Goal: Information Seeking & Learning: Find specific fact

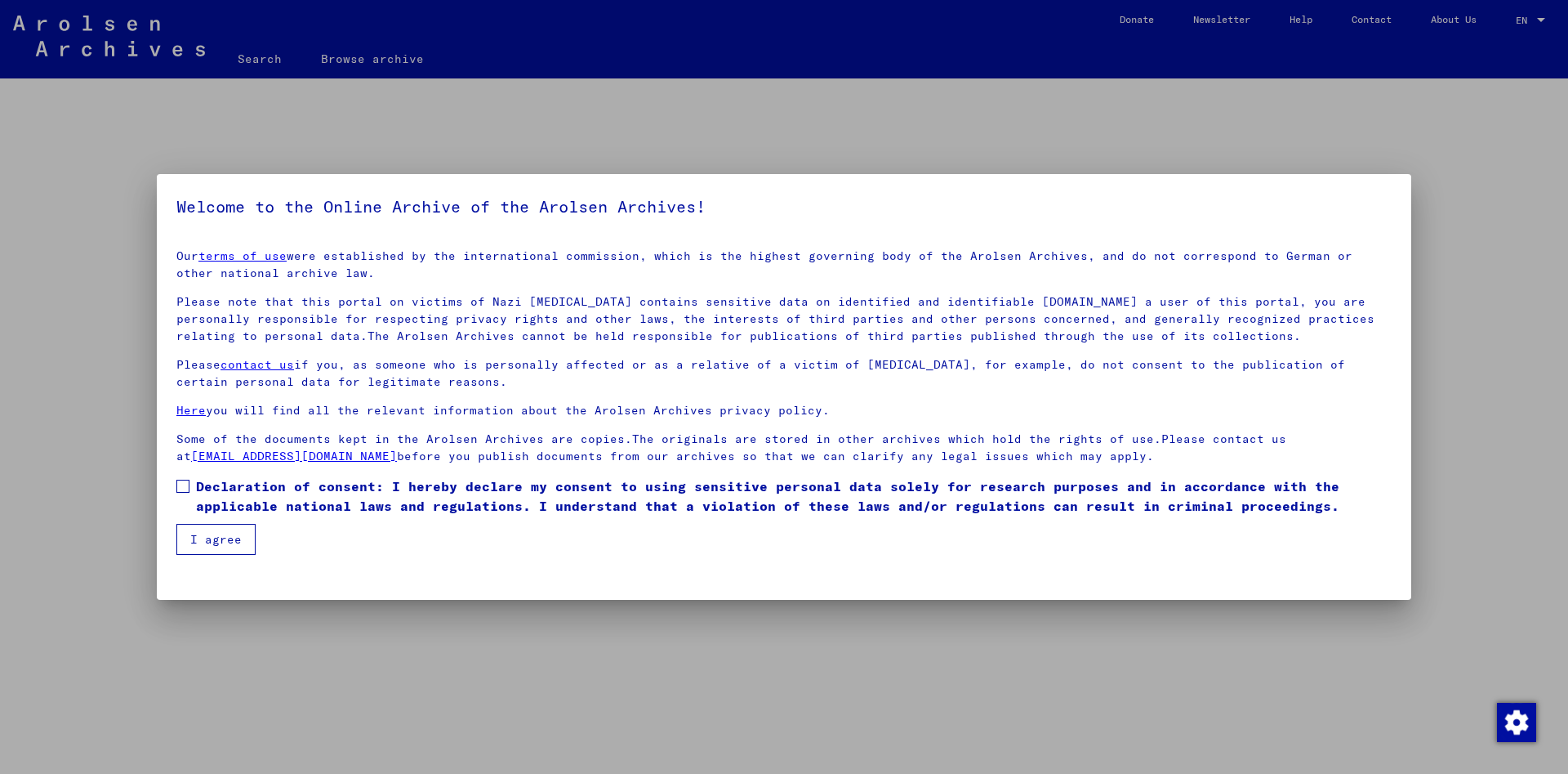
click at [183, 481] on span at bounding box center [183, 486] width 13 height 13
click at [207, 530] on button "I agree" at bounding box center [216, 538] width 80 height 31
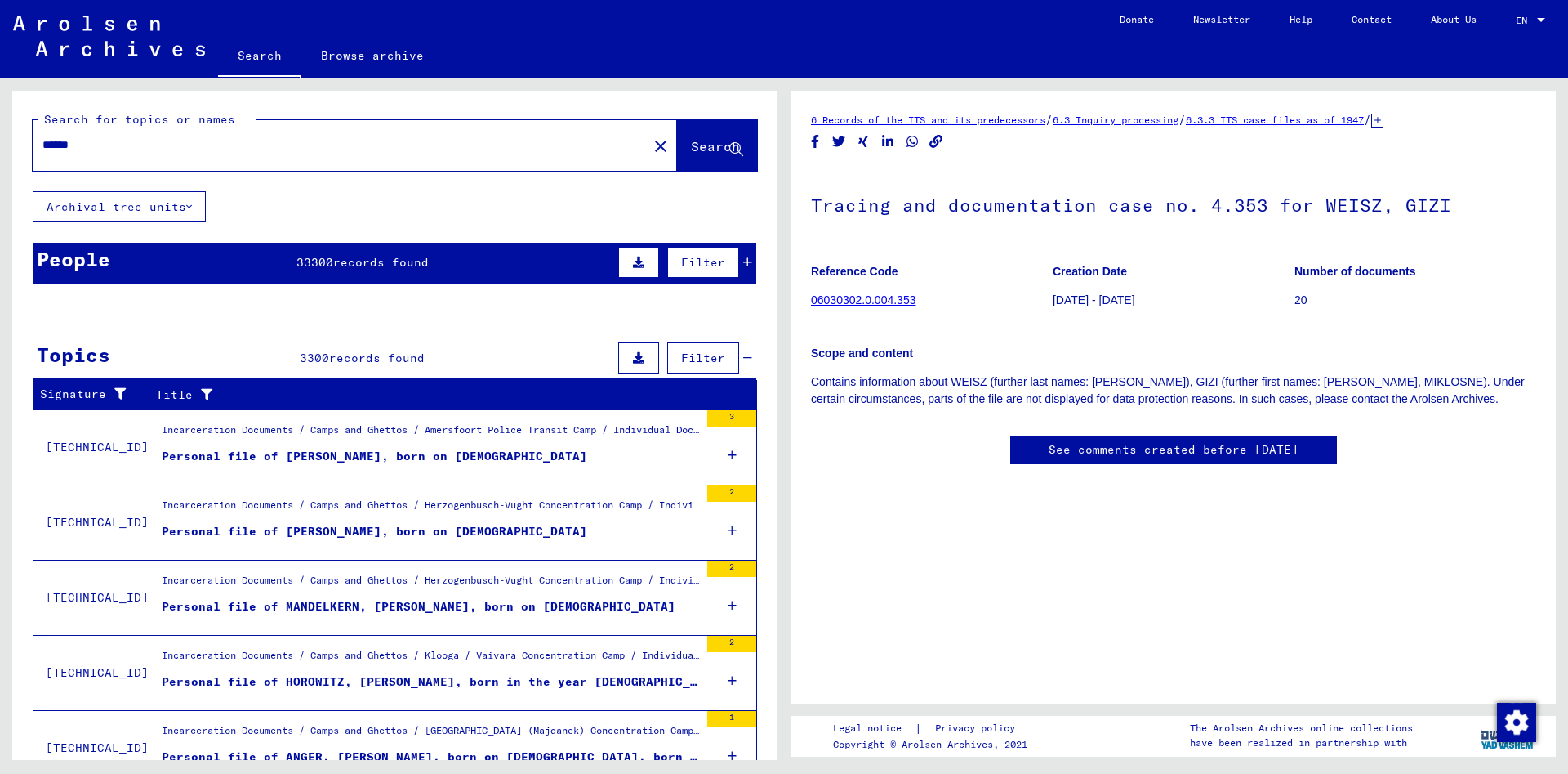
click at [135, 152] on input "******" at bounding box center [341, 145] width 595 height 18
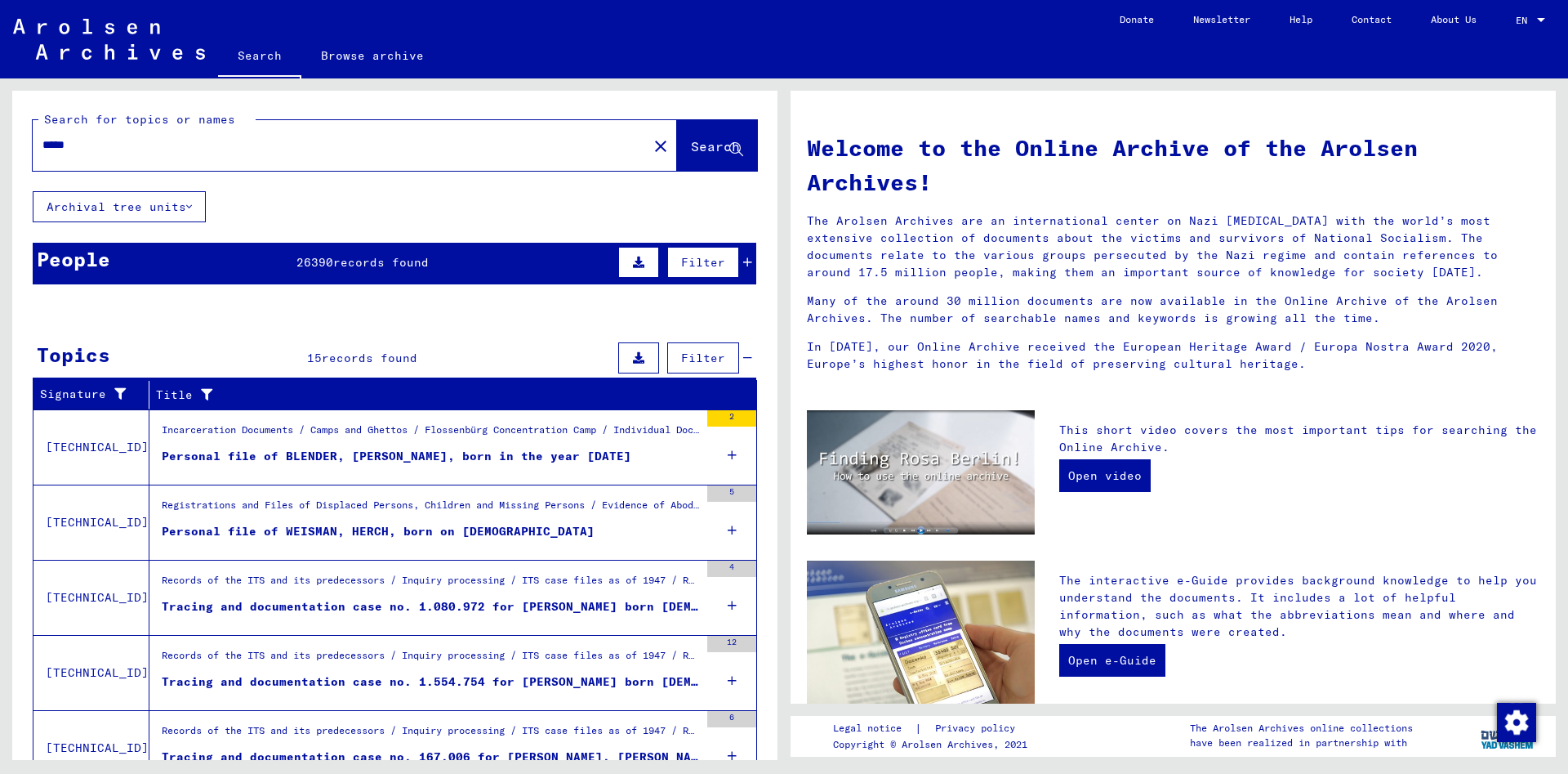
drag, startPoint x: 158, startPoint y: 144, endPoint x: -74, endPoint y: 127, distance: 232.6
click at [43, 137] on input "*****" at bounding box center [335, 145] width 586 height 18
type input "**********"
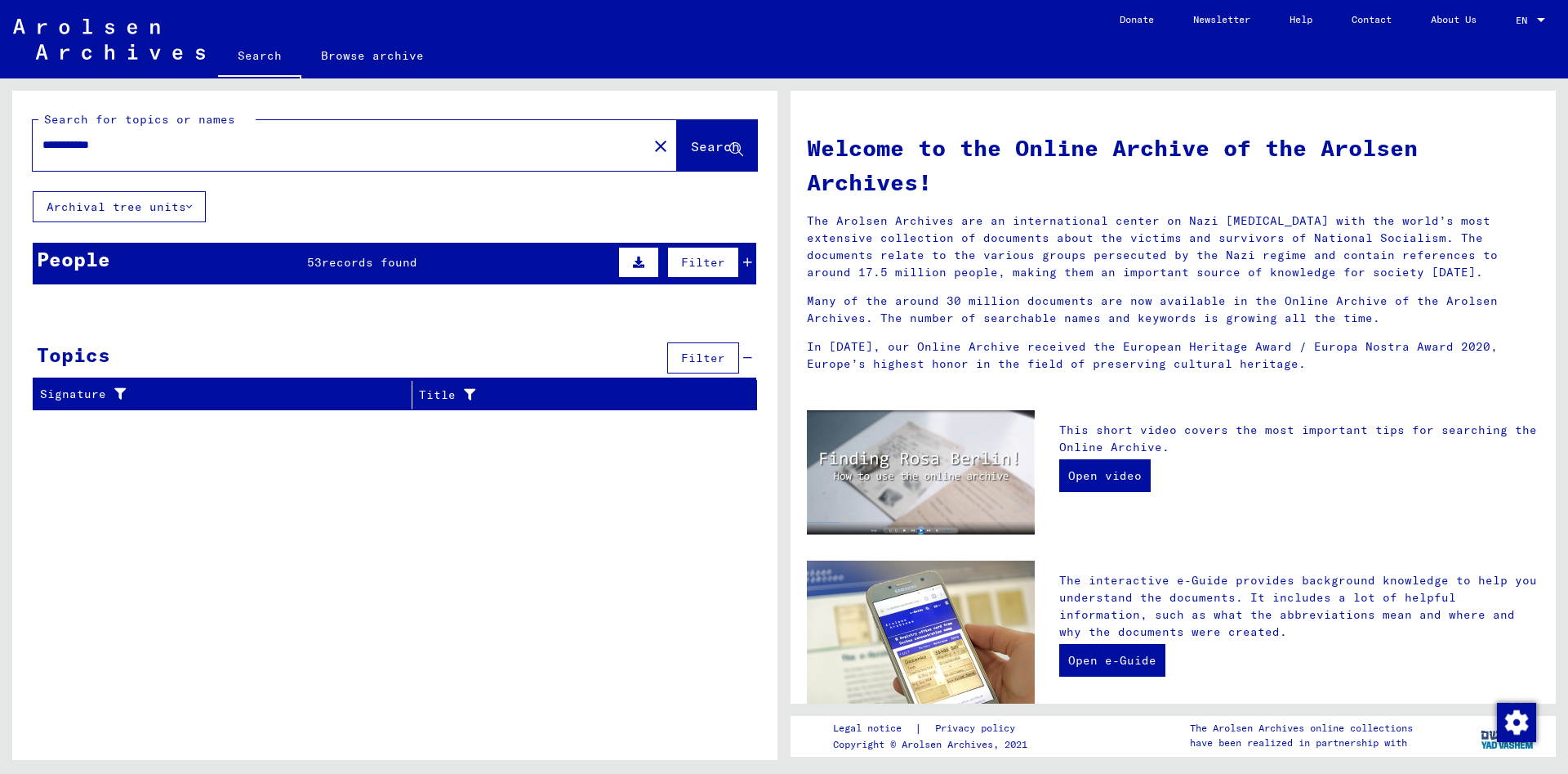
click at [354, 57] on link "Browse archive" at bounding box center [372, 55] width 142 height 39
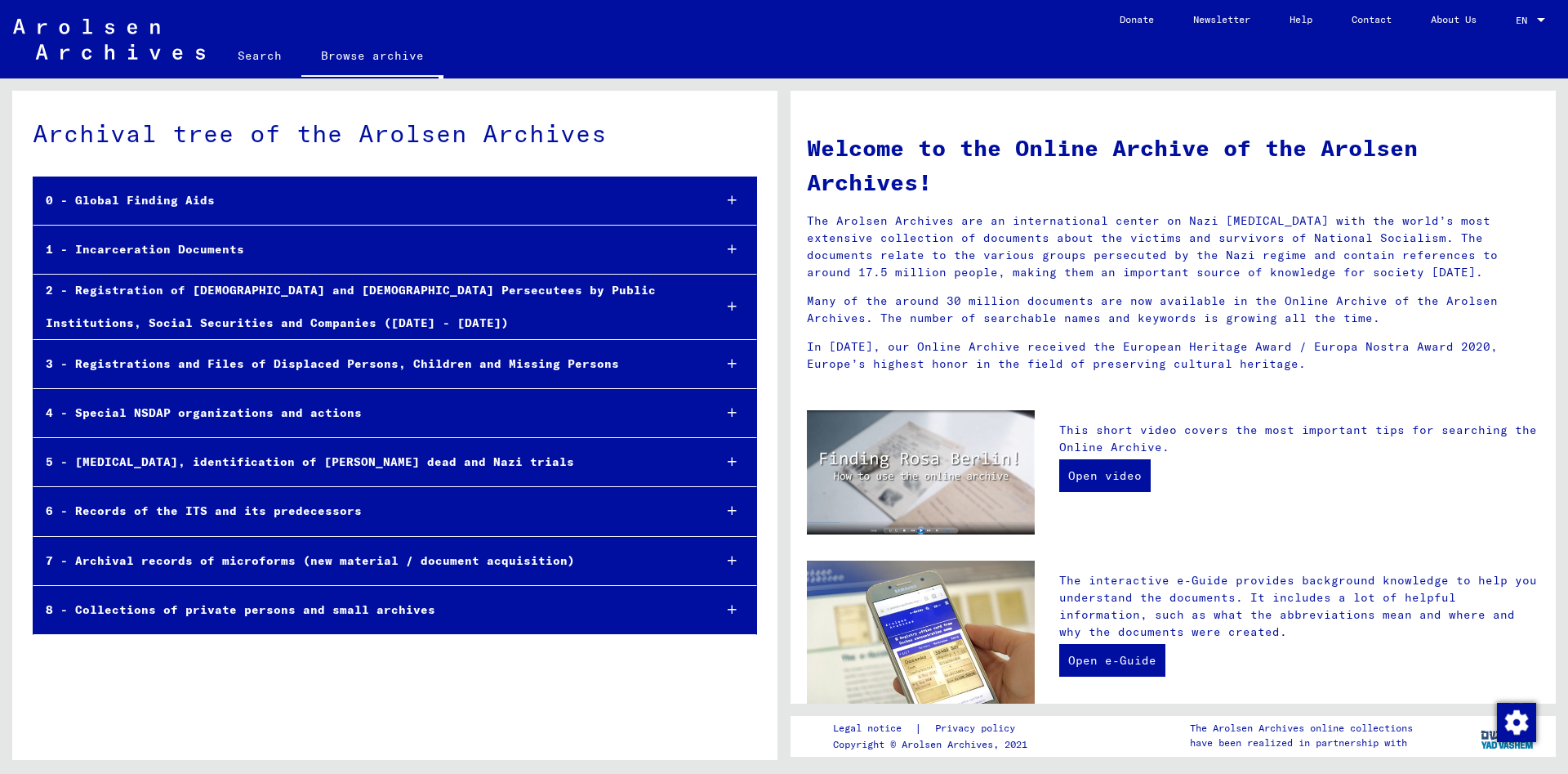
click at [257, 50] on link "Search" at bounding box center [259, 55] width 83 height 39
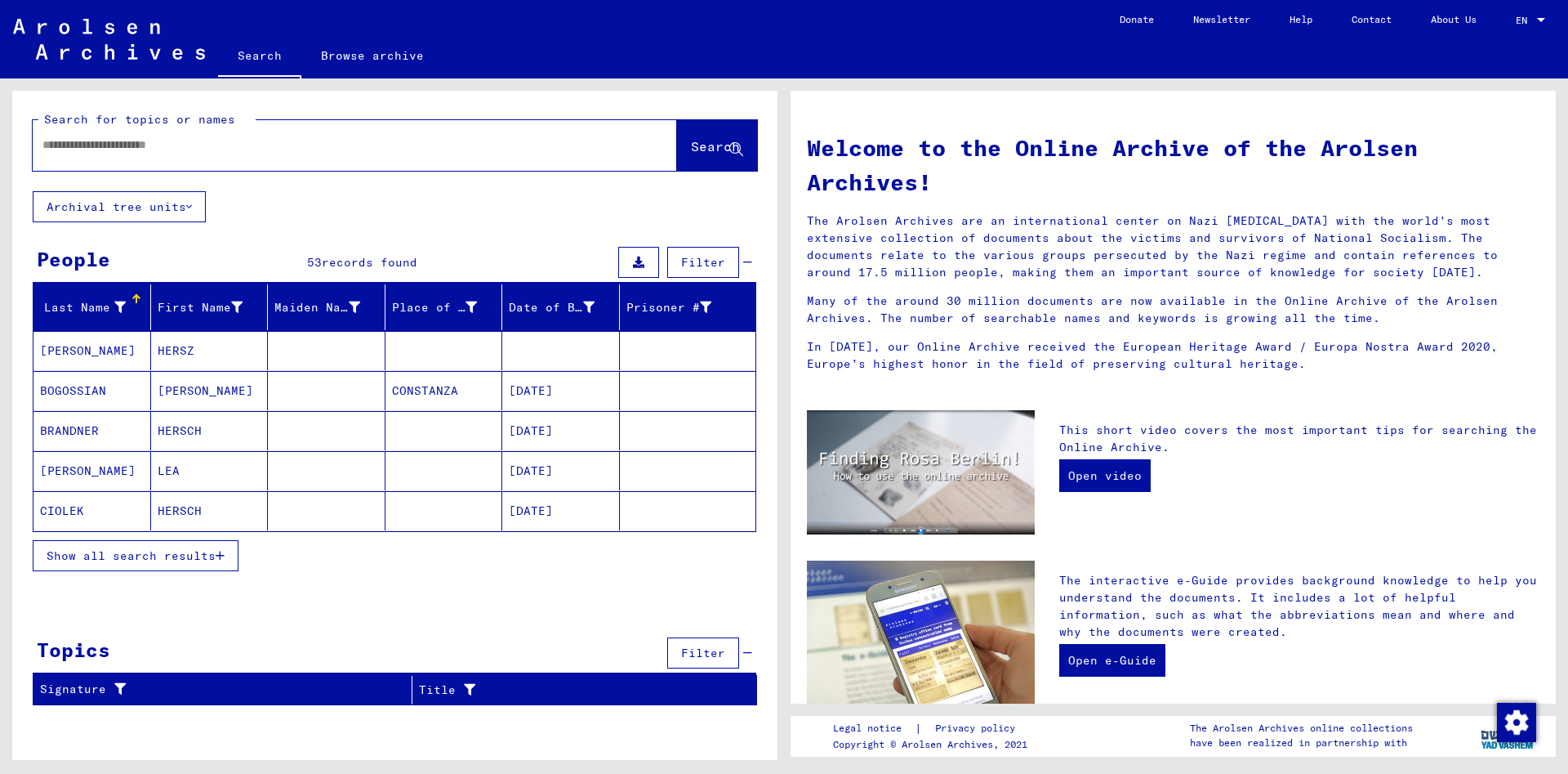
click at [160, 149] on input "text" at bounding box center [335, 145] width 586 height 18
type input "******"
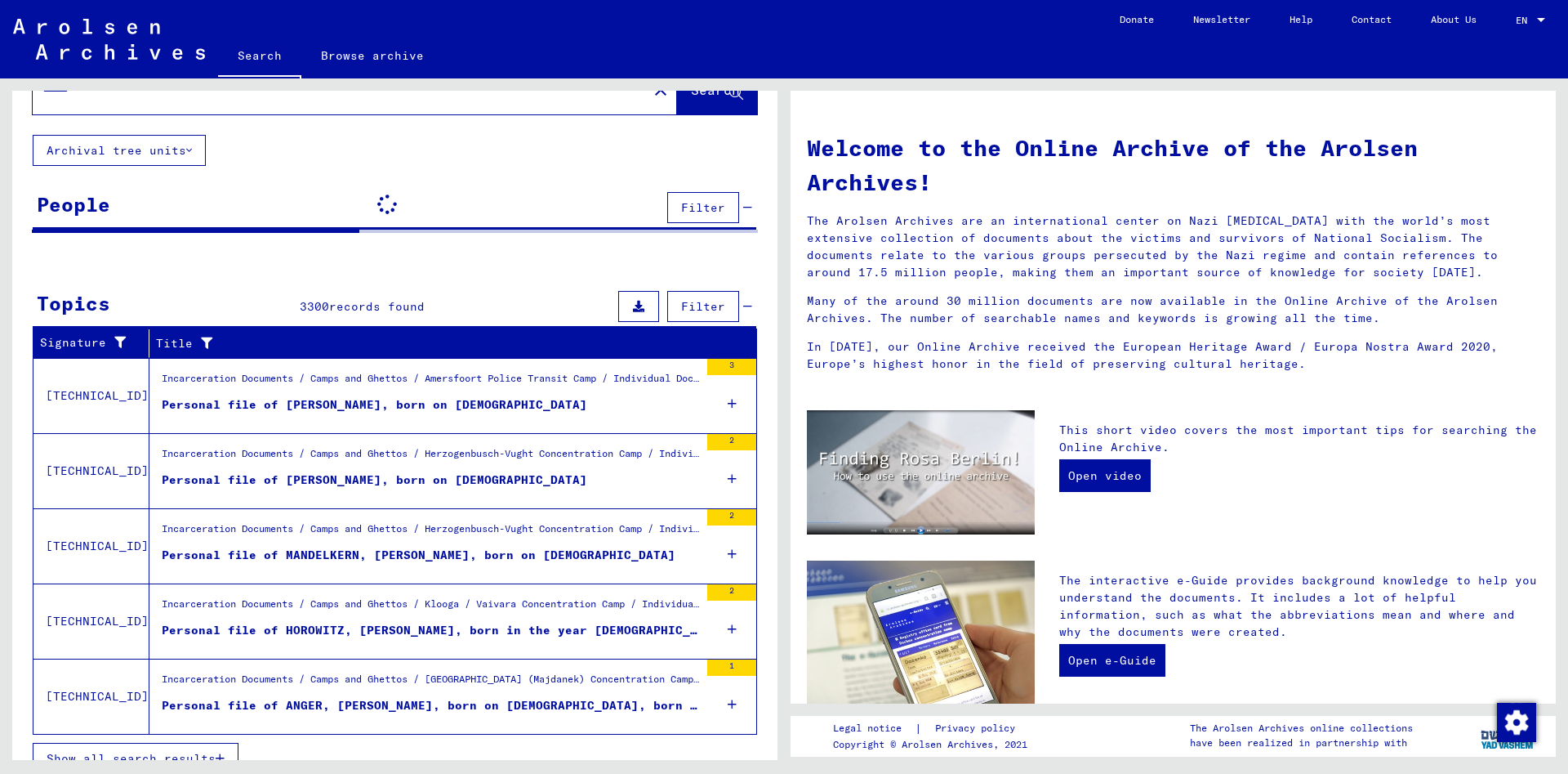
scroll to position [80, 0]
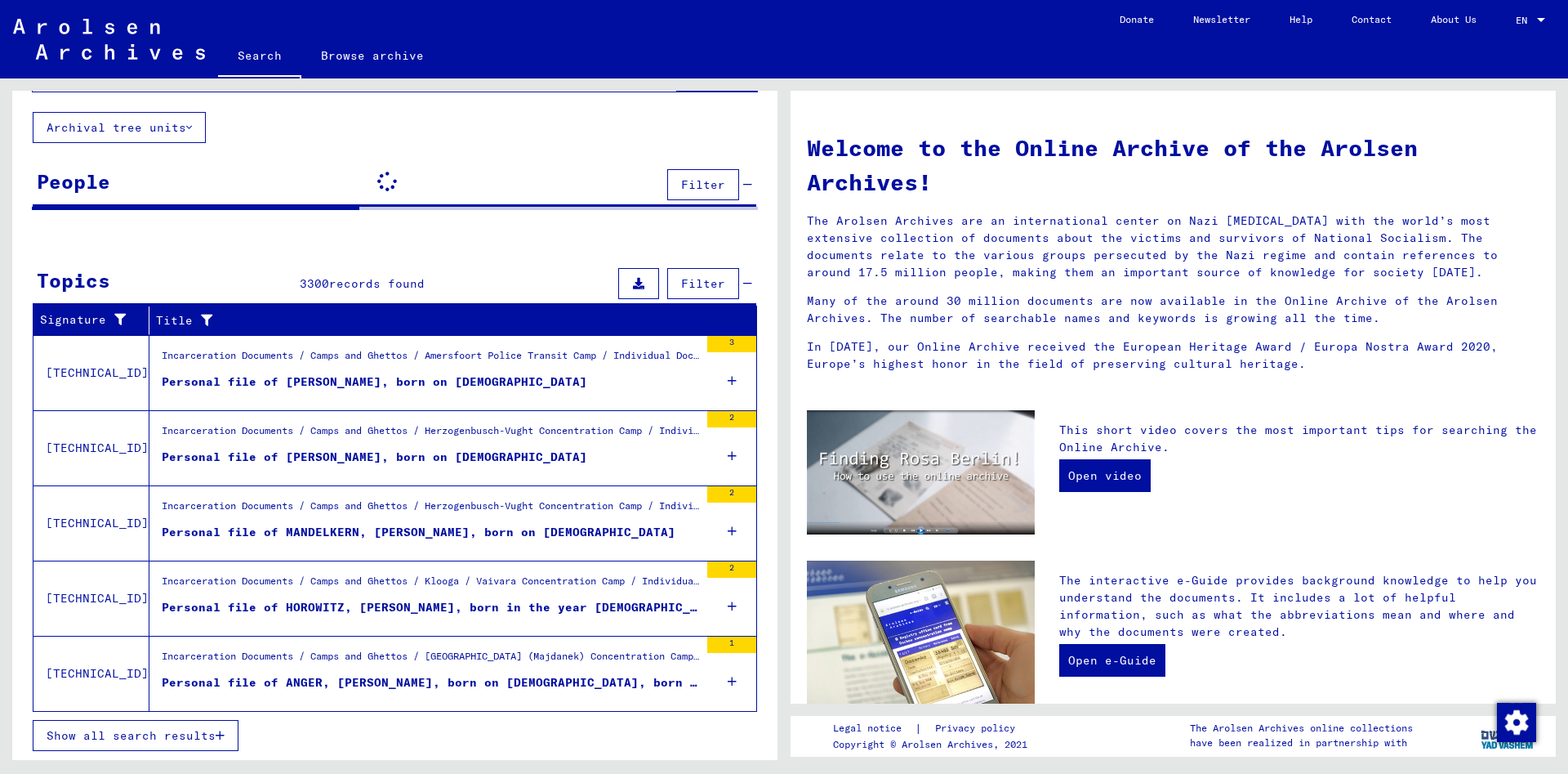
click at [176, 735] on span "Show all search results" at bounding box center [130, 735] width 169 height 15
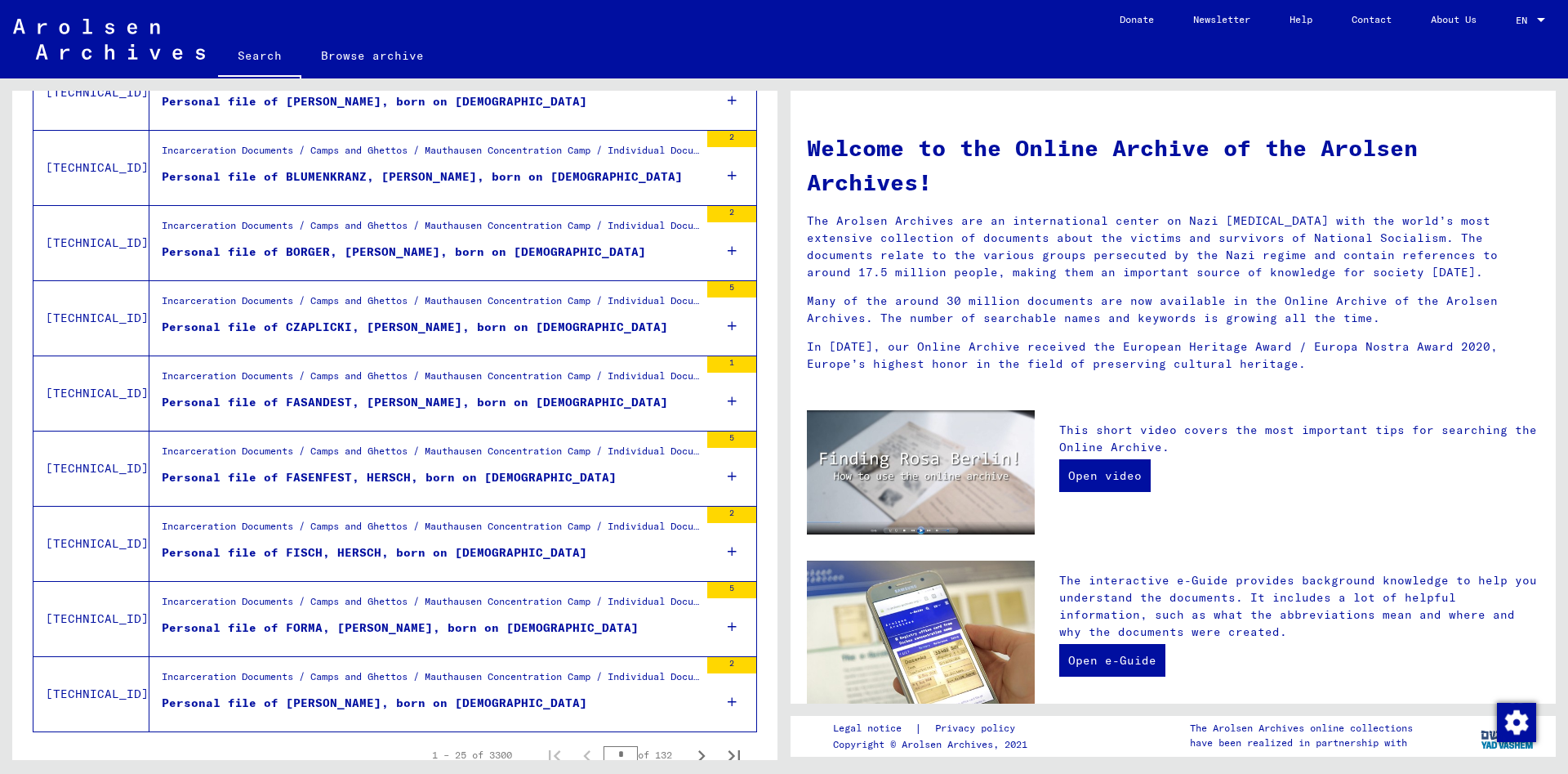
scroll to position [1625, 0]
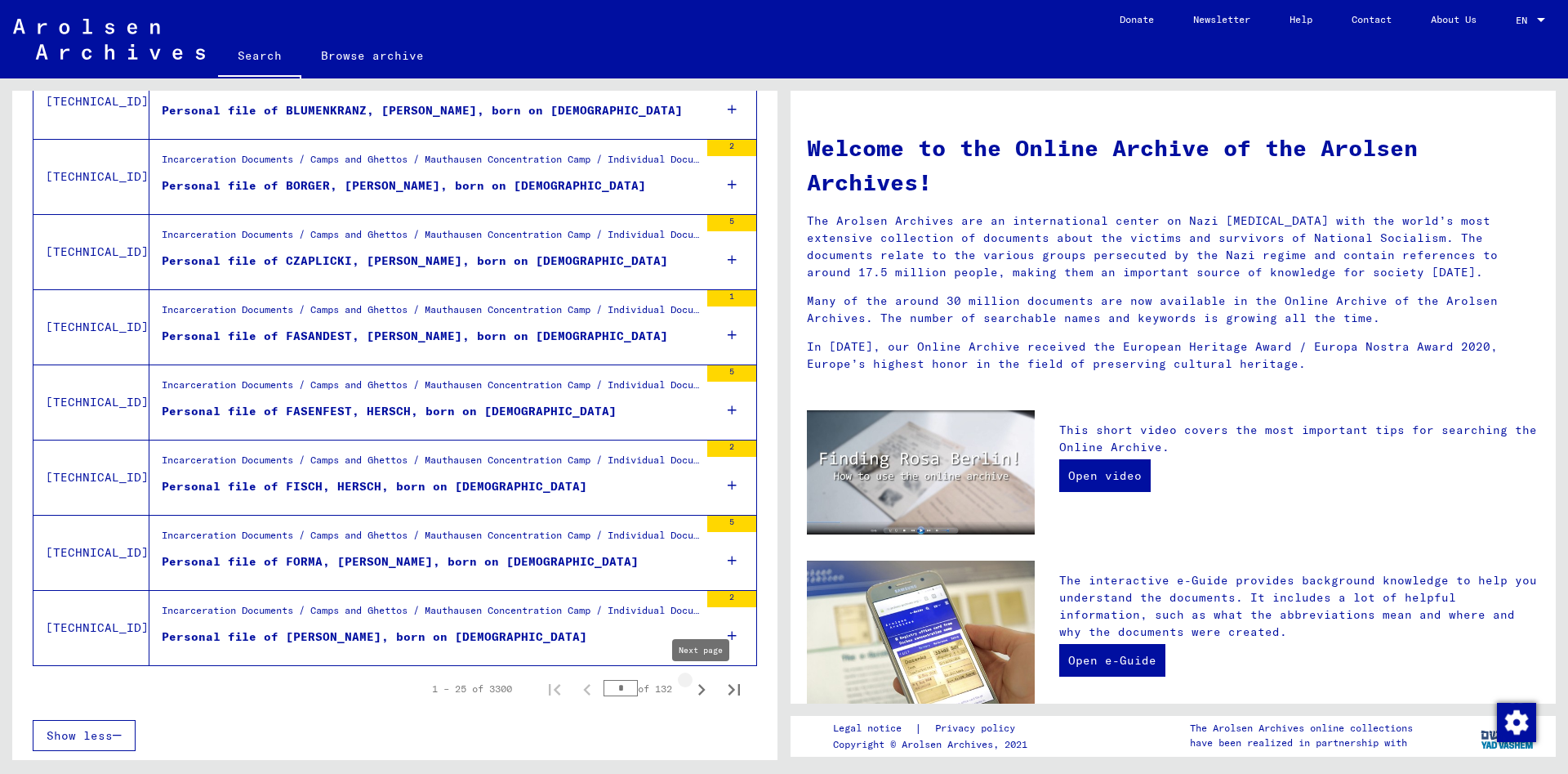
drag, startPoint x: 701, startPoint y: 685, endPoint x: 708, endPoint y: 689, distance: 8.1
click at [708, 689] on icon "Next page" at bounding box center [701, 689] width 23 height 23
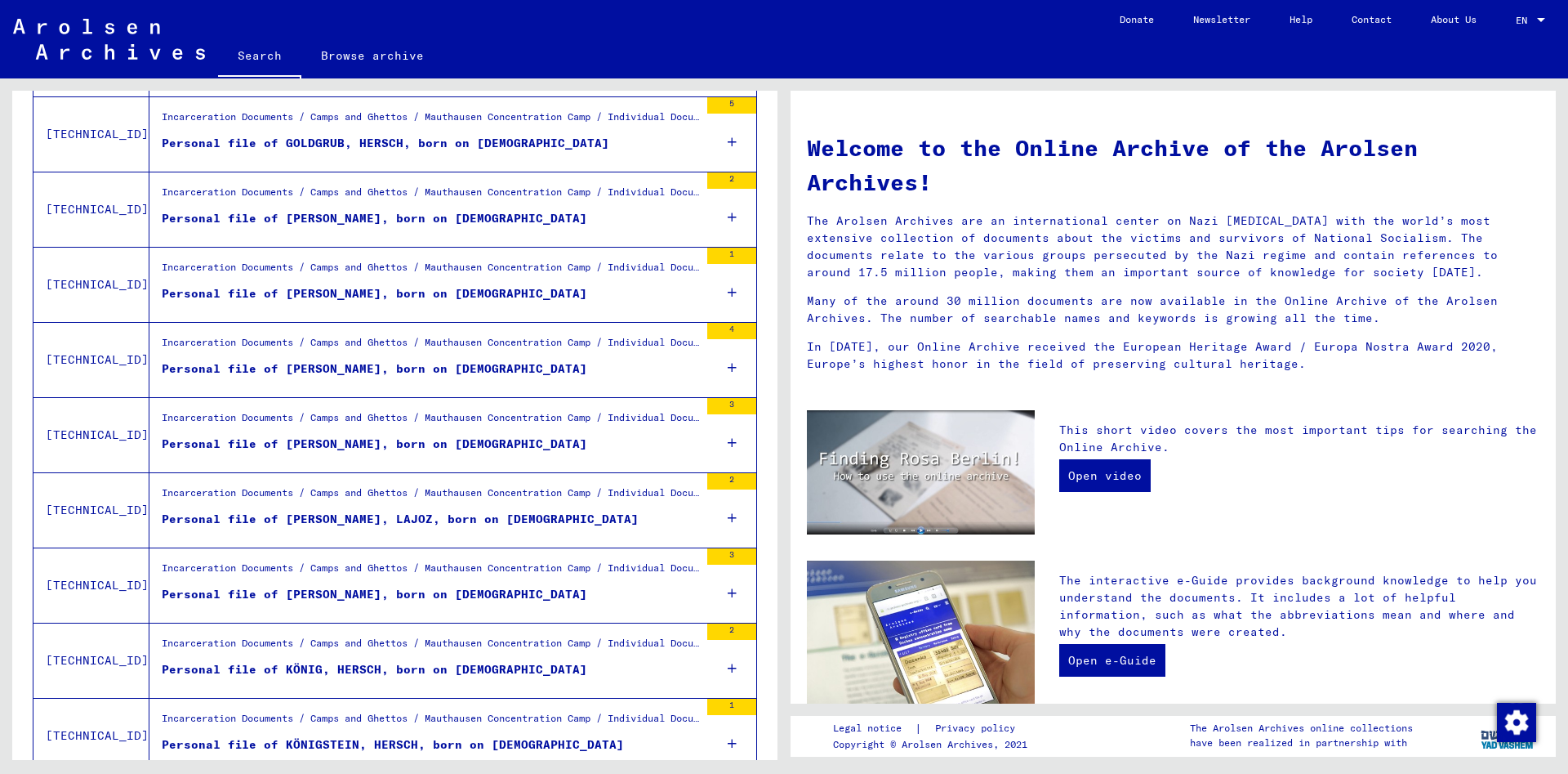
scroll to position [0, 0]
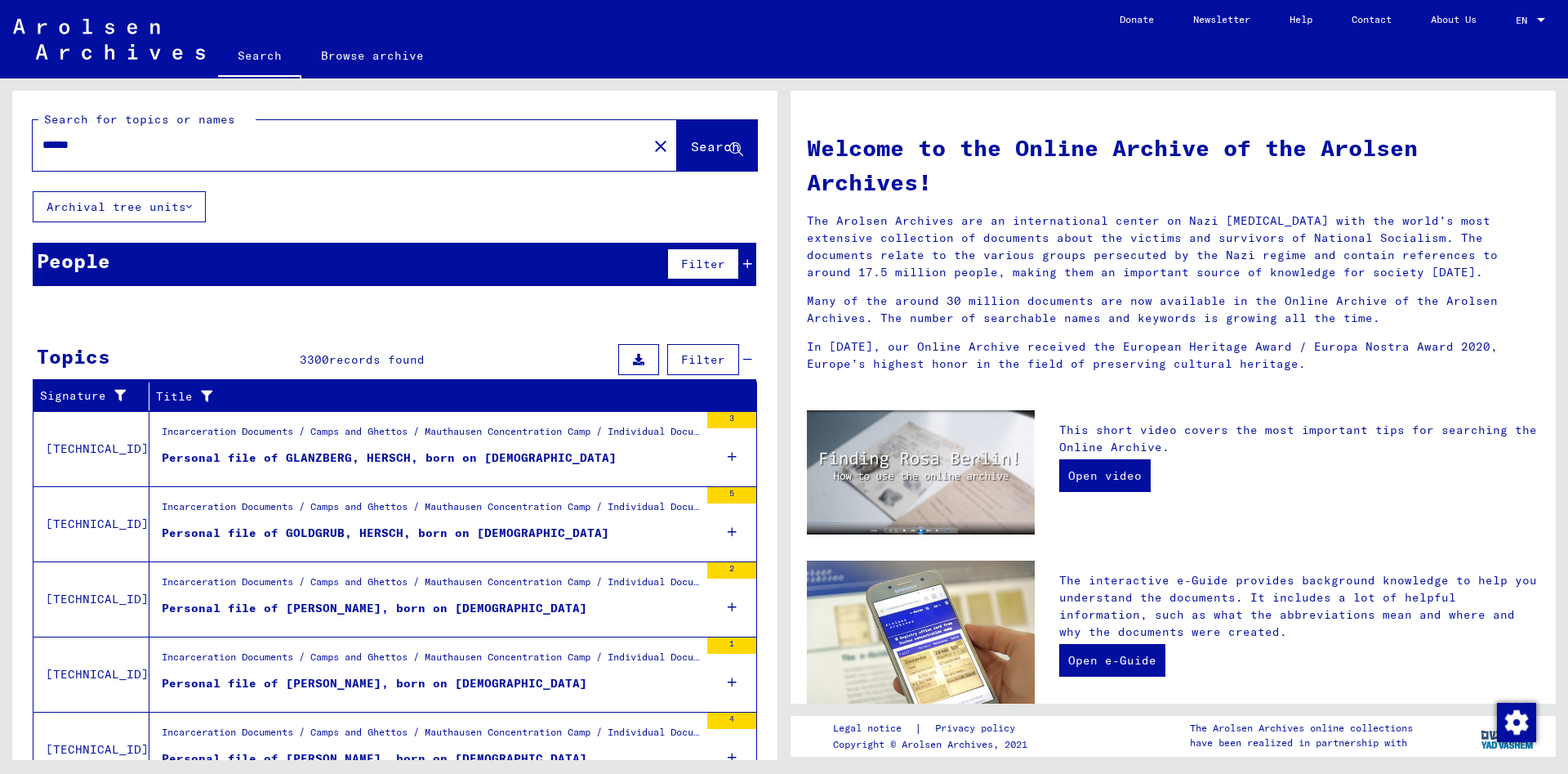
click at [700, 258] on span "Filter" at bounding box center [703, 264] width 44 height 15
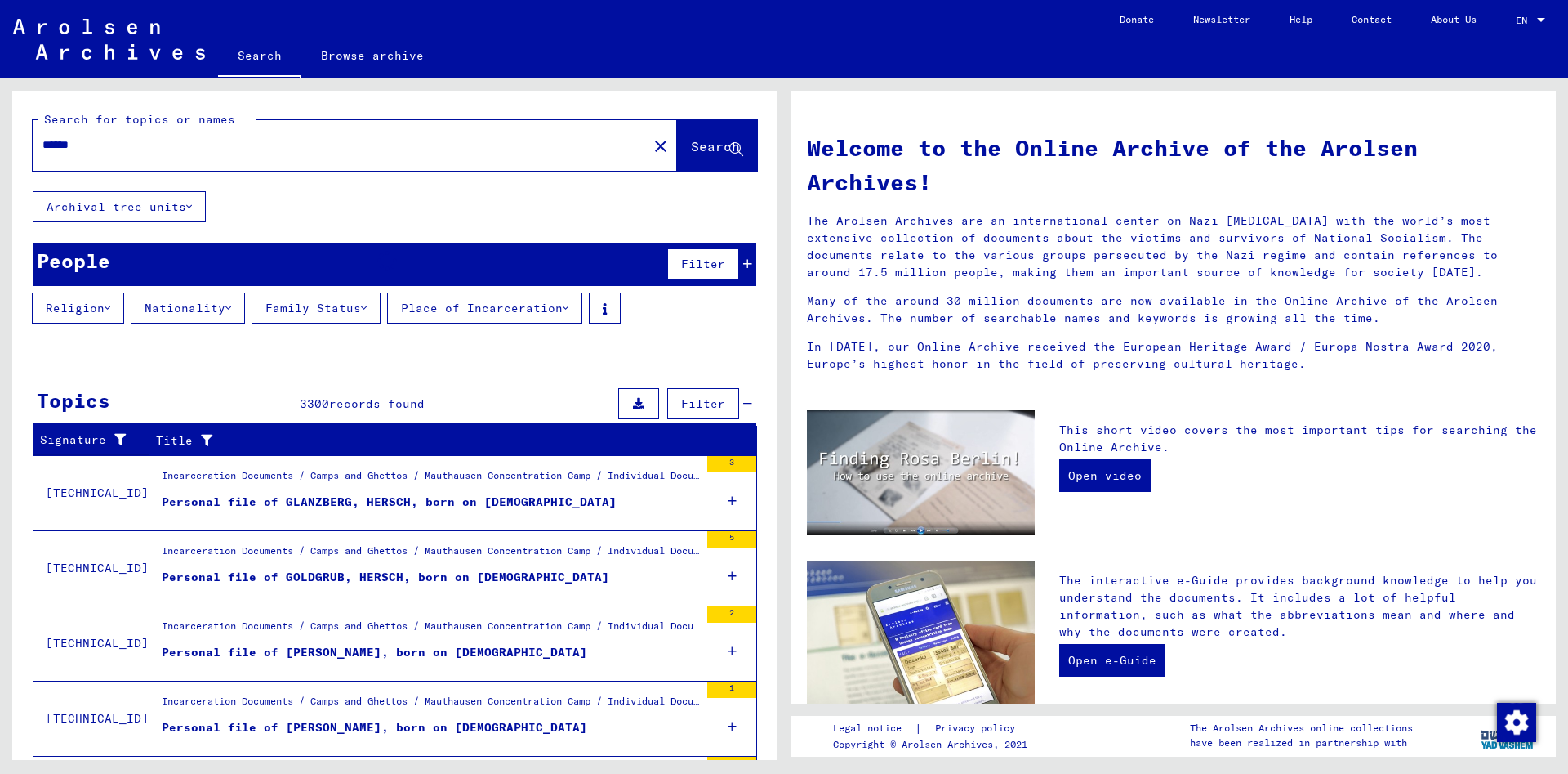
click at [231, 307] on button "Nationality" at bounding box center [187, 307] width 115 height 31
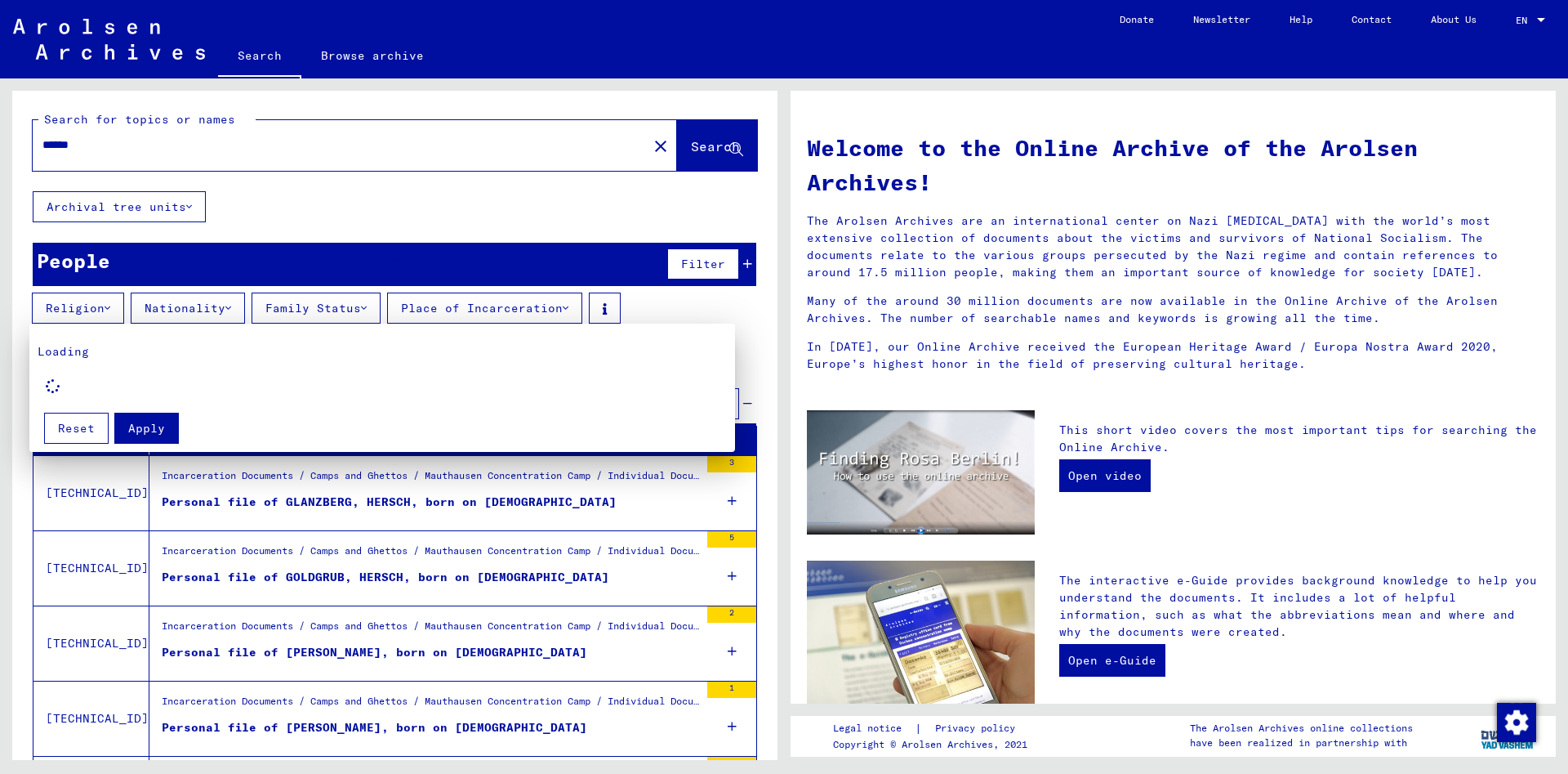
click at [555, 311] on div at bounding box center [784, 387] width 1568 height 774
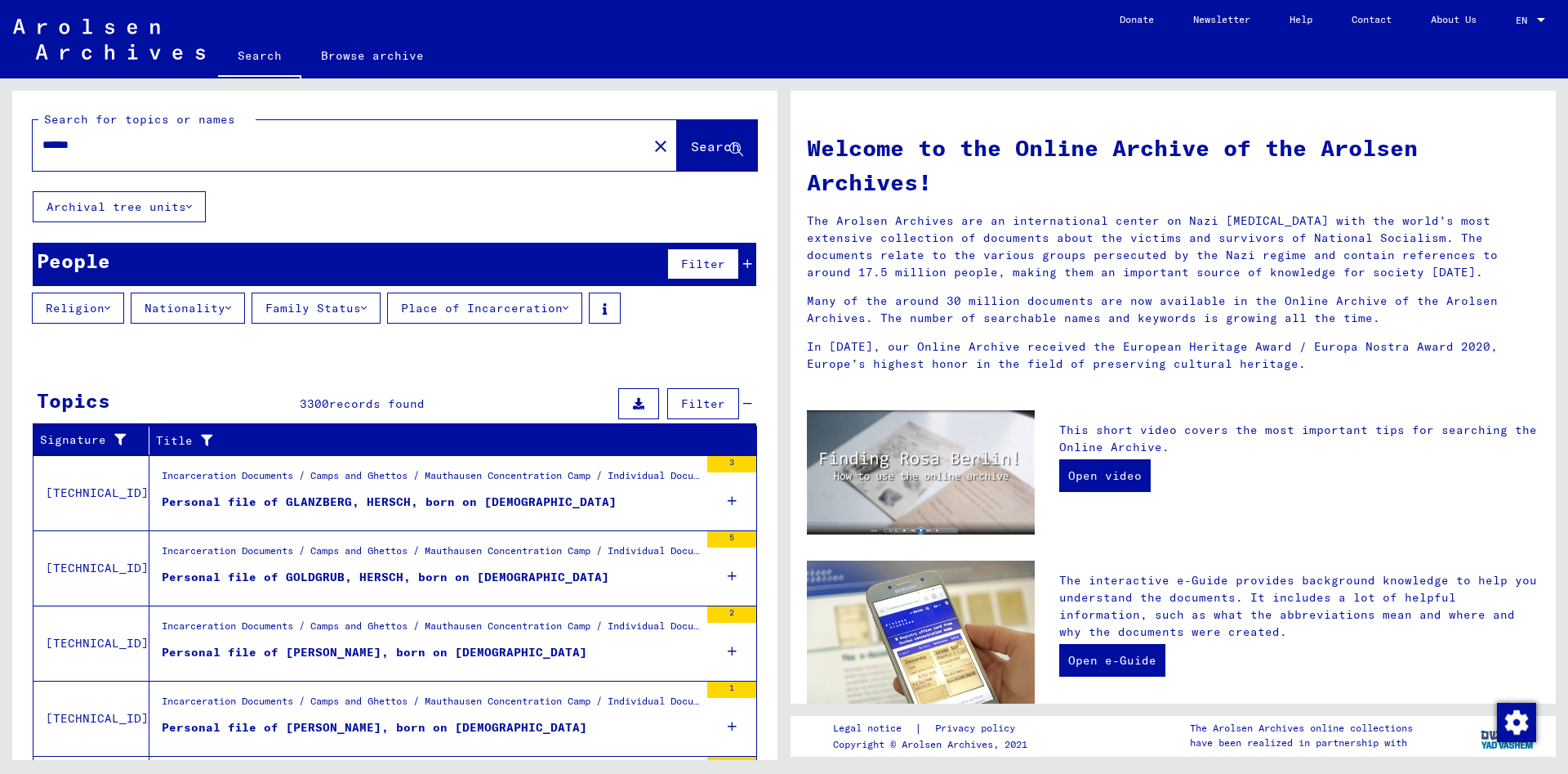
click at [568, 313] on icon at bounding box center [566, 307] width 6 height 11
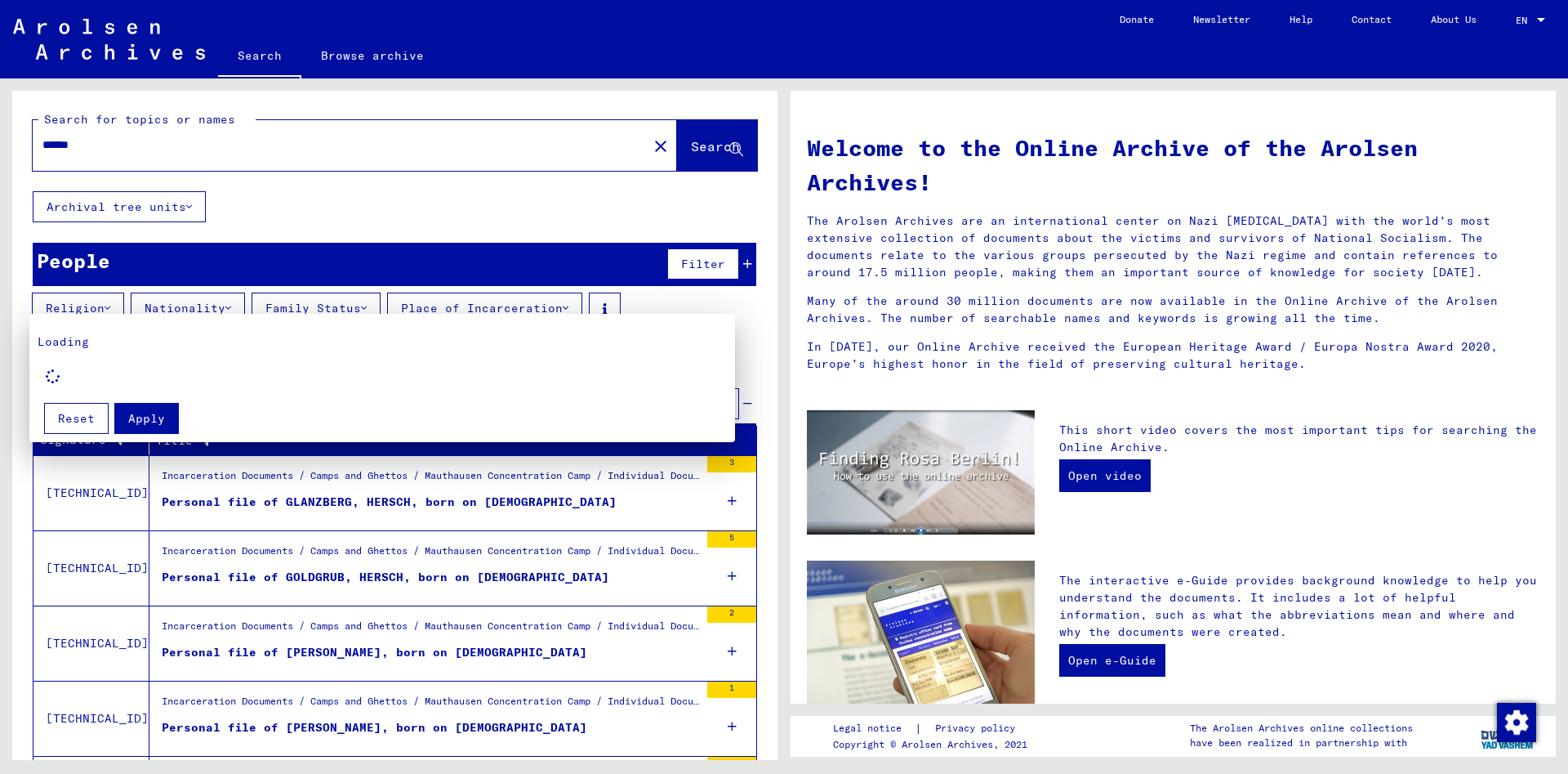
drag, startPoint x: 46, startPoint y: 370, endPoint x: 62, endPoint y: 385, distance: 21.9
click at [66, 373] on icon at bounding box center [53, 376] width 32 height 32
drag, startPoint x: 60, startPoint y: 385, endPoint x: 39, endPoint y: 378, distance: 22.1
click at [39, 378] on icon at bounding box center [53, 376] width 33 height 32
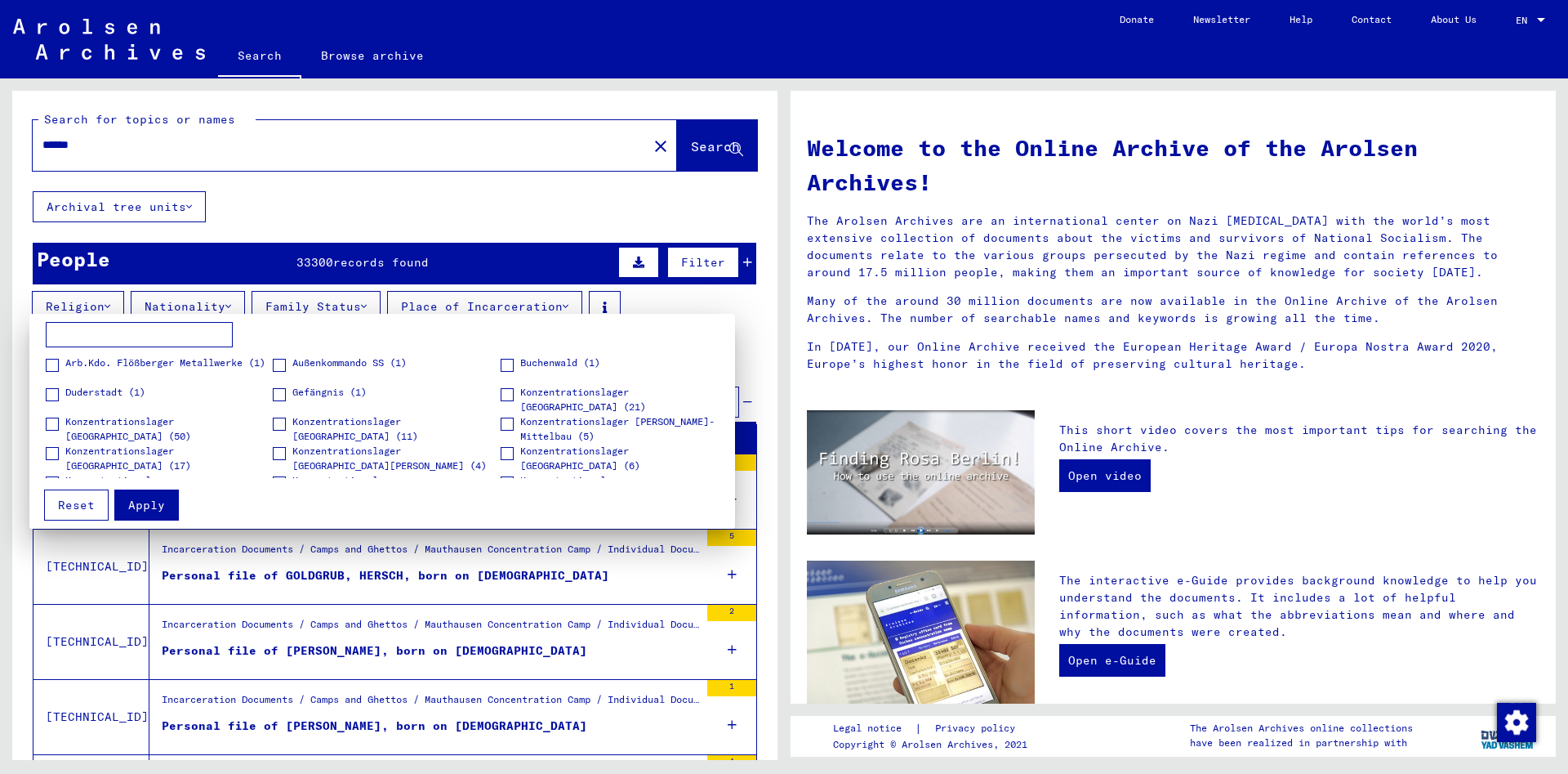
click at [504, 395] on span at bounding box center [507, 394] width 13 height 13
click at [160, 511] on span "Apply" at bounding box center [146, 504] width 37 height 15
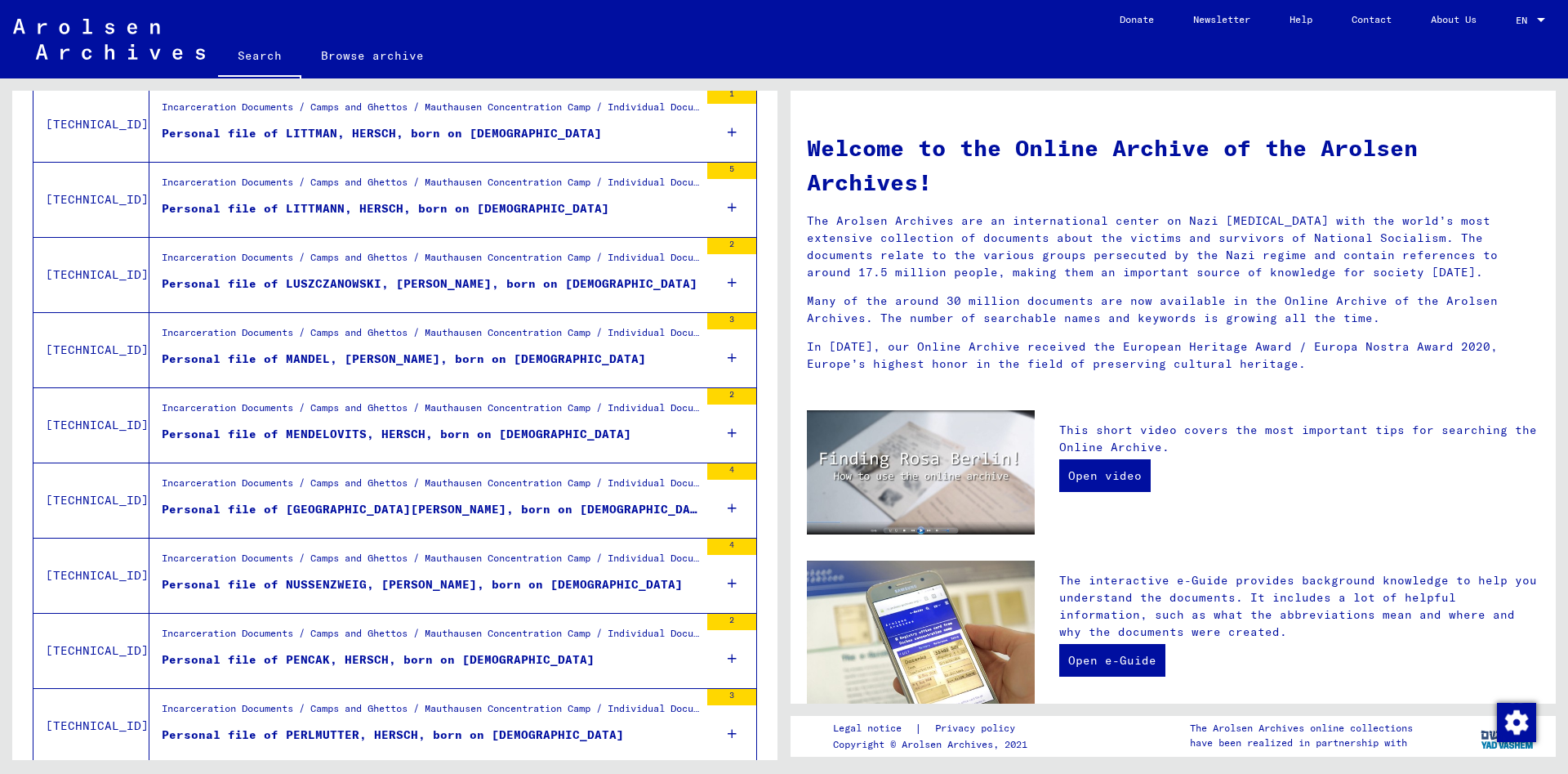
scroll to position [1667, 0]
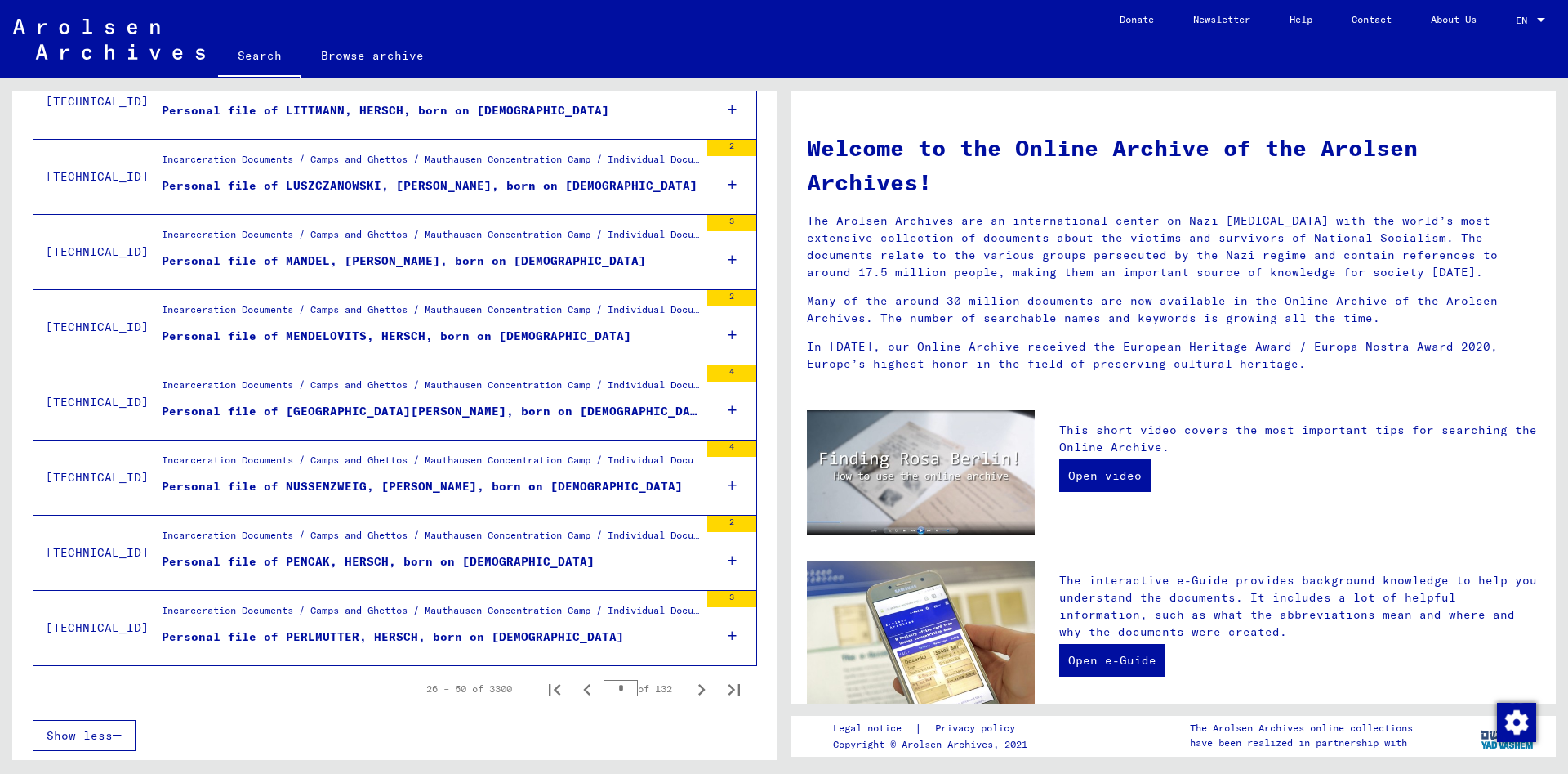
click at [431, 483] on div "Personal file of NUSSENZWEIG, [PERSON_NAME], born on [DEMOGRAPHIC_DATA]" at bounding box center [422, 487] width 521 height 18
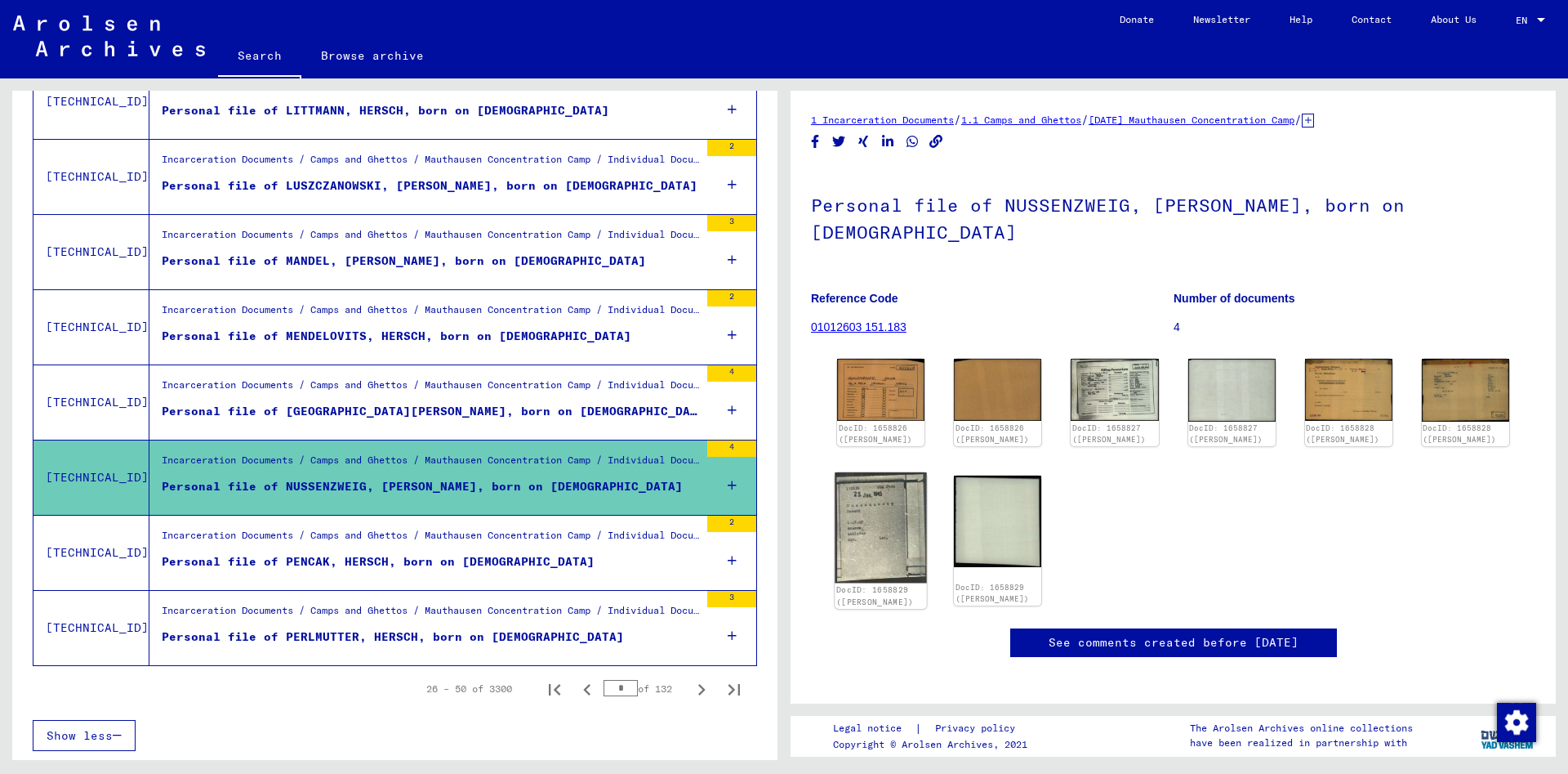
click at [882, 492] on img at bounding box center [881, 527] width 92 height 110
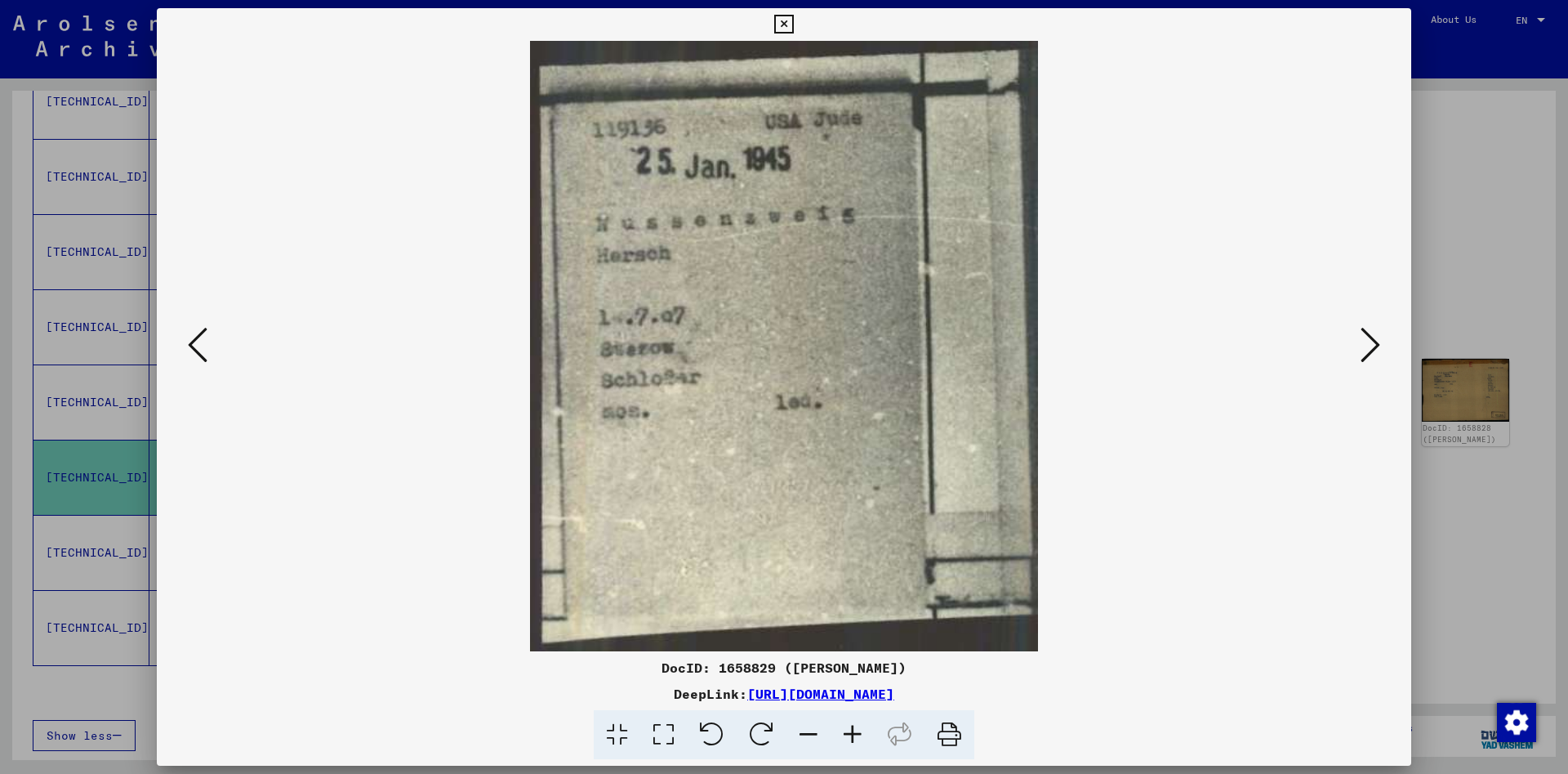
click at [1368, 343] on icon at bounding box center [1370, 344] width 19 height 39
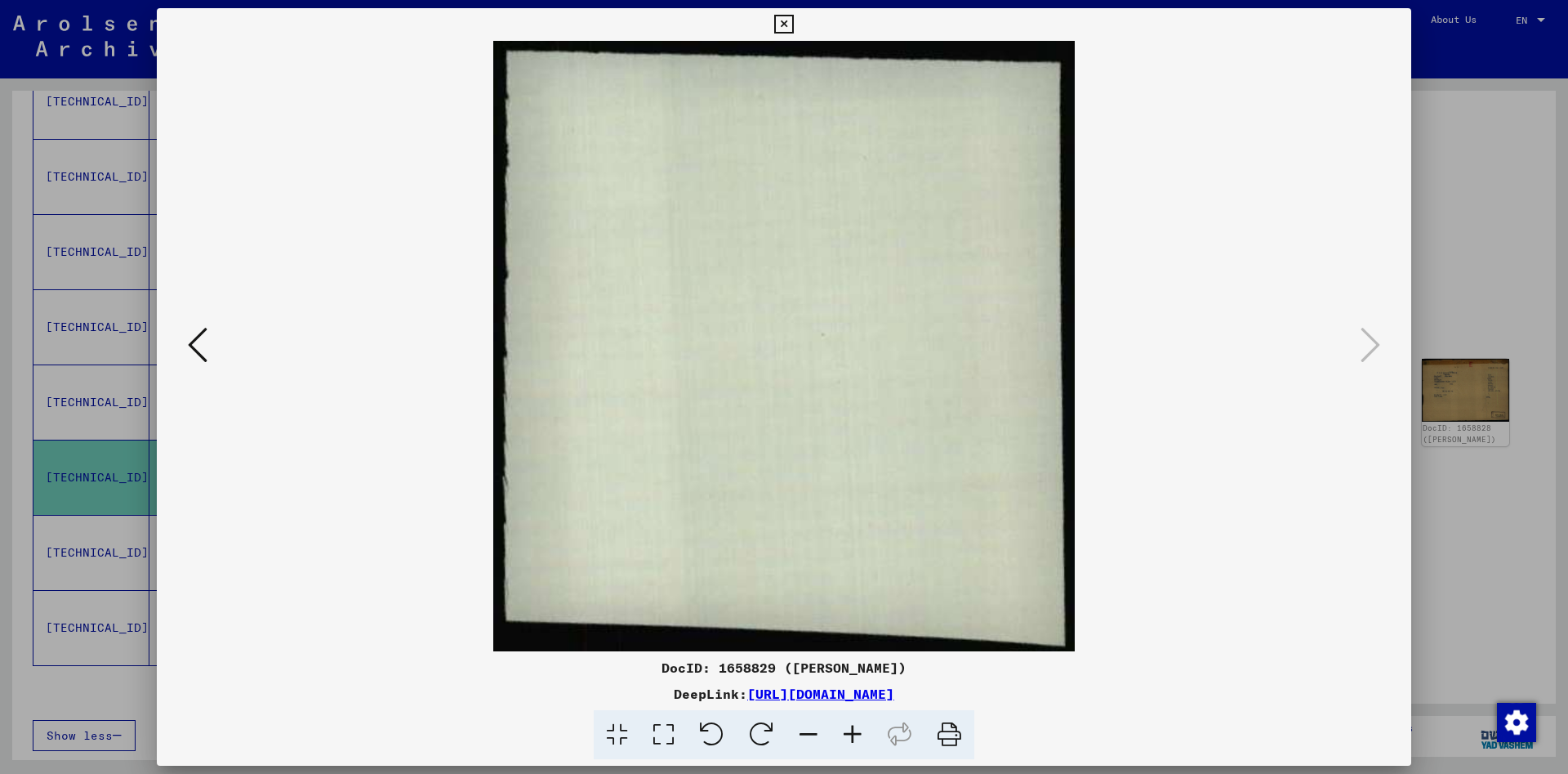
click at [188, 344] on icon at bounding box center [198, 344] width 19 height 39
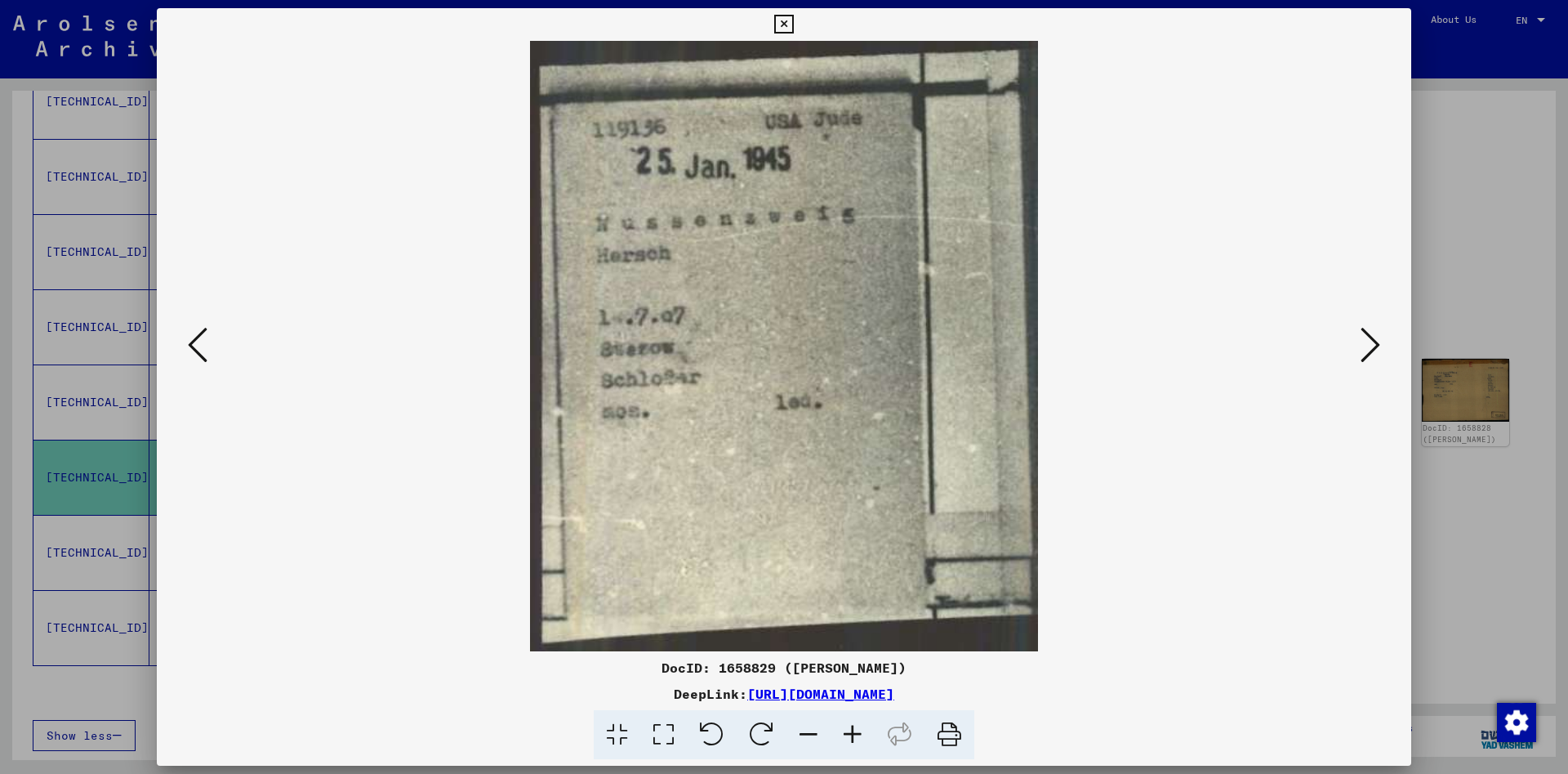
click at [195, 348] on icon at bounding box center [198, 344] width 19 height 39
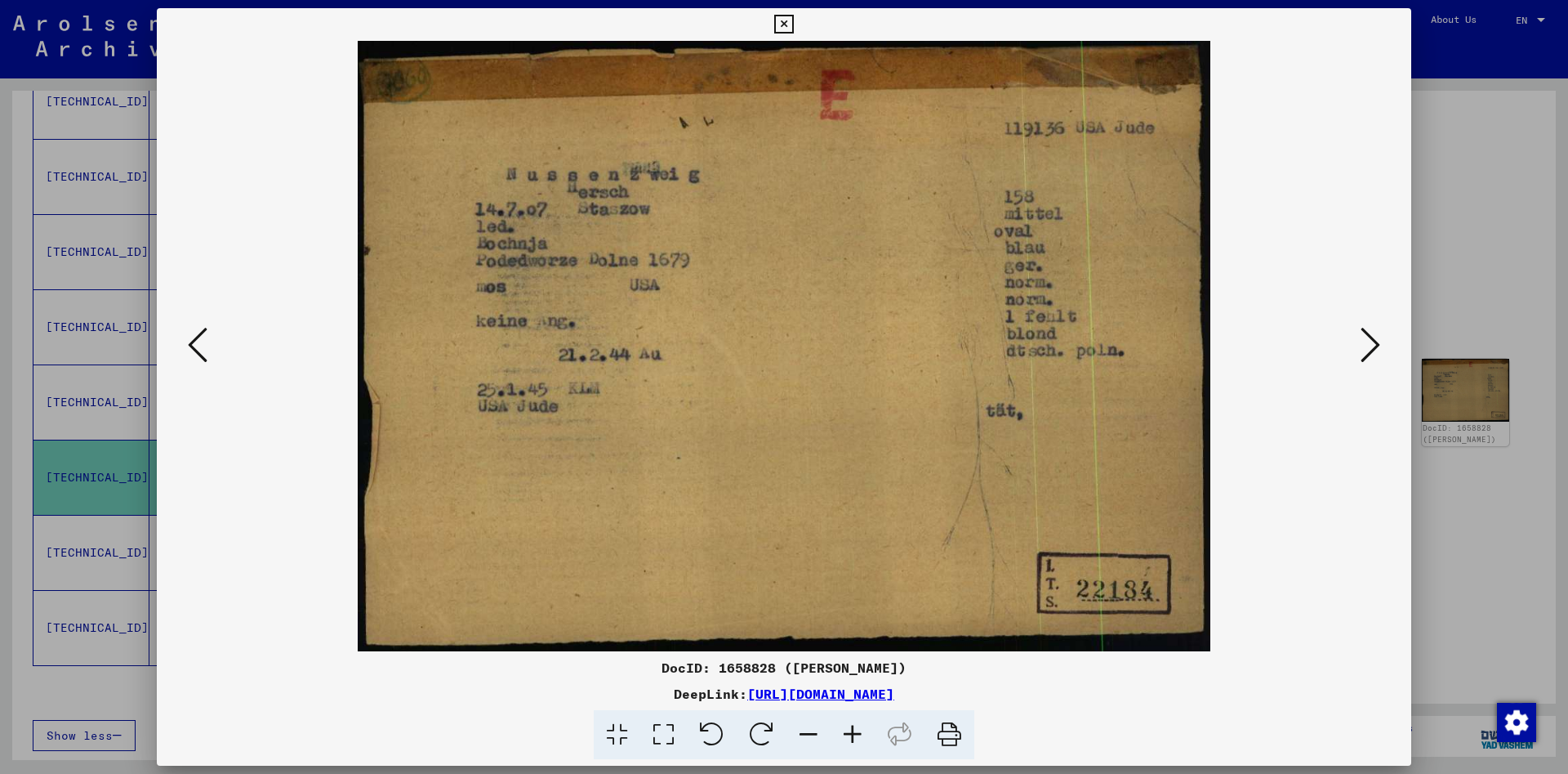
click at [193, 348] on icon at bounding box center [198, 344] width 19 height 39
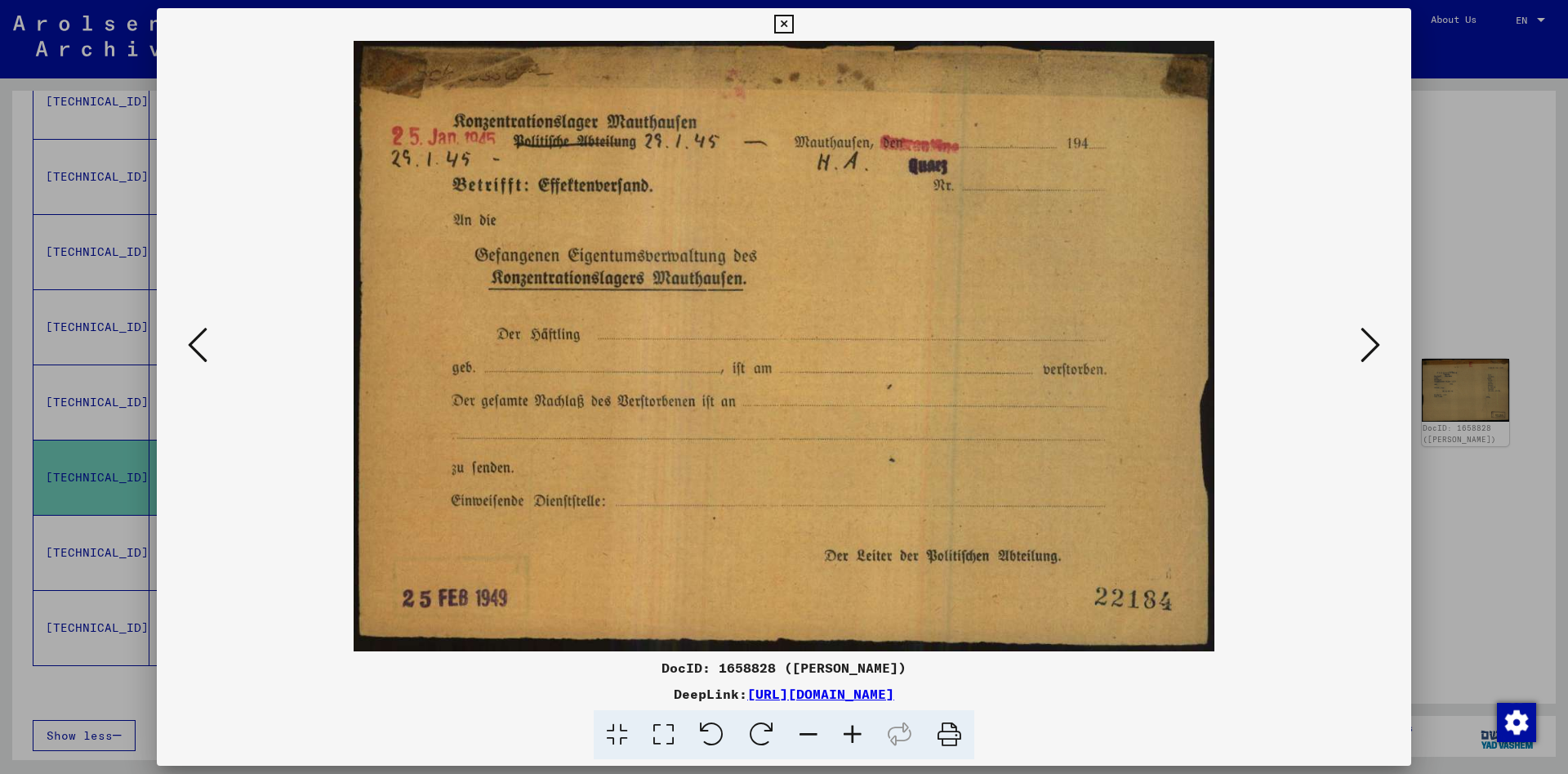
click at [193, 348] on icon at bounding box center [198, 344] width 19 height 39
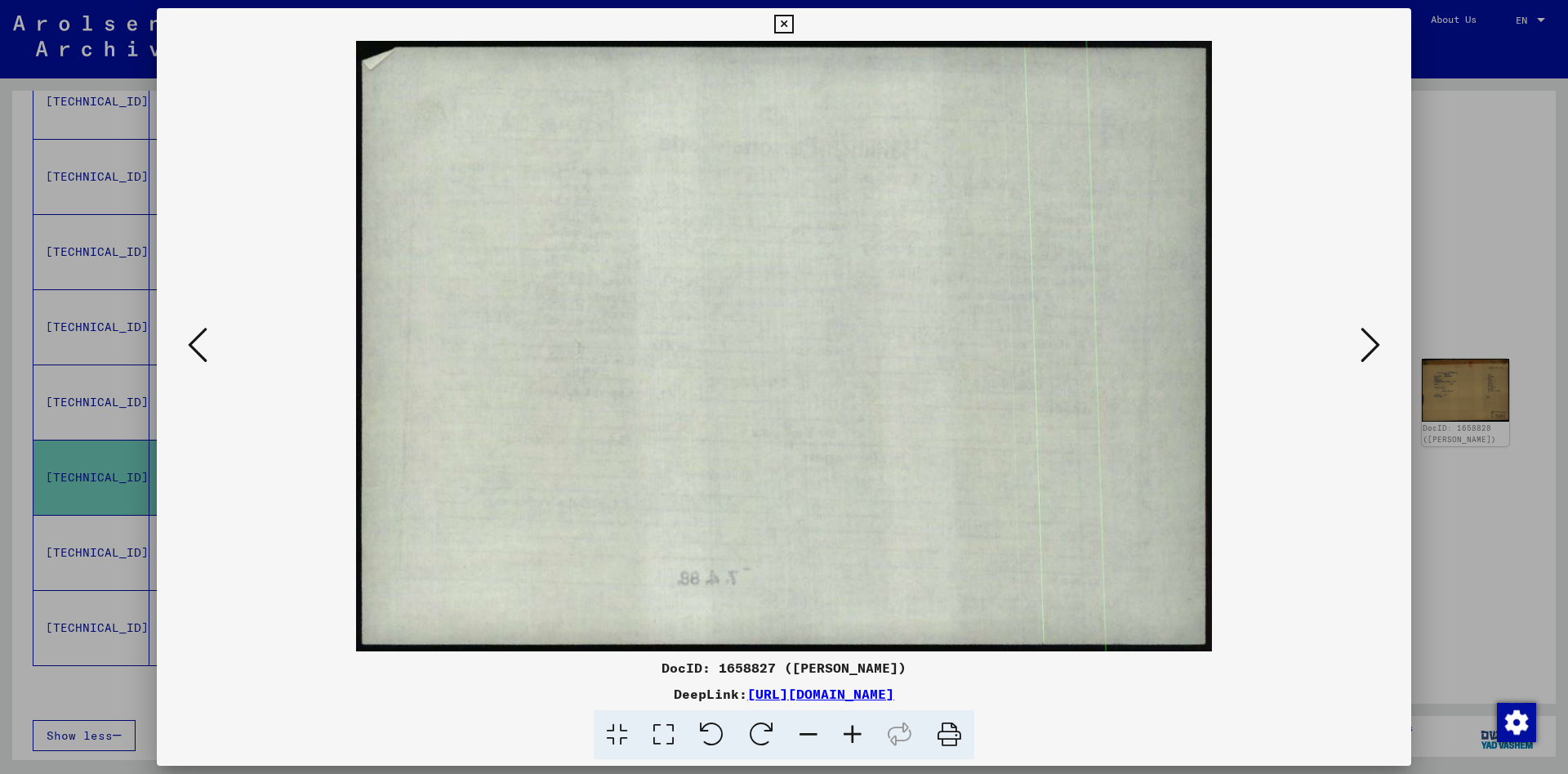
click at [193, 348] on icon at bounding box center [198, 344] width 19 height 39
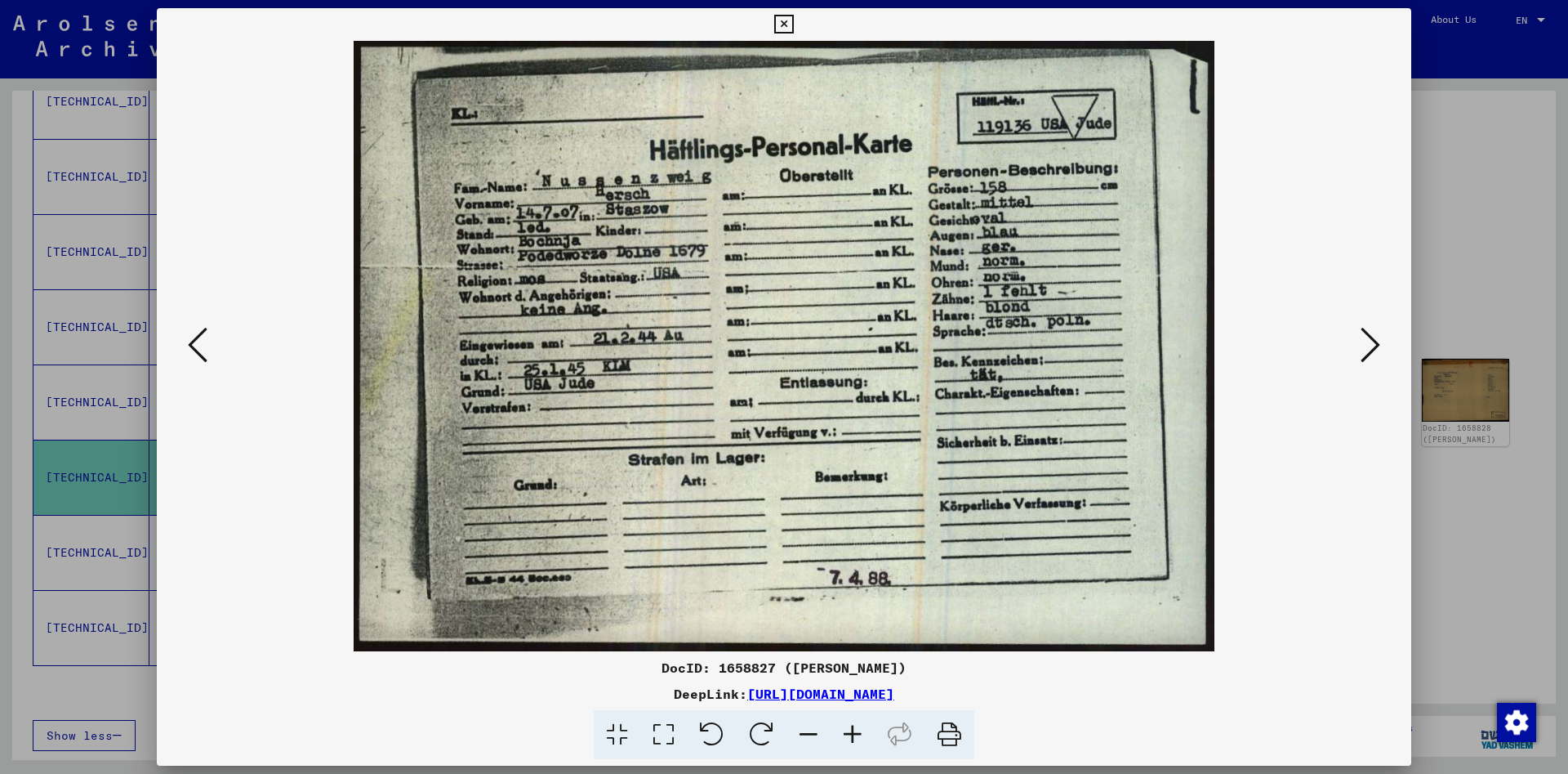
click at [189, 348] on icon at bounding box center [198, 344] width 19 height 39
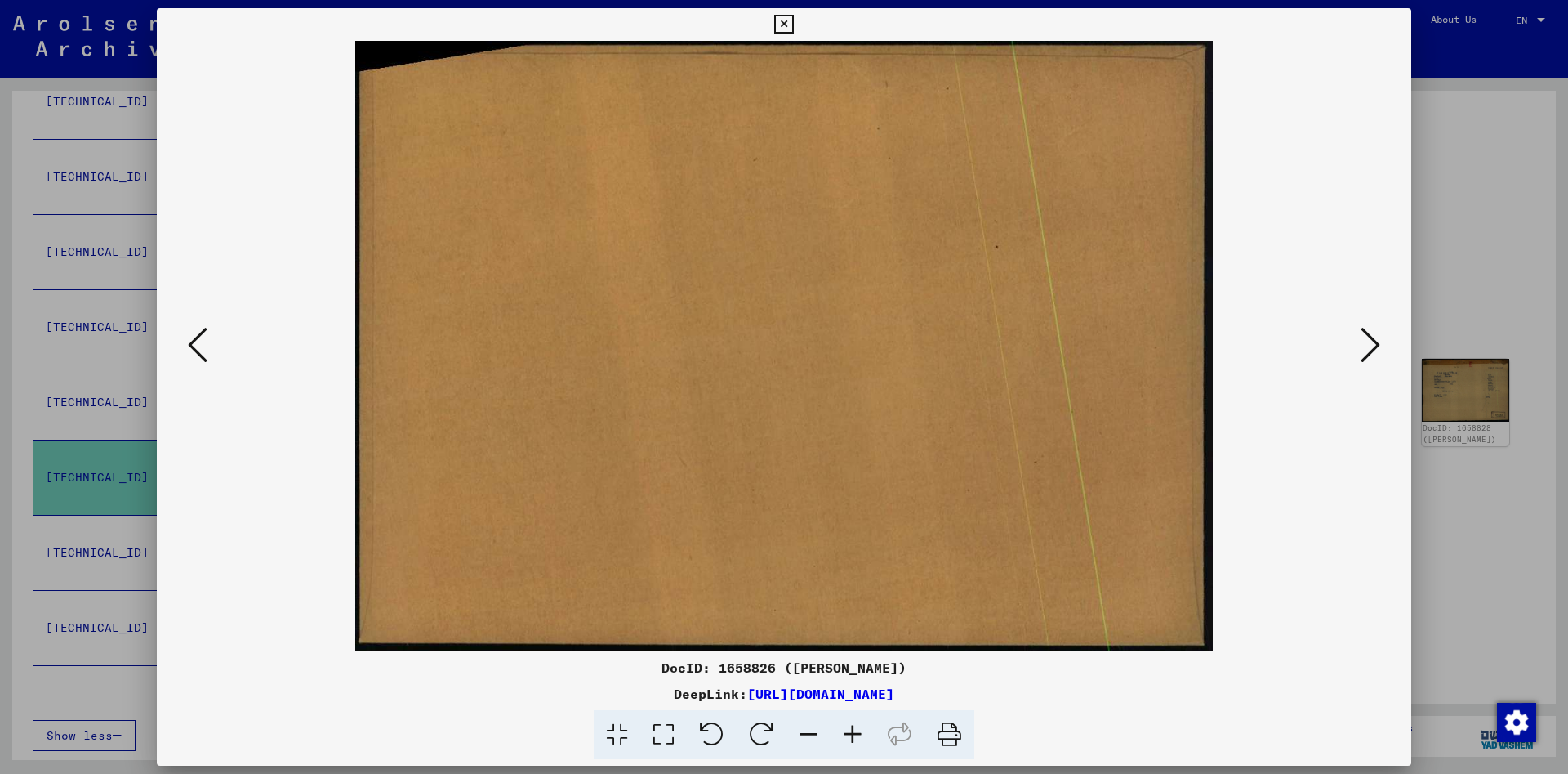
click at [793, 25] on icon at bounding box center [784, 25] width 18 height 19
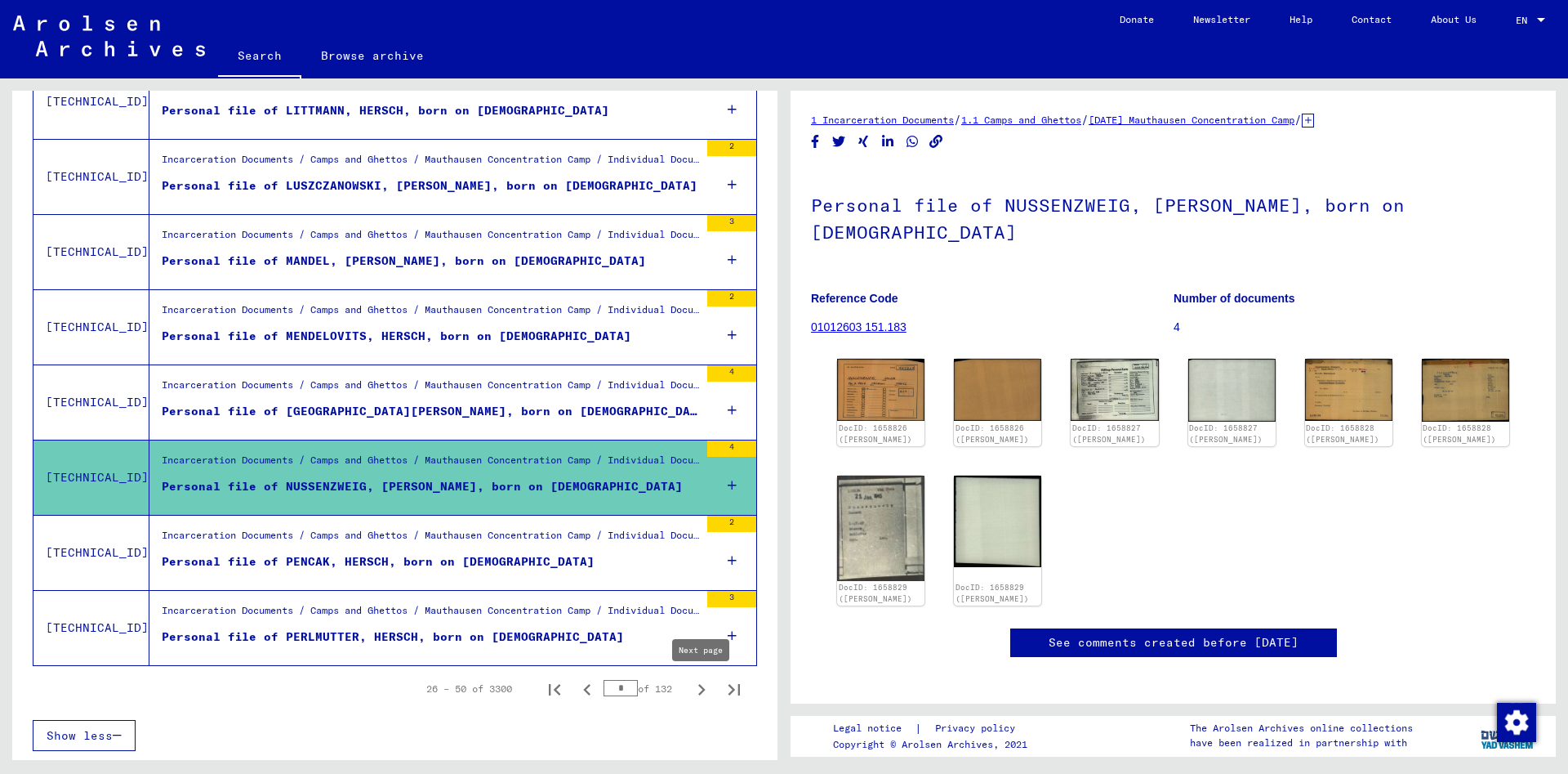
click at [701, 686] on icon "Next page" at bounding box center [701, 689] width 23 height 23
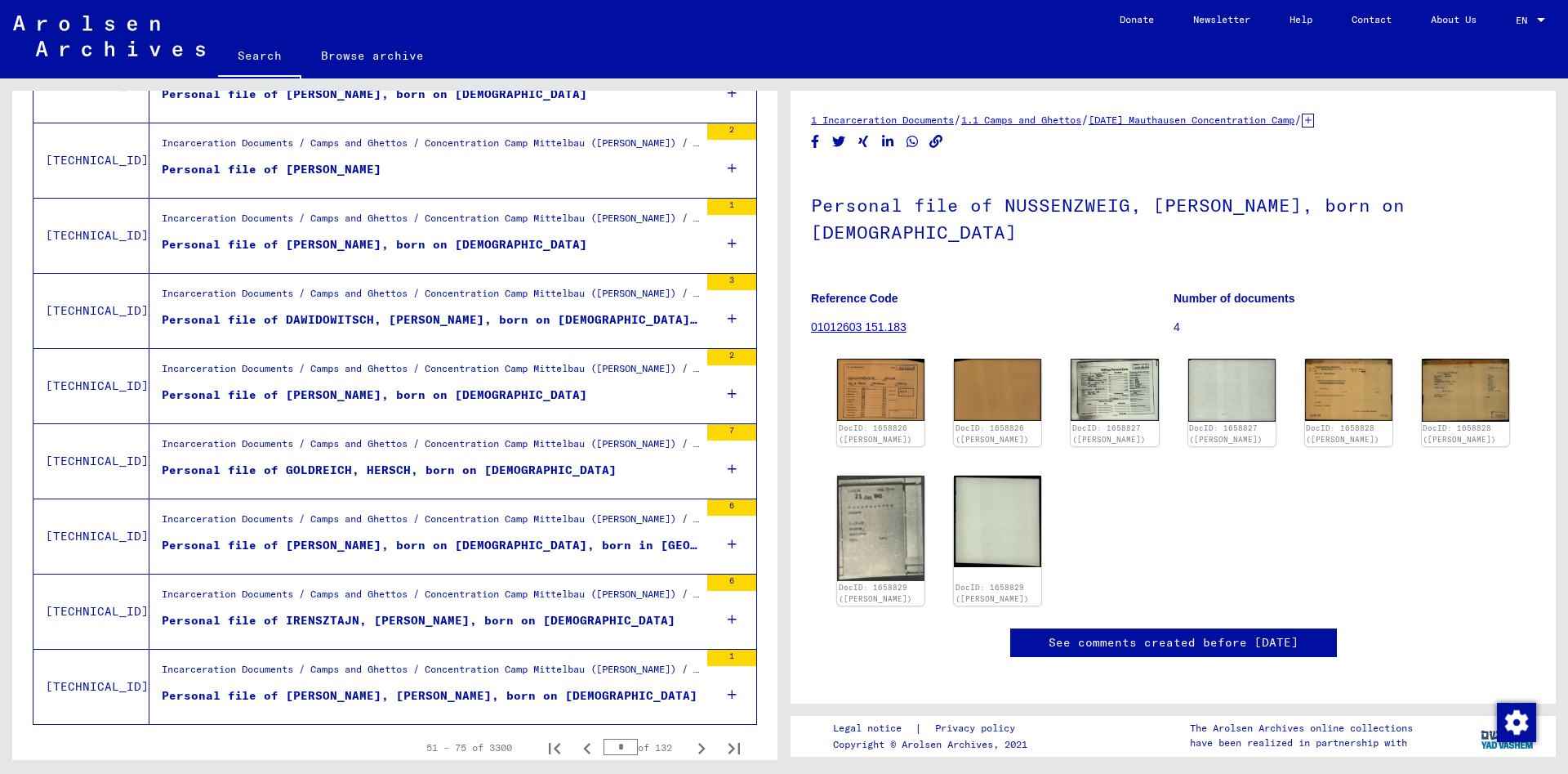
scroll to position [1580, 0]
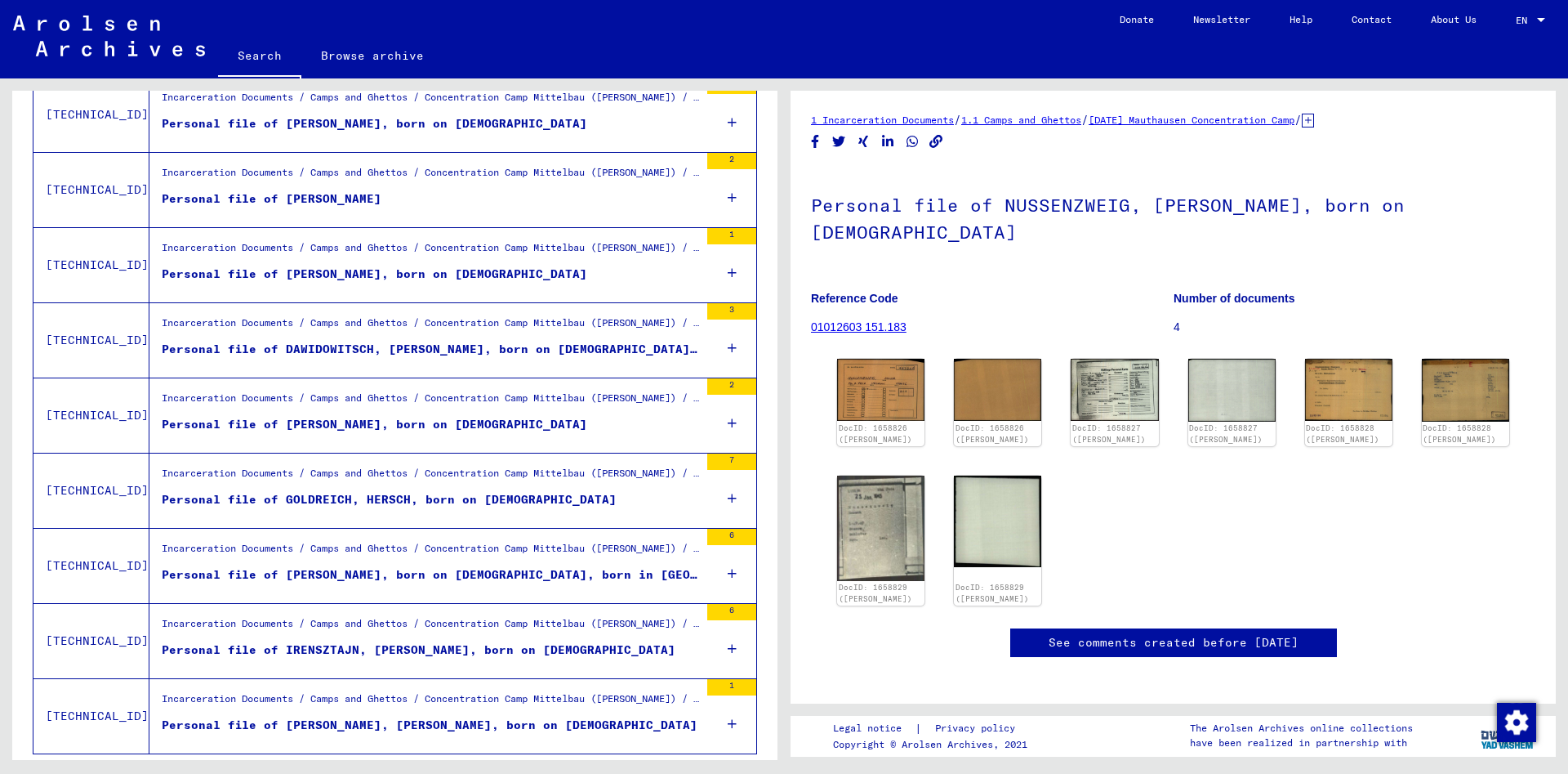
click at [325, 557] on div "Incarceration Documents / Camps and Ghettos / Concentration Camp Mittelbau ([PE…" at bounding box center [431, 552] width 538 height 23
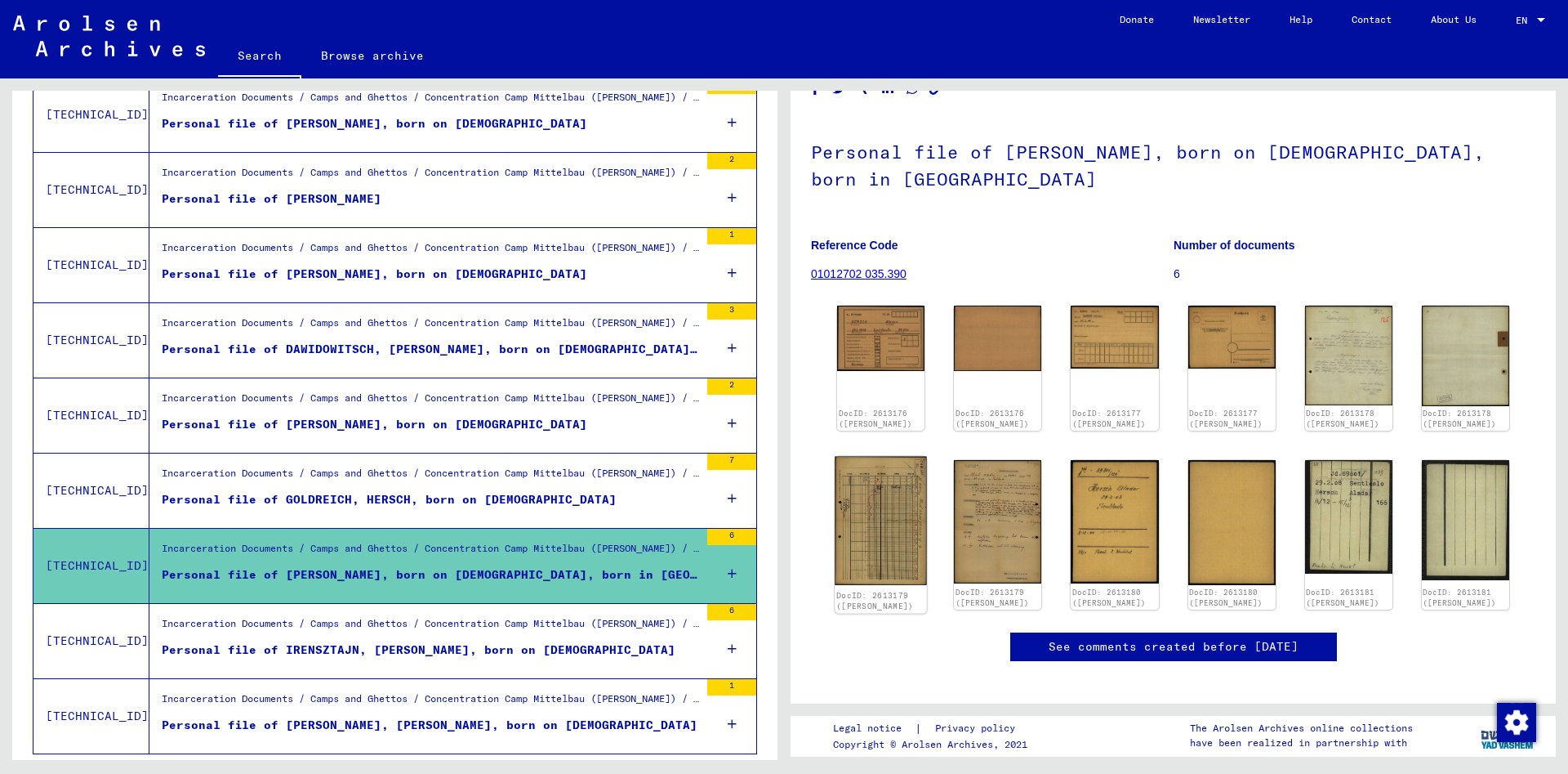
scroll to position [88, 0]
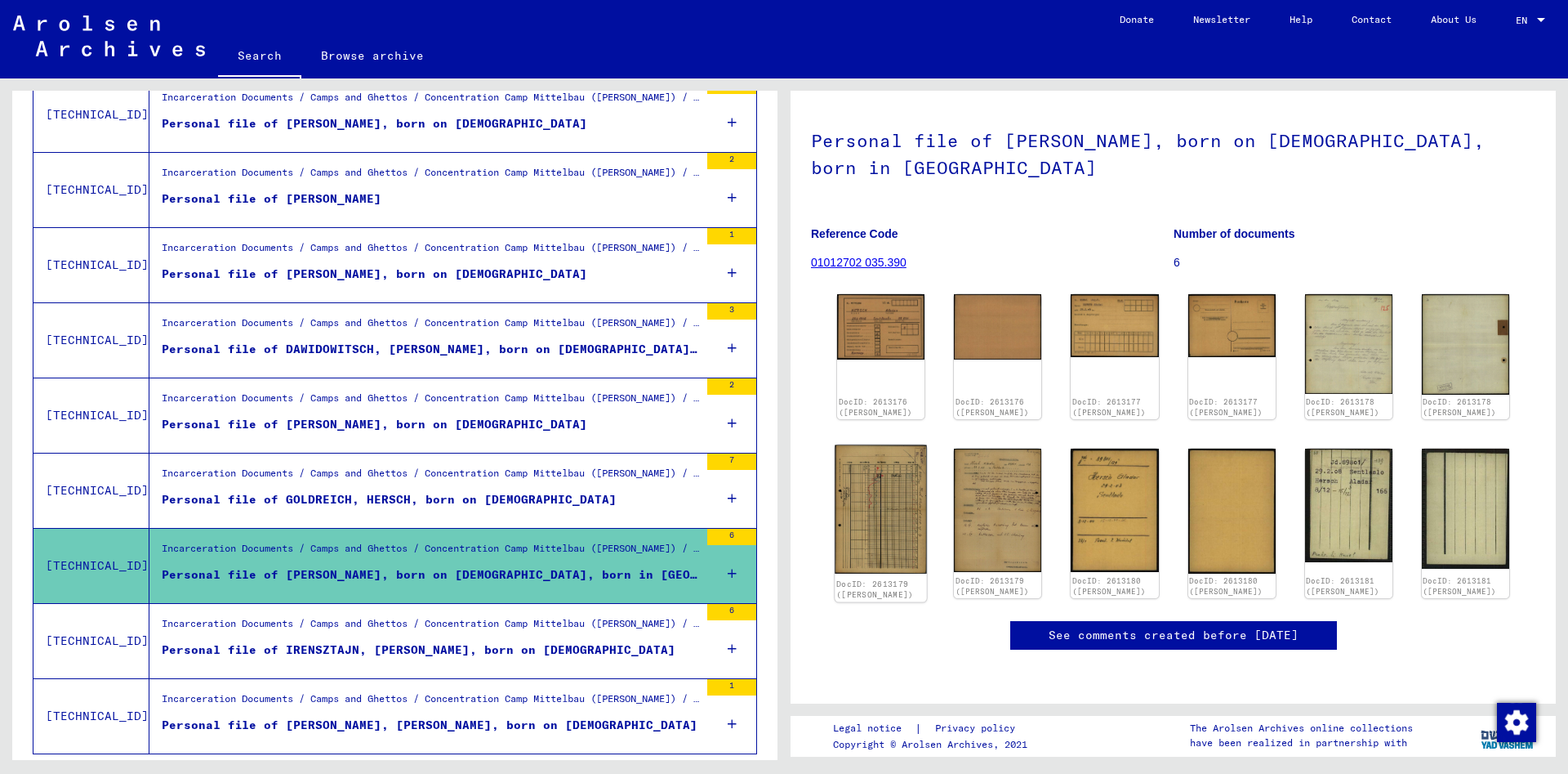
click at [877, 489] on img at bounding box center [881, 510] width 92 height 129
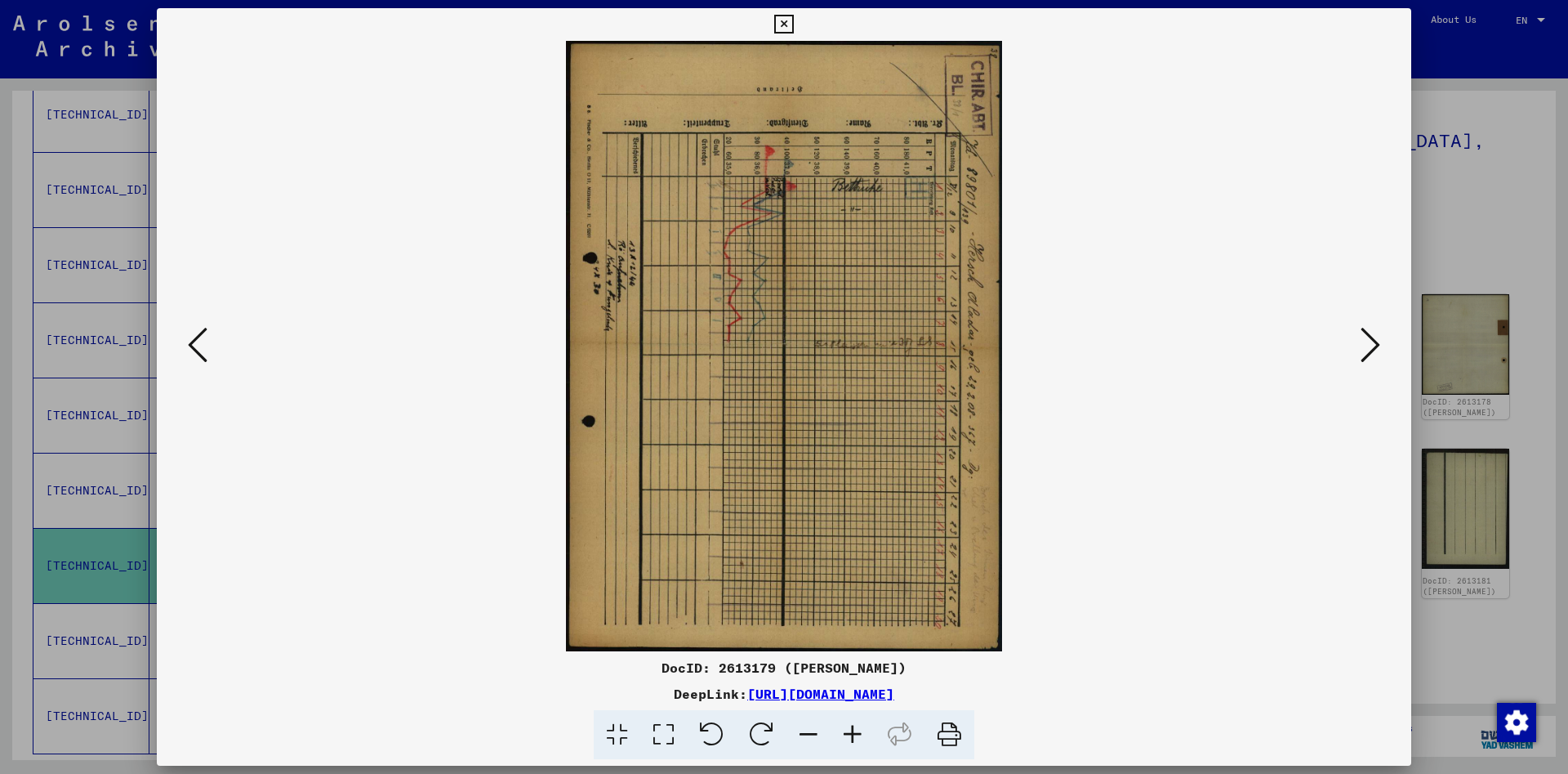
click at [728, 260] on img at bounding box center [784, 346] width 1143 height 610
click at [728, 260] on img at bounding box center [784, 346] width 1143 height 610
click at [1361, 346] on button at bounding box center [1371, 346] width 30 height 46
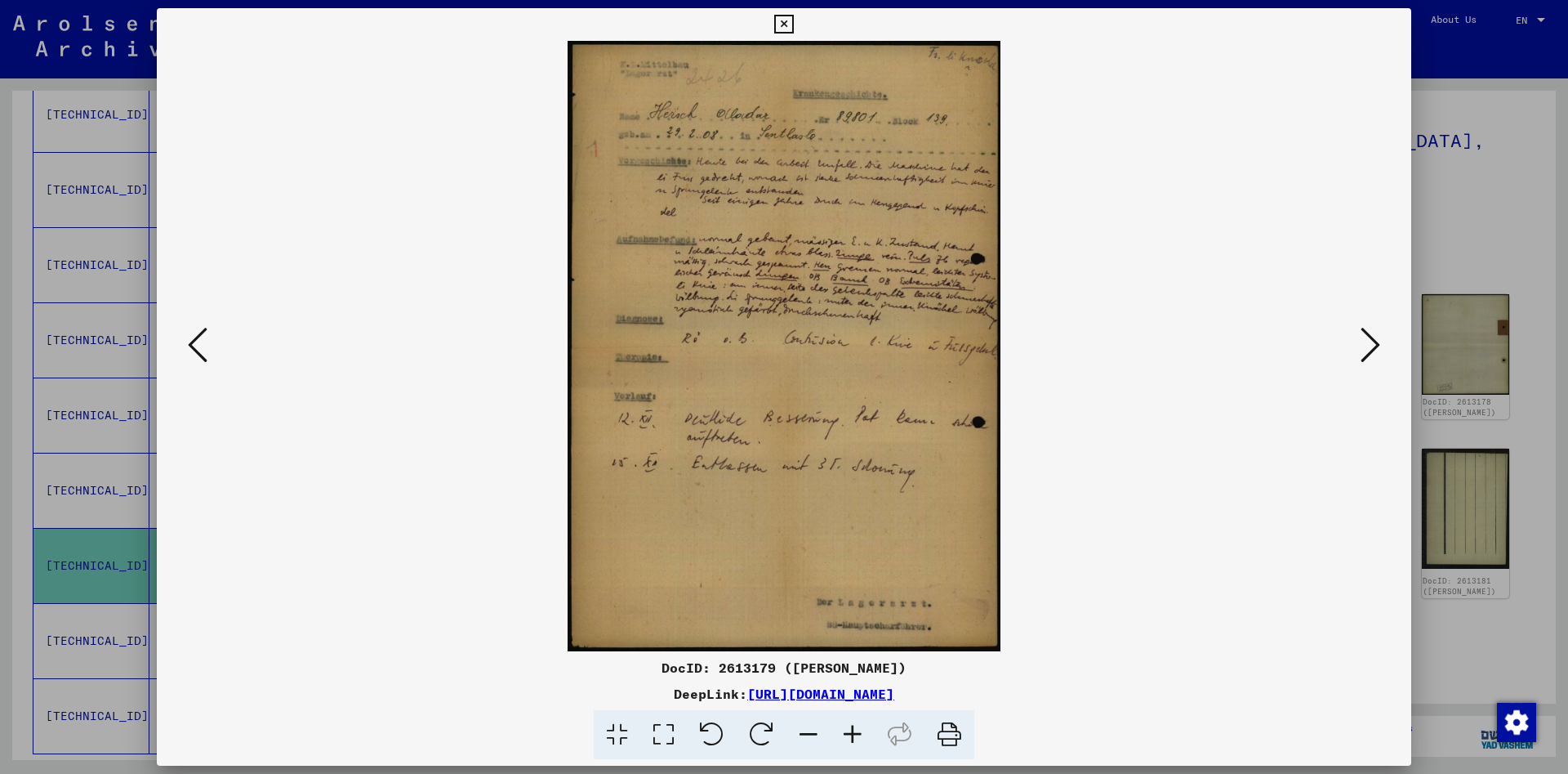
click at [189, 335] on icon at bounding box center [198, 344] width 19 height 39
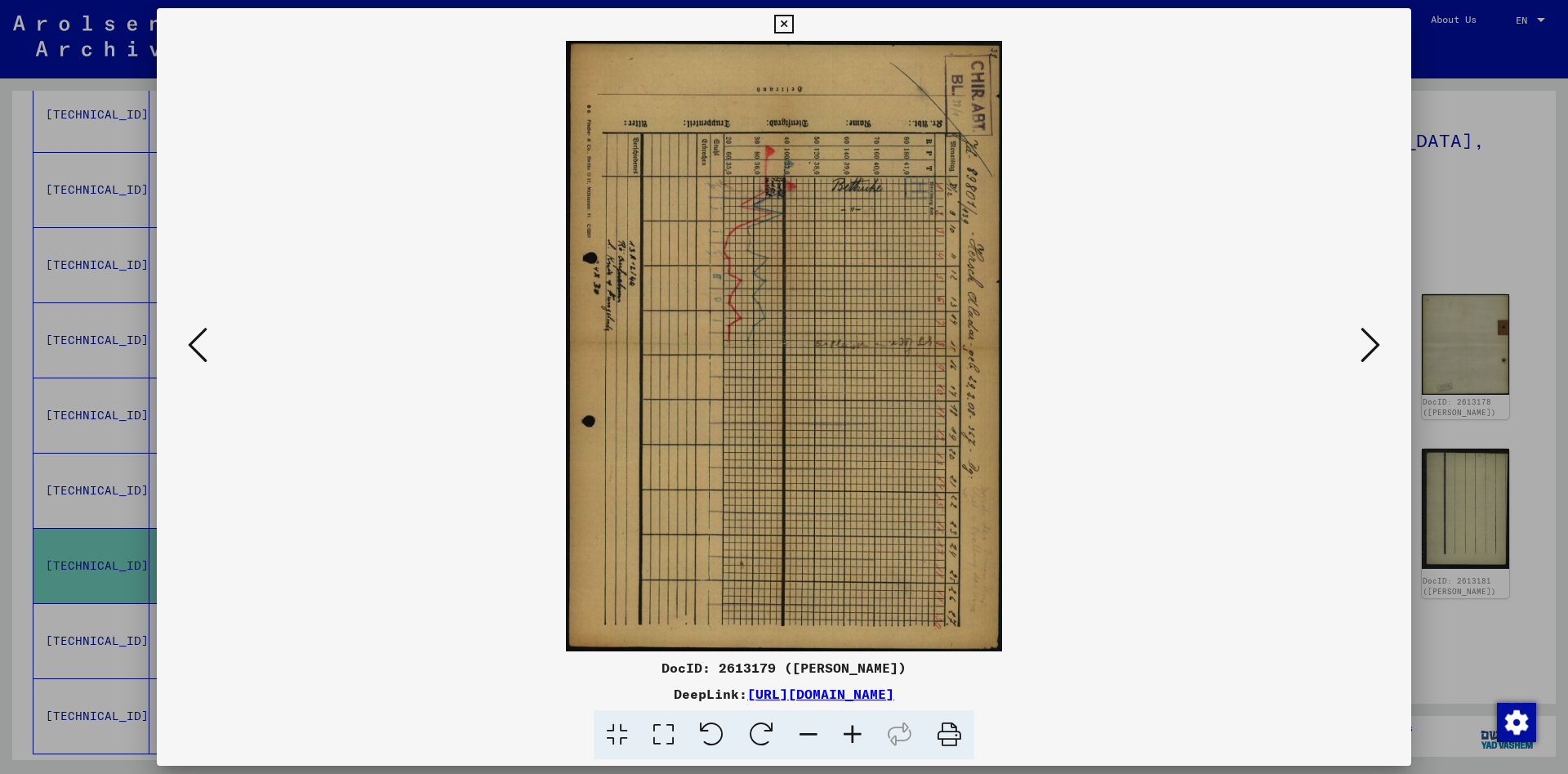
click at [1361, 340] on button at bounding box center [1371, 346] width 30 height 46
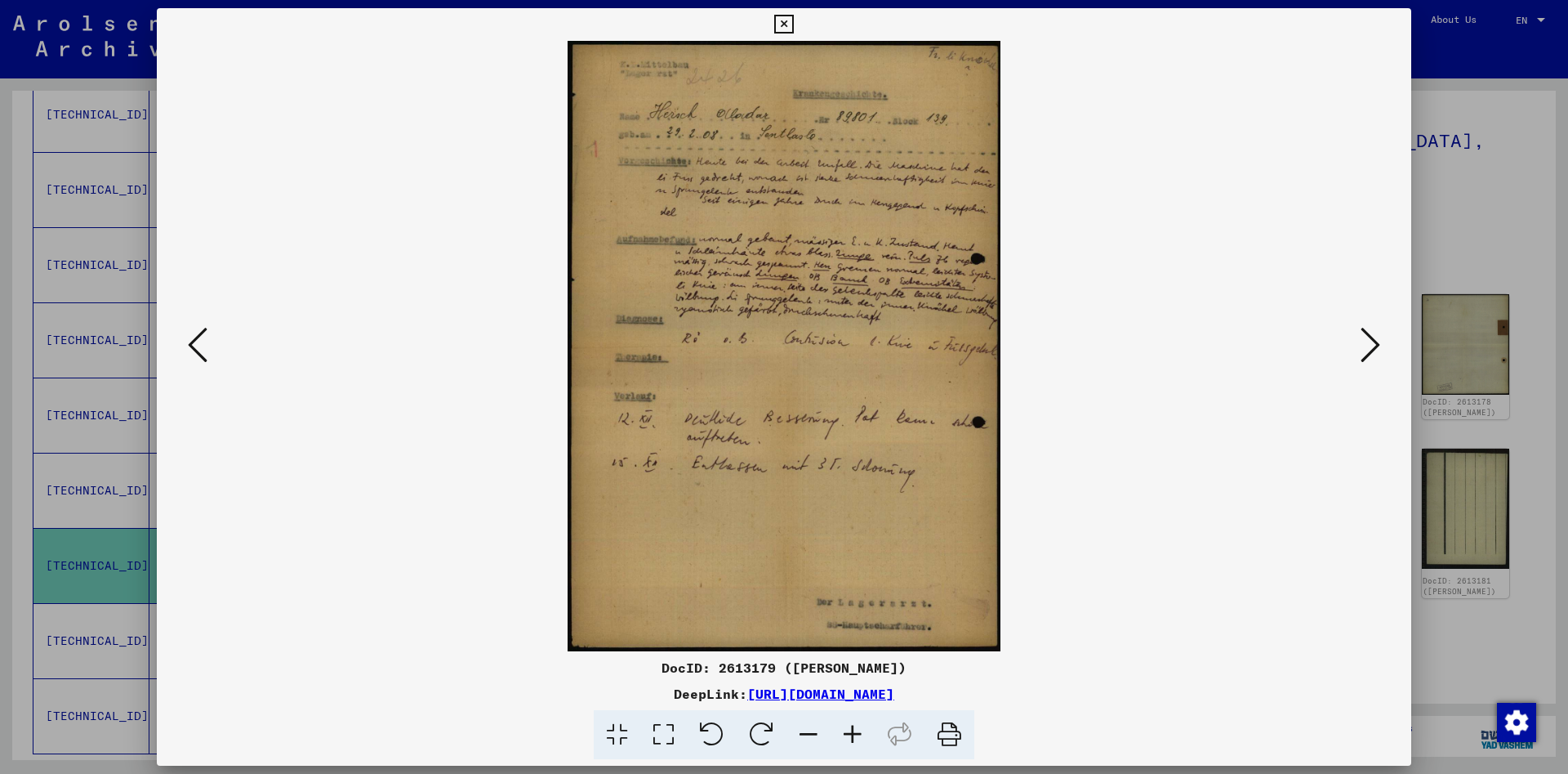
click at [1347, 341] on img at bounding box center [784, 346] width 1143 height 610
click at [1375, 340] on icon at bounding box center [1370, 344] width 19 height 39
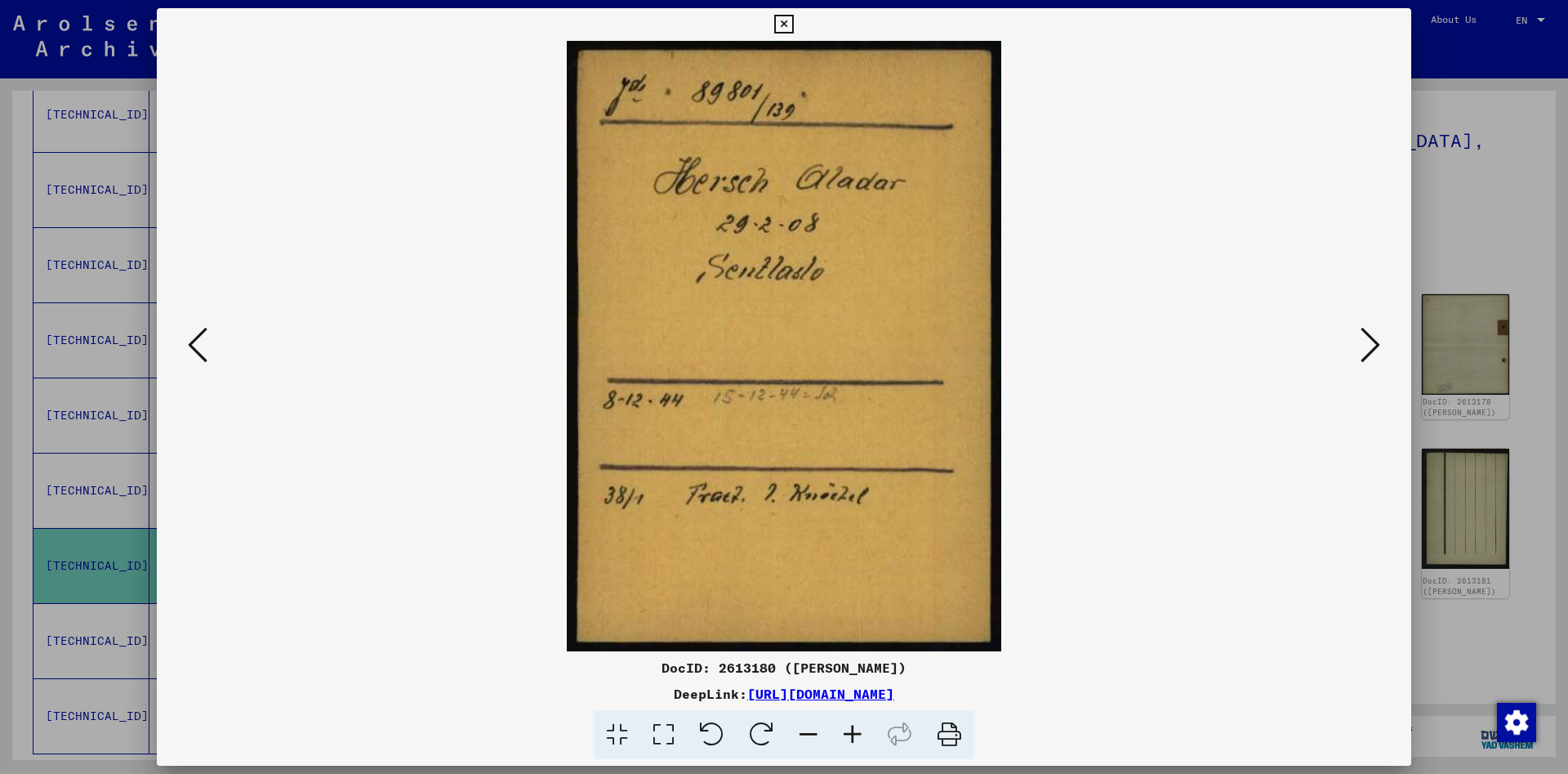
click at [1368, 341] on icon at bounding box center [1370, 344] width 19 height 39
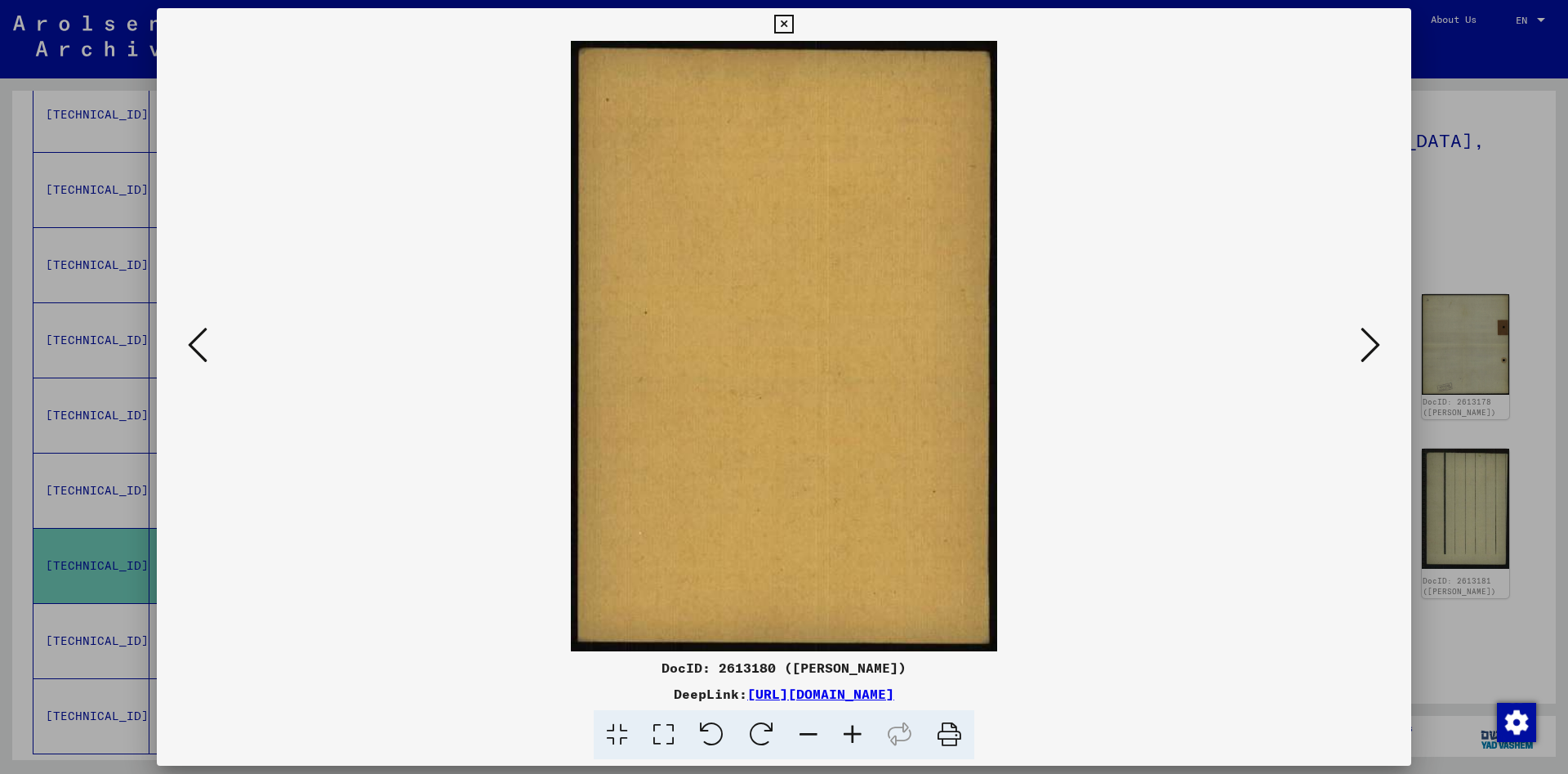
click at [1366, 341] on icon at bounding box center [1370, 344] width 19 height 39
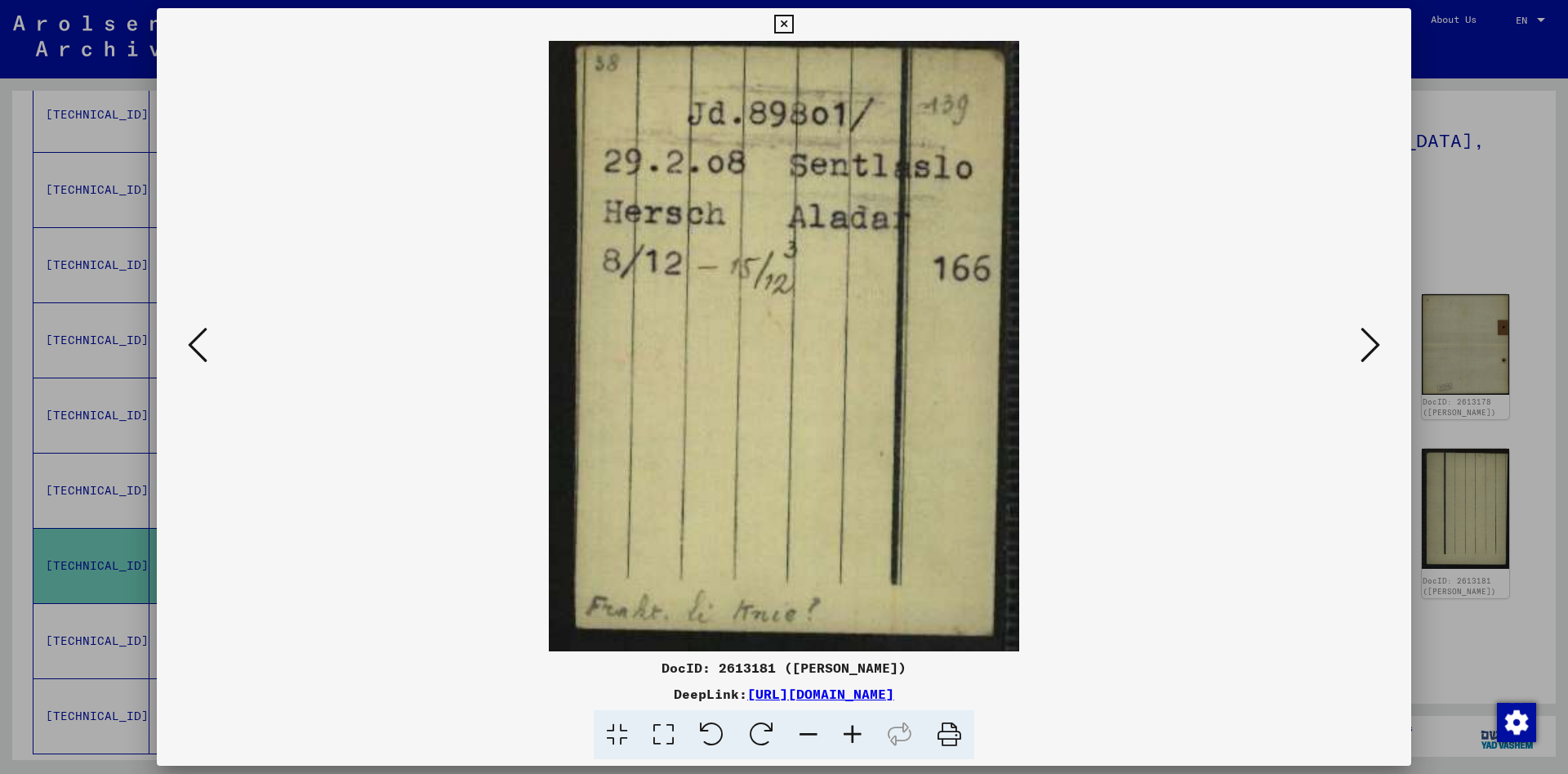
click at [1365, 341] on icon at bounding box center [1370, 344] width 19 height 39
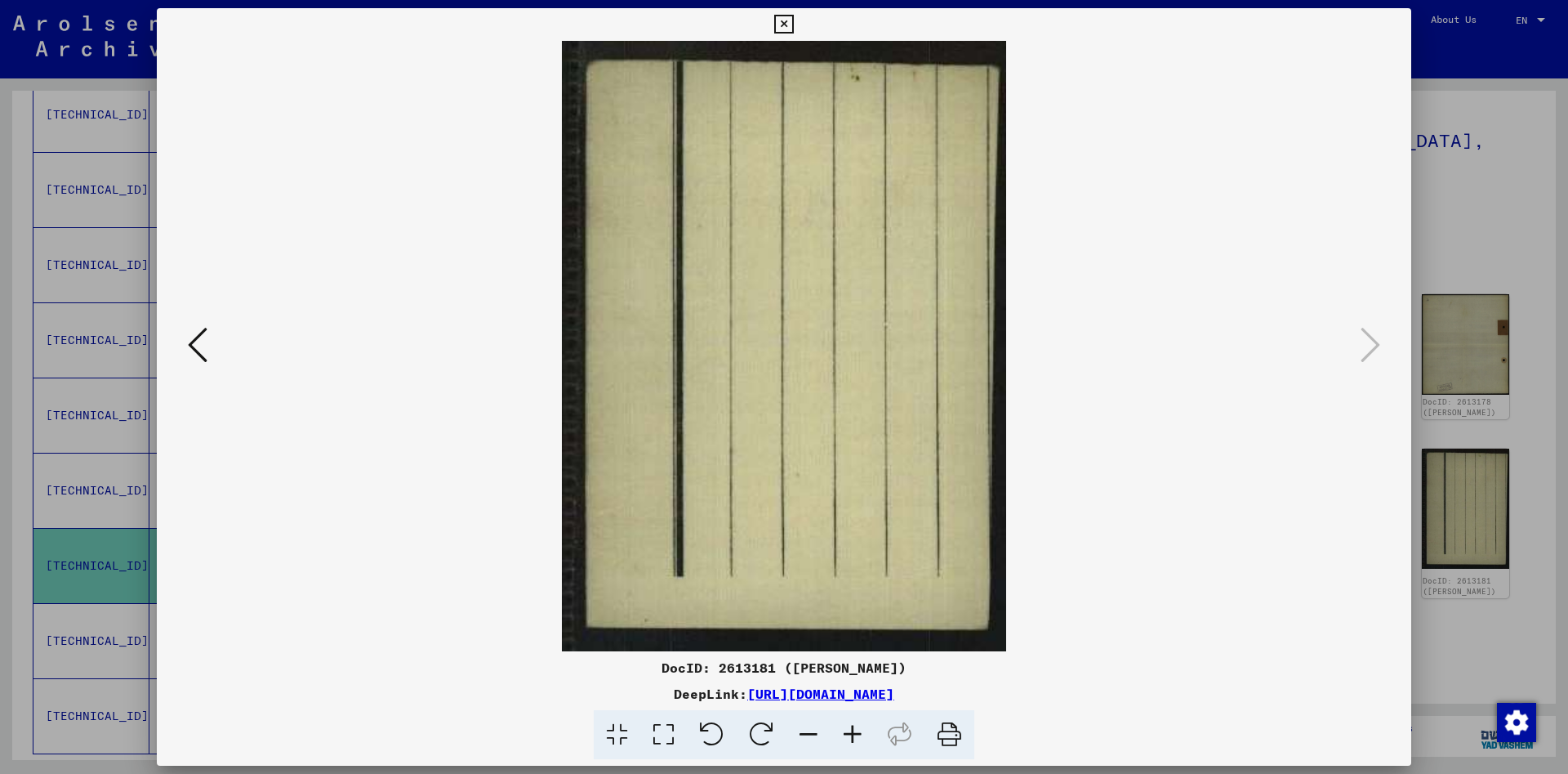
click at [793, 19] on icon at bounding box center [784, 25] width 18 height 19
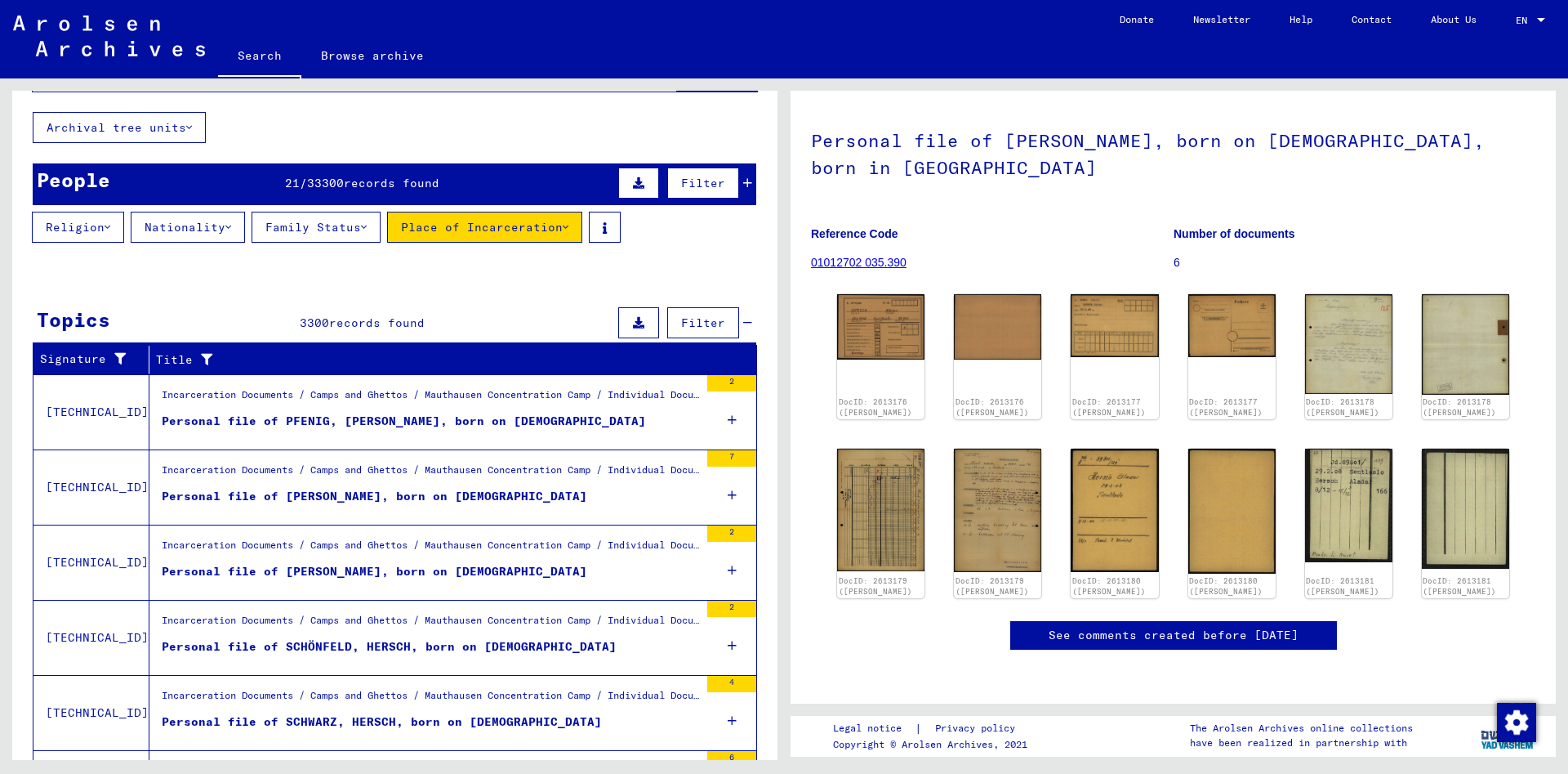
scroll to position [0, 0]
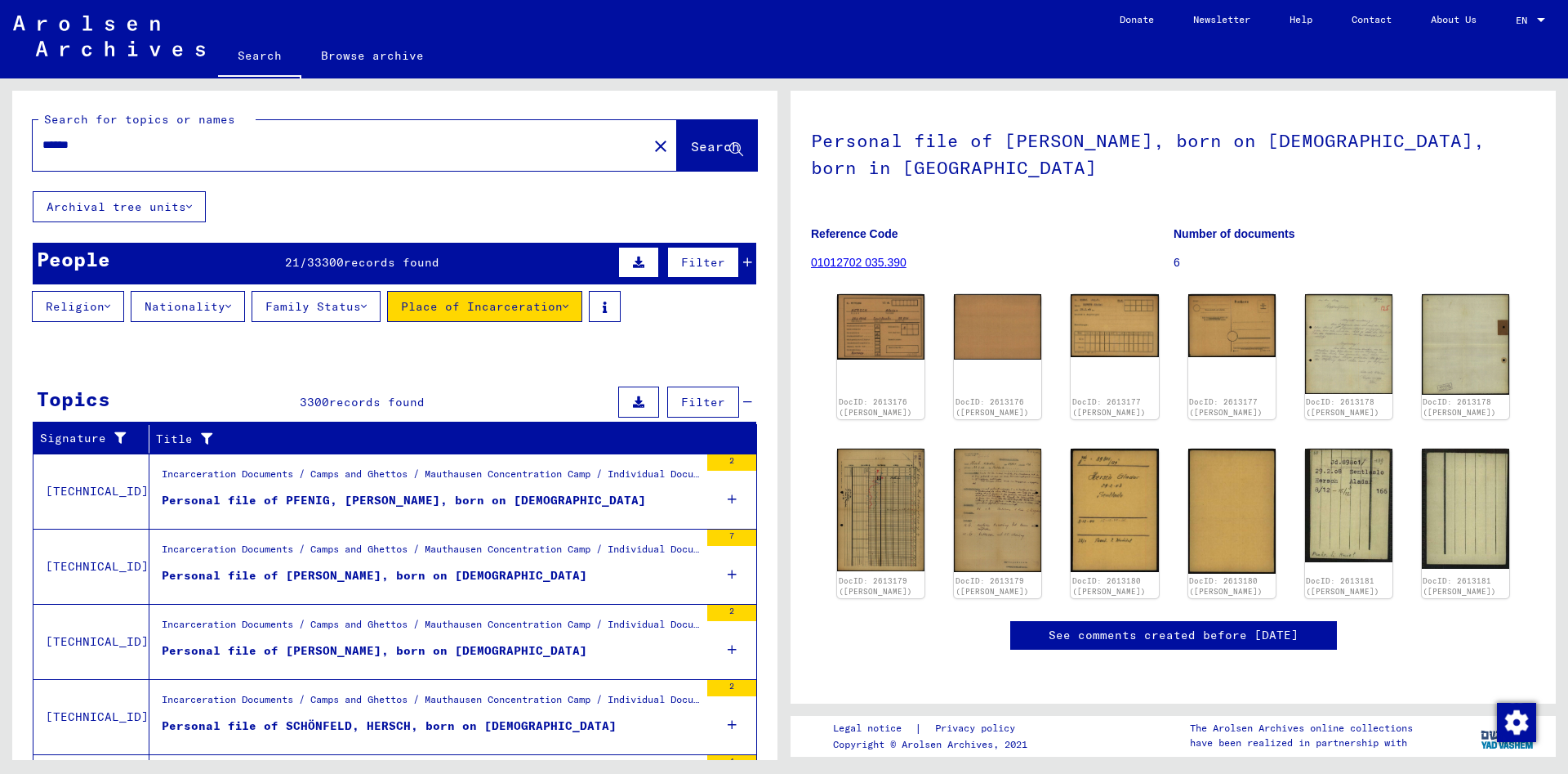
click at [193, 213] on button "Archival tree units" at bounding box center [119, 206] width 173 height 31
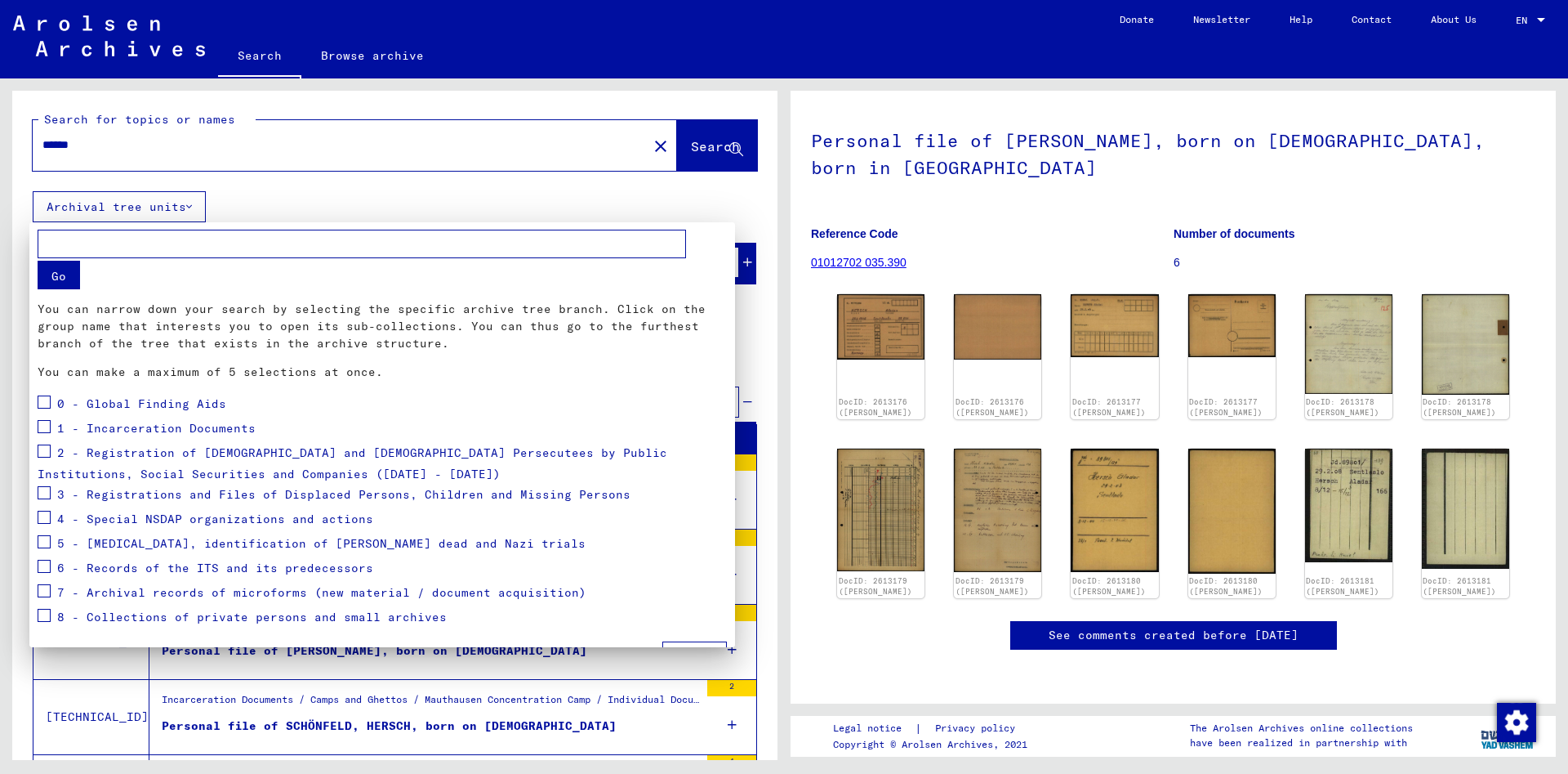
click at [304, 144] on div at bounding box center [784, 387] width 1568 height 774
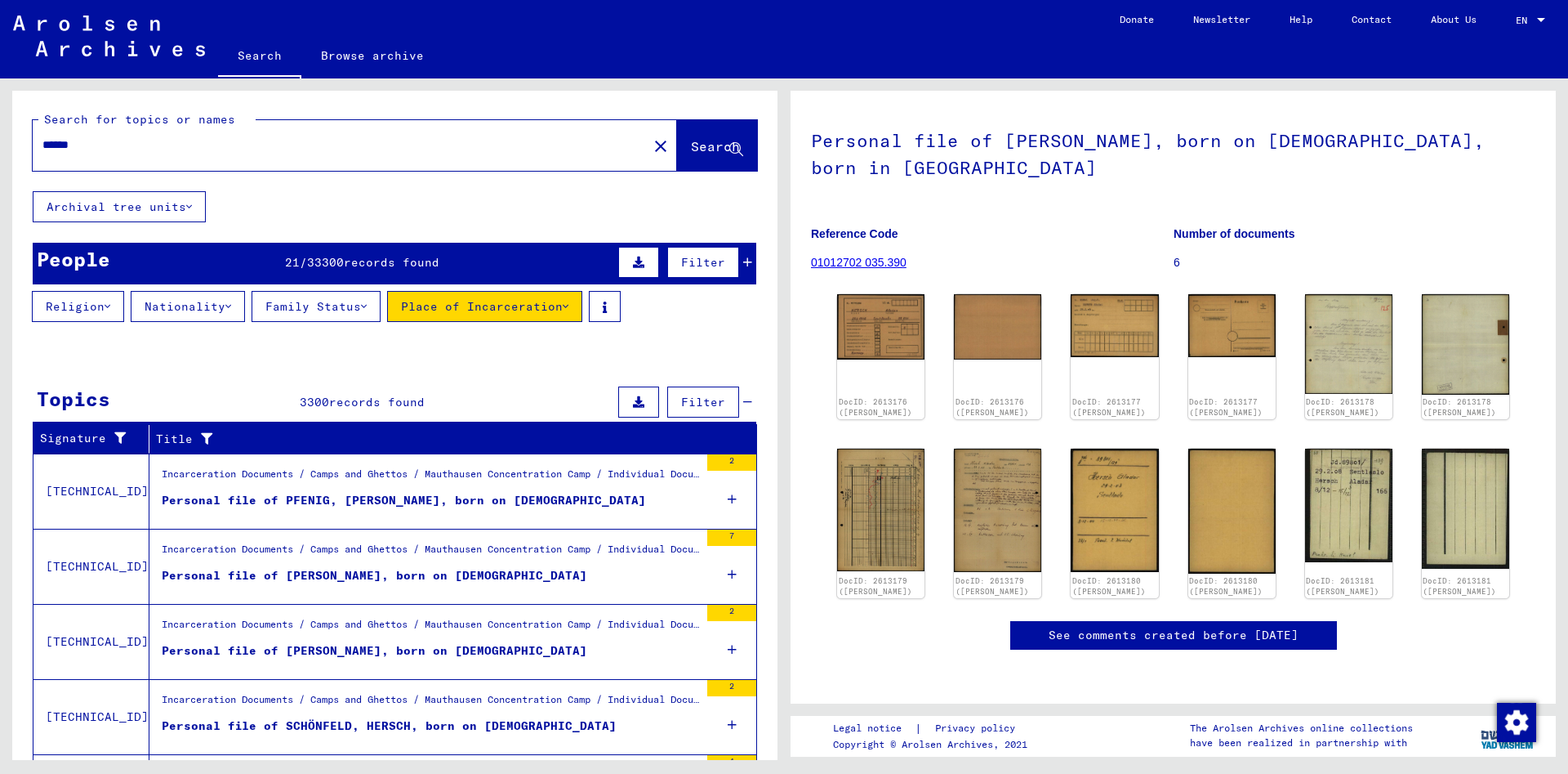
click at [546, 306] on button "Place of Incarceration" at bounding box center [484, 306] width 195 height 31
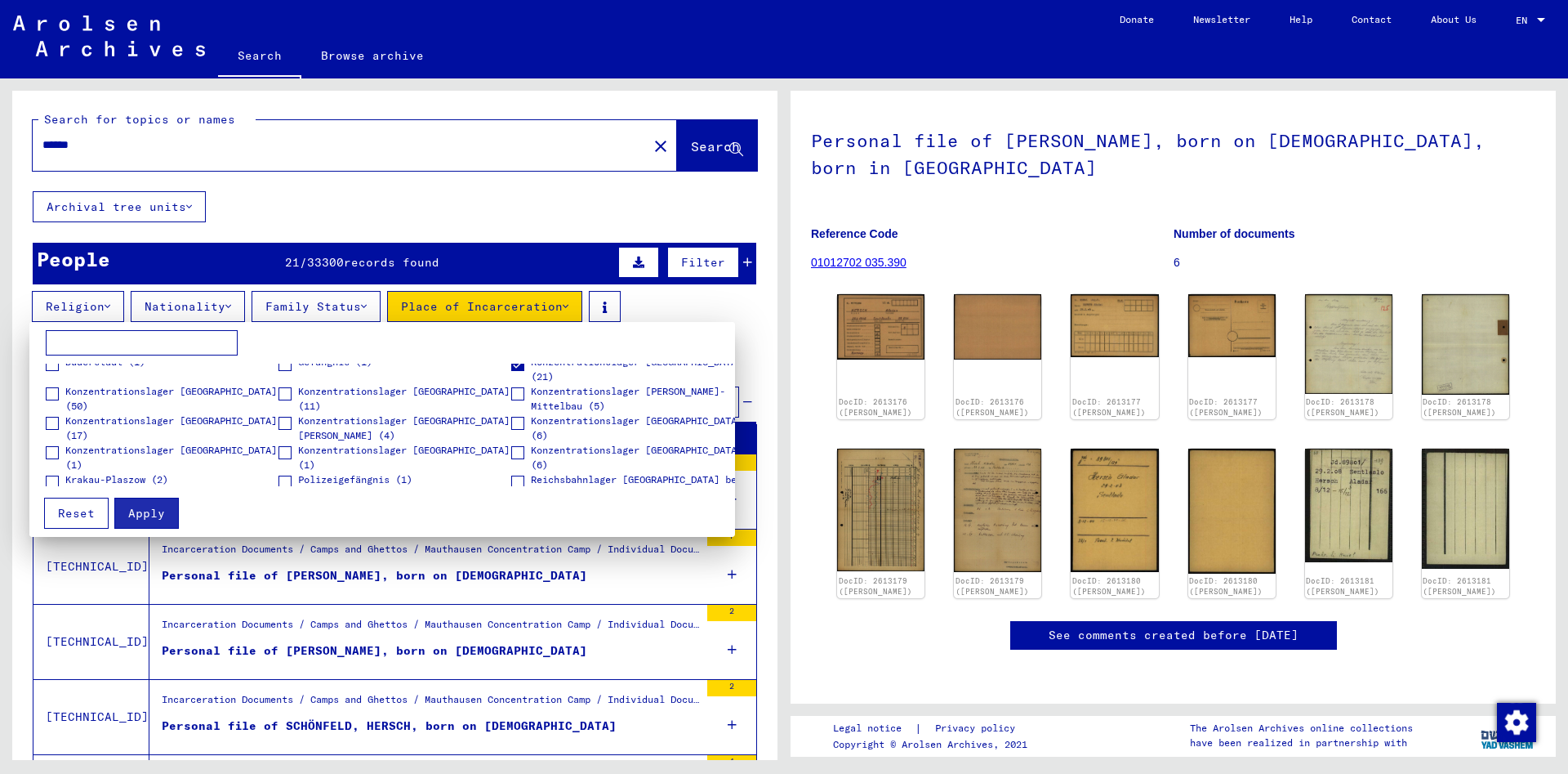
scroll to position [53, 0]
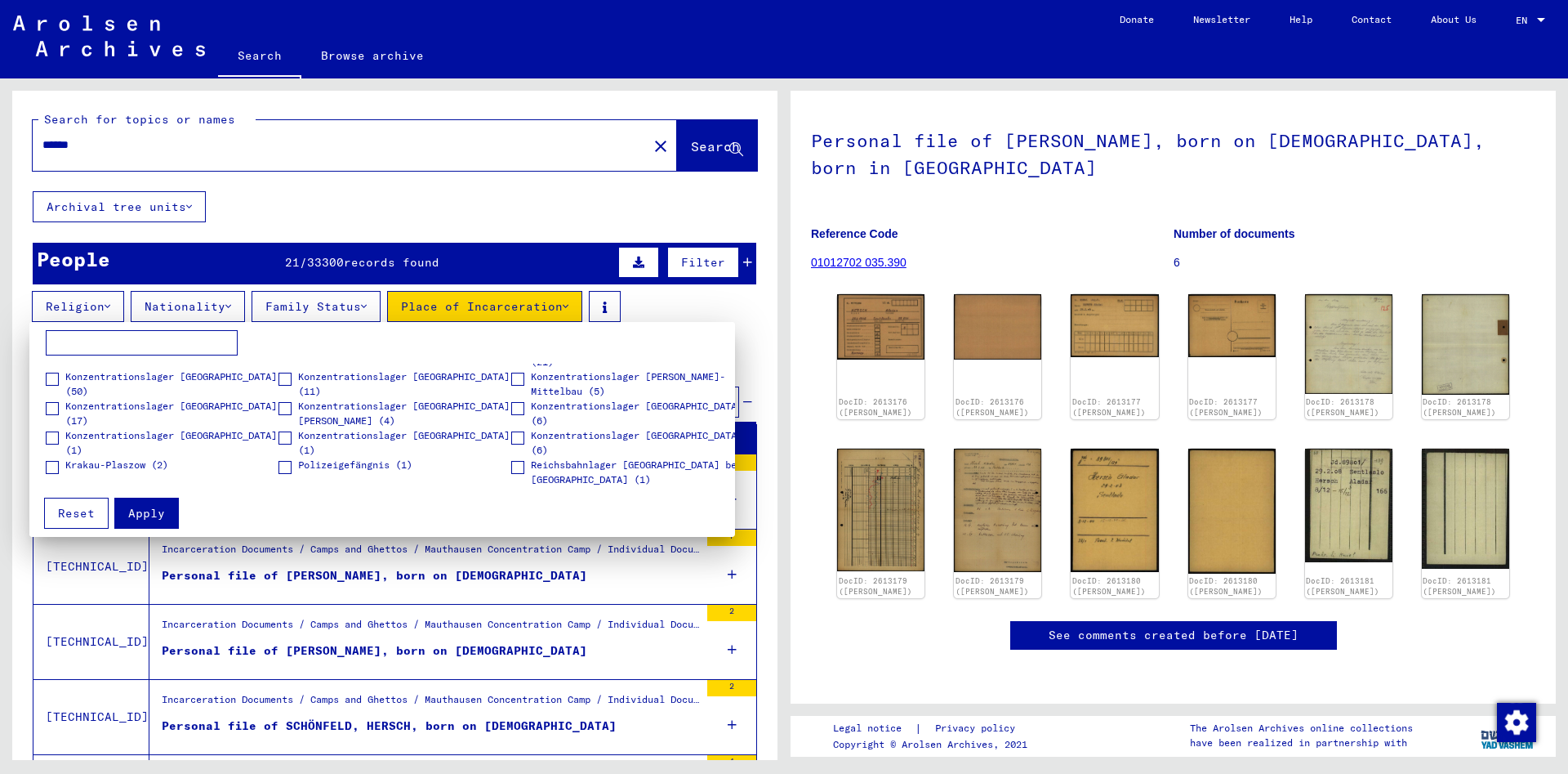
click at [489, 185] on div at bounding box center [784, 387] width 1568 height 774
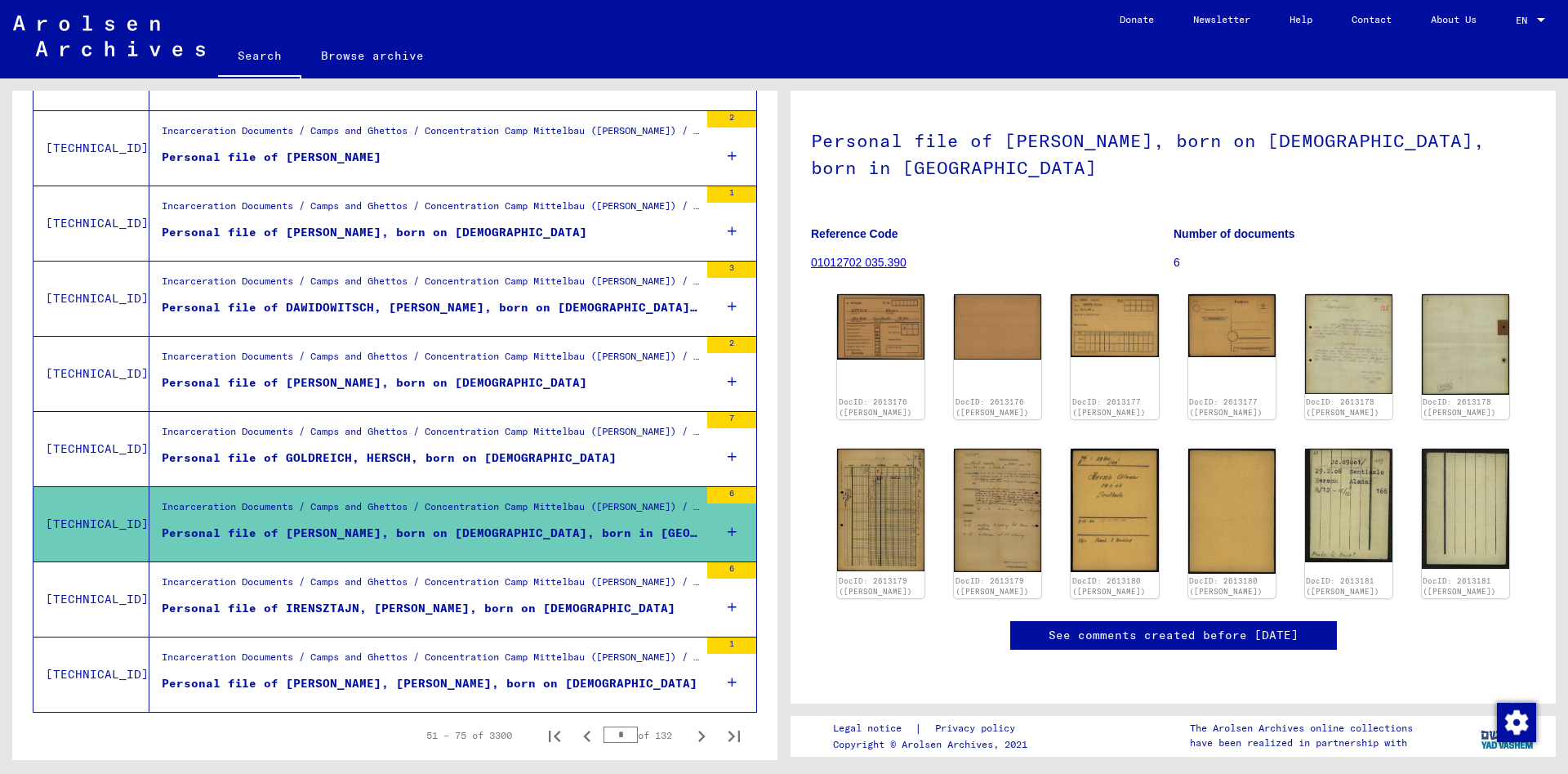
scroll to position [1667, 0]
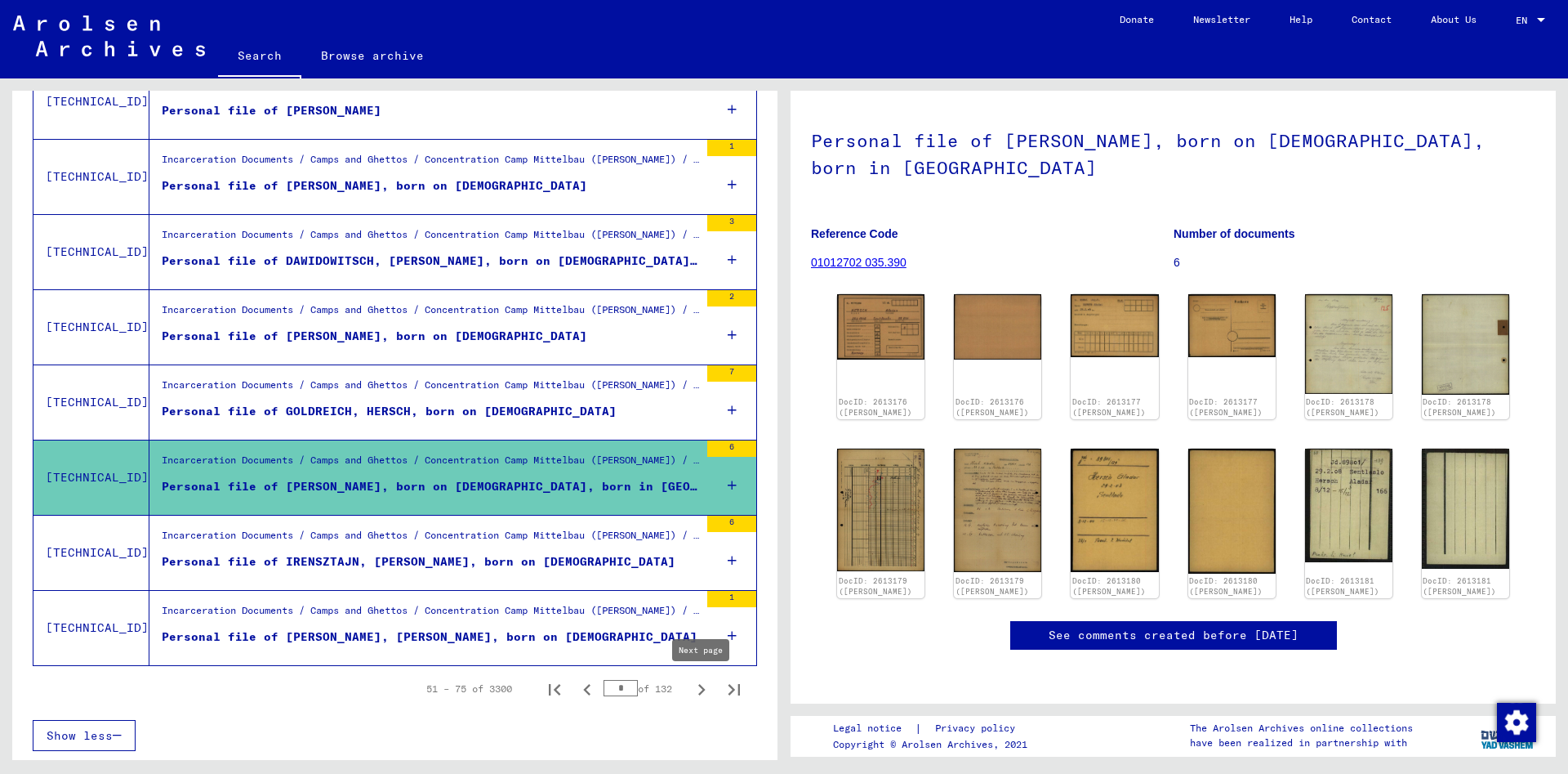
click at [700, 686] on icon "Next page" at bounding box center [702, 689] width 7 height 11
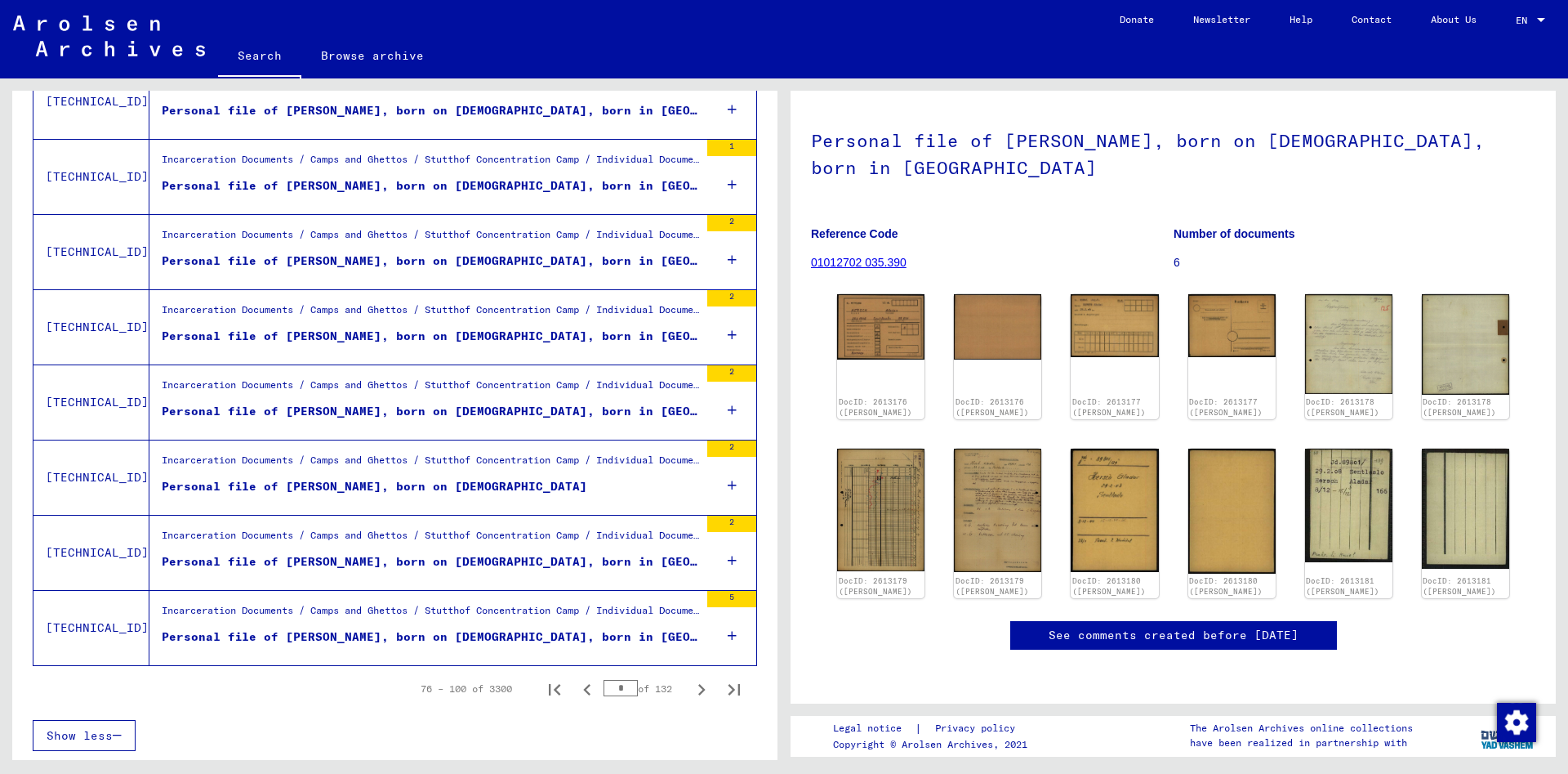
click at [358, 408] on div "Personal file of [PERSON_NAME], born on [DEMOGRAPHIC_DATA], born in [GEOGRAPHIC…" at bounding box center [431, 412] width 538 height 18
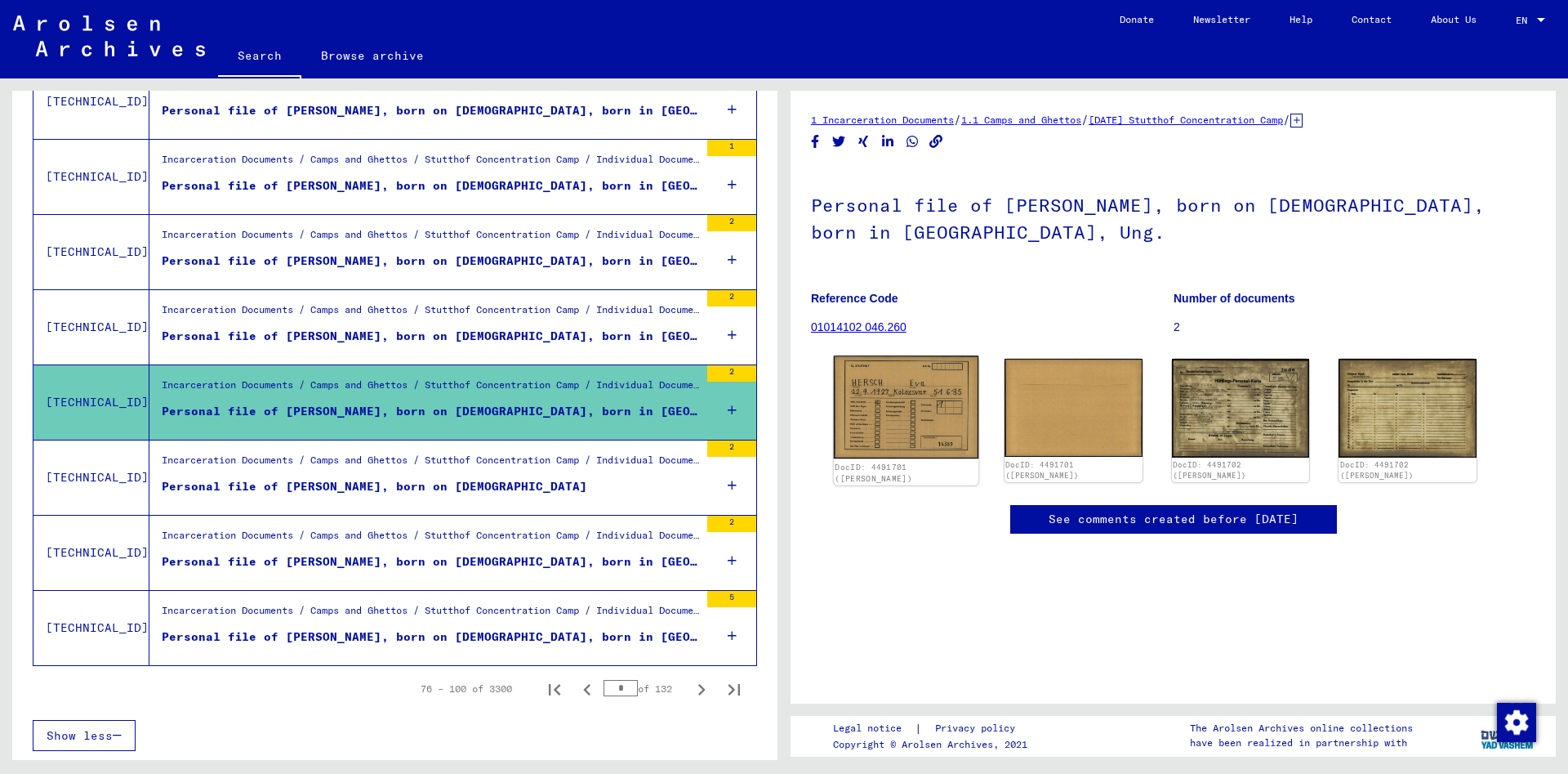
click at [904, 400] on img at bounding box center [906, 407] width 144 height 103
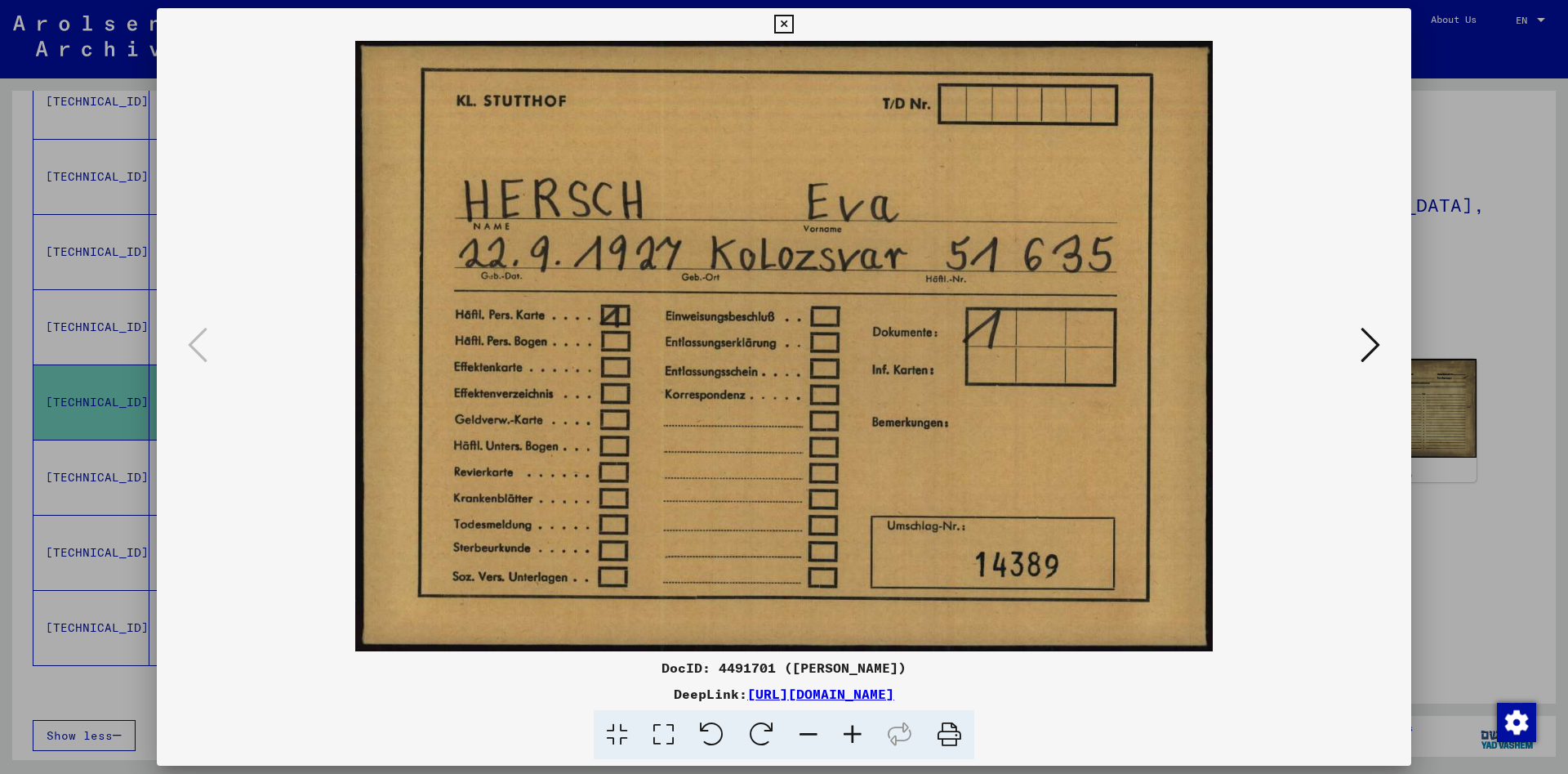
click at [1373, 346] on icon at bounding box center [1370, 344] width 19 height 39
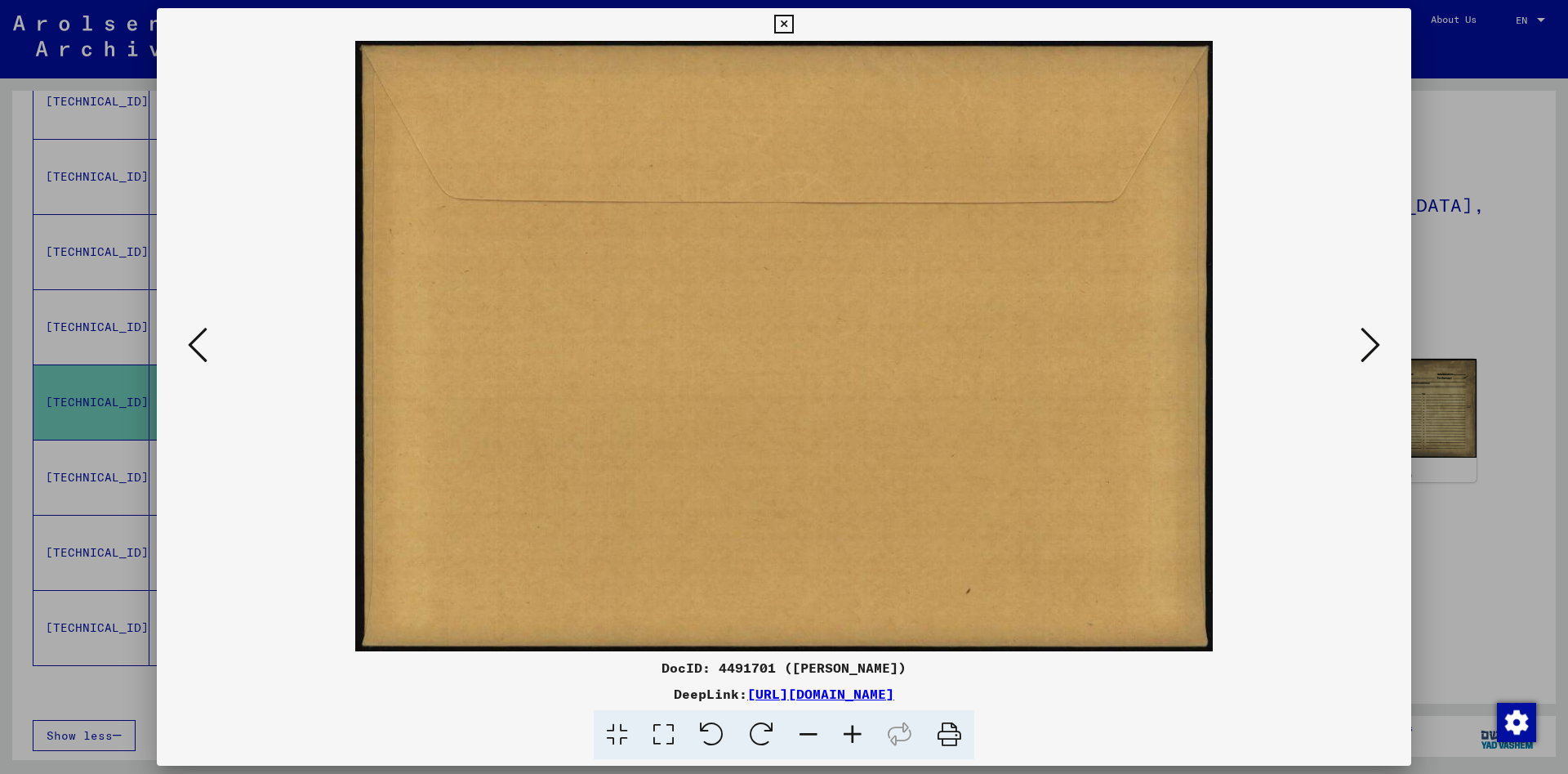
click at [1371, 348] on icon at bounding box center [1370, 344] width 19 height 39
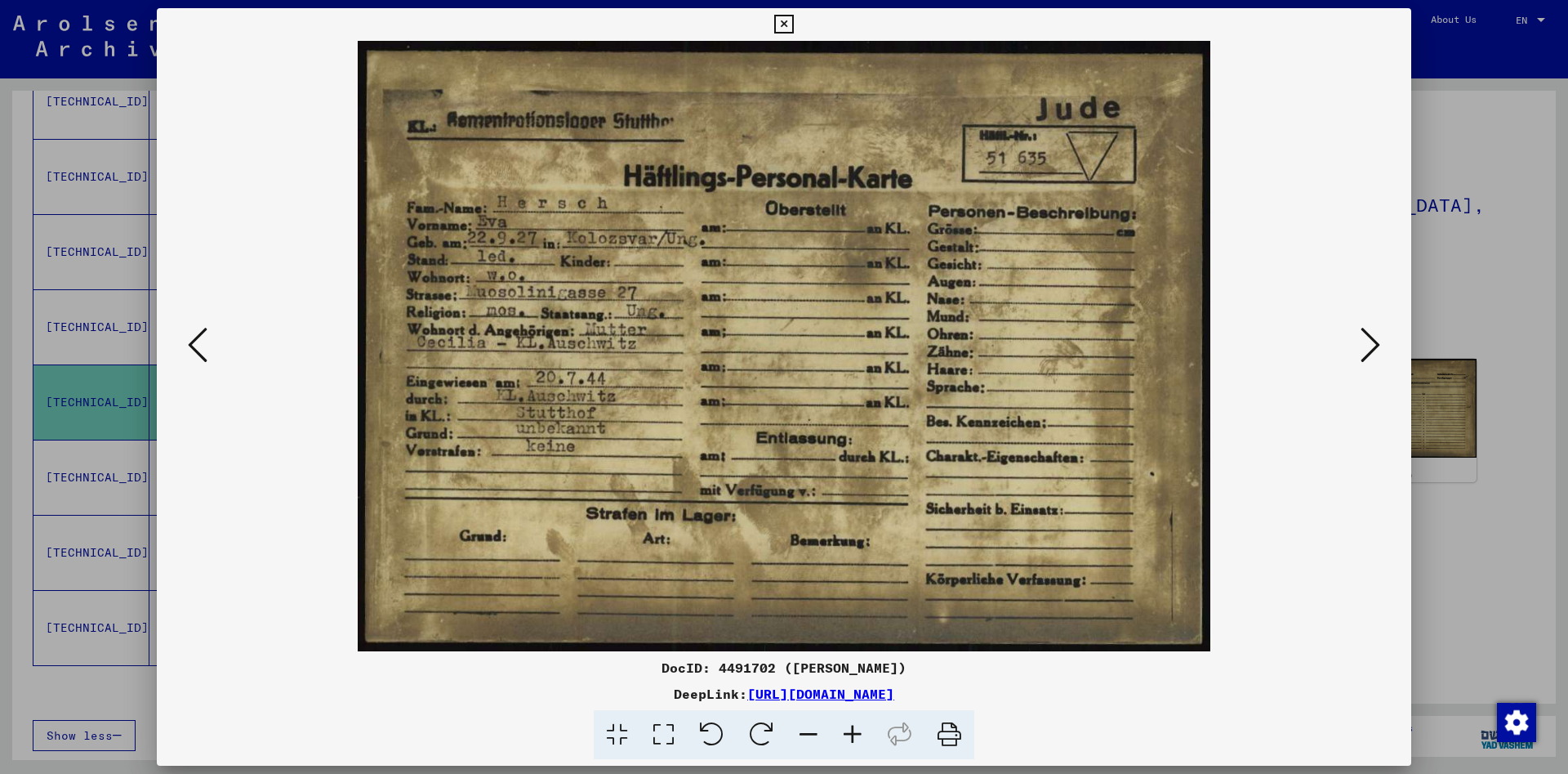
click at [1362, 350] on icon at bounding box center [1370, 344] width 19 height 39
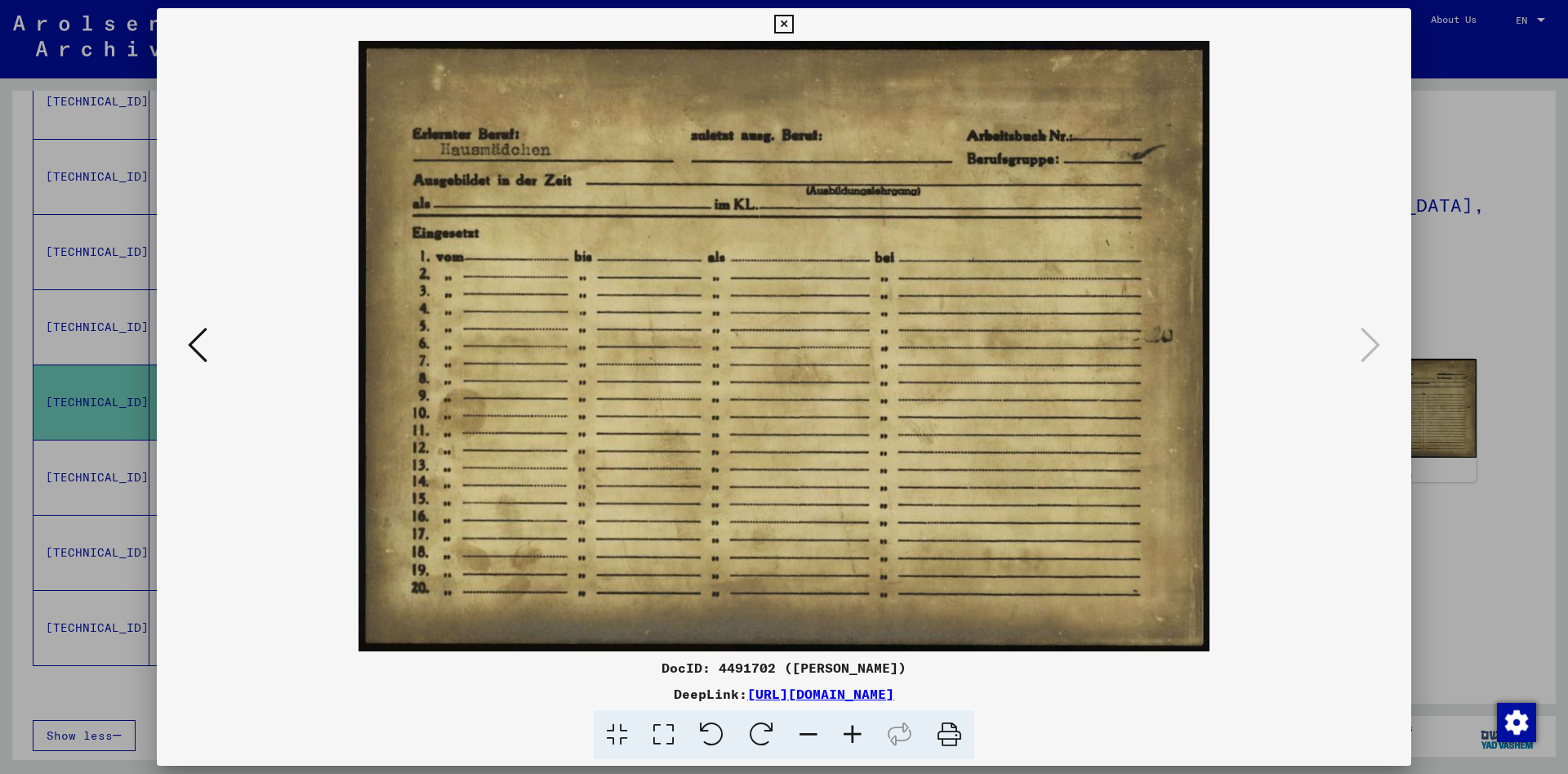
click at [1349, 350] on div at bounding box center [784, 346] width 1255 height 610
click at [191, 349] on icon at bounding box center [198, 344] width 19 height 39
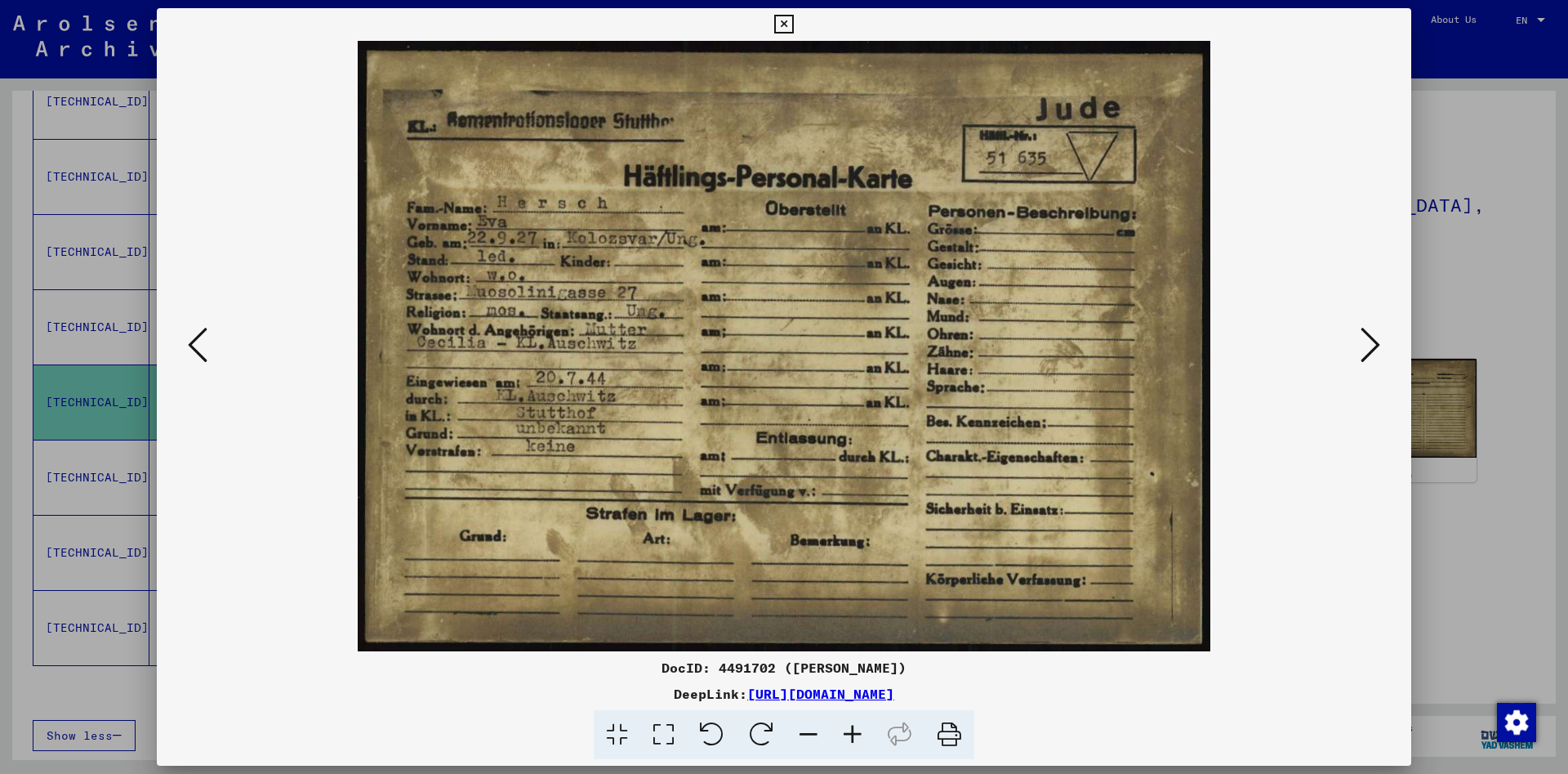
click at [189, 346] on icon at bounding box center [198, 344] width 19 height 39
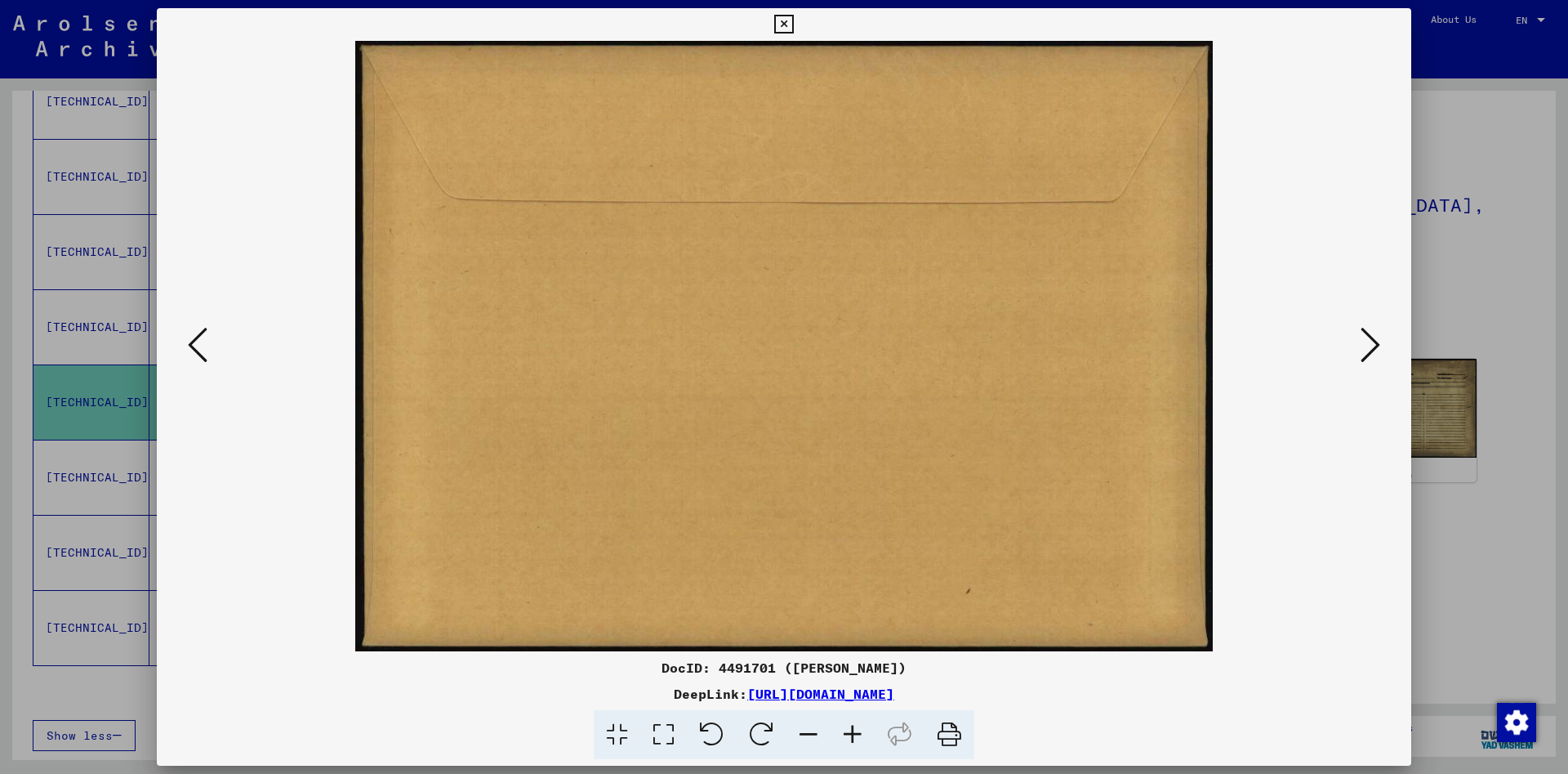
click at [191, 347] on icon at bounding box center [198, 344] width 19 height 39
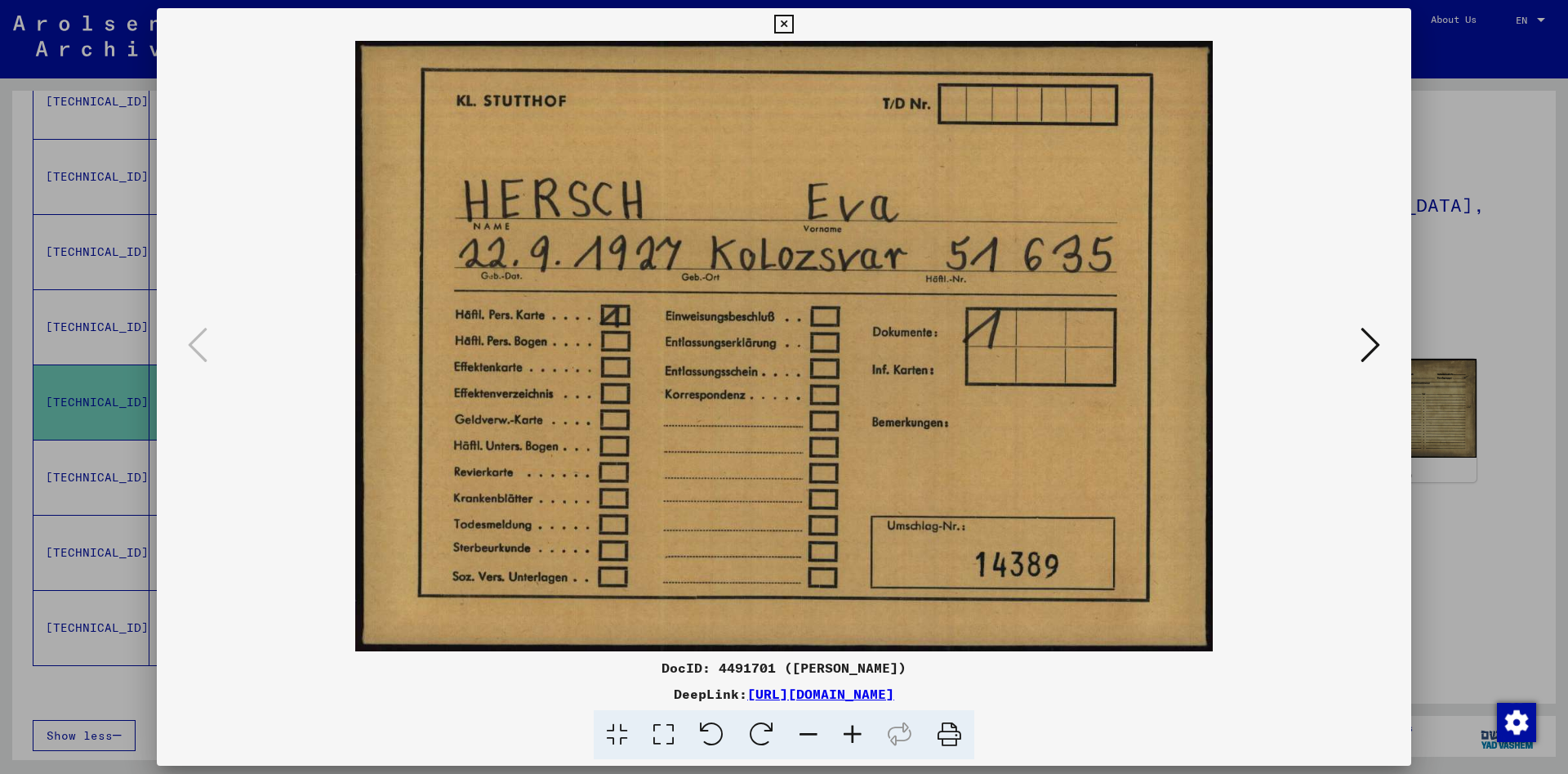
click at [793, 24] on icon at bounding box center [784, 25] width 18 height 19
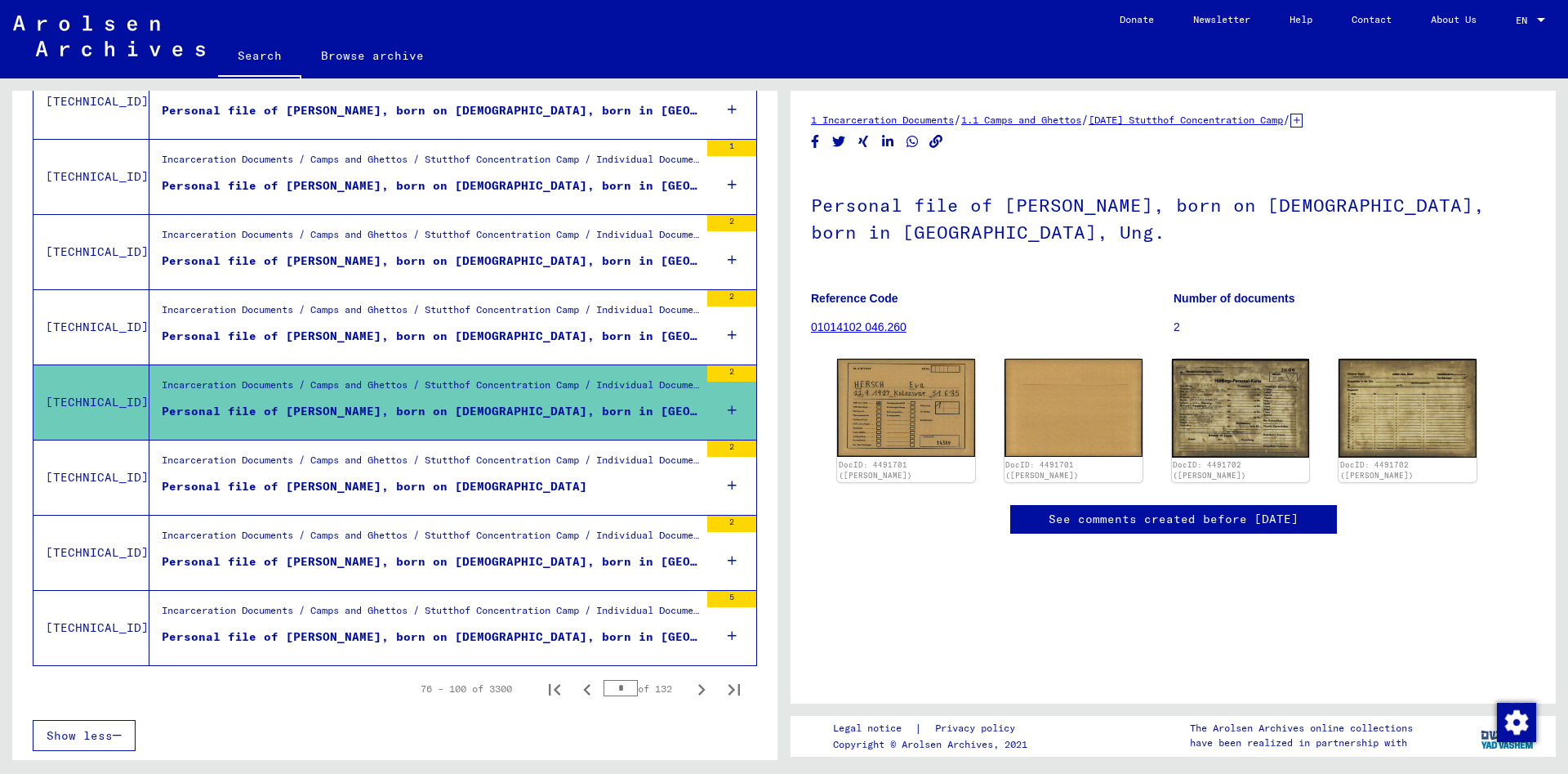
click at [531, 547] on div "Incarceration Documents / Camps and Ghettos / Stutthof Concentration Camp / Ind…" at bounding box center [431, 539] width 538 height 23
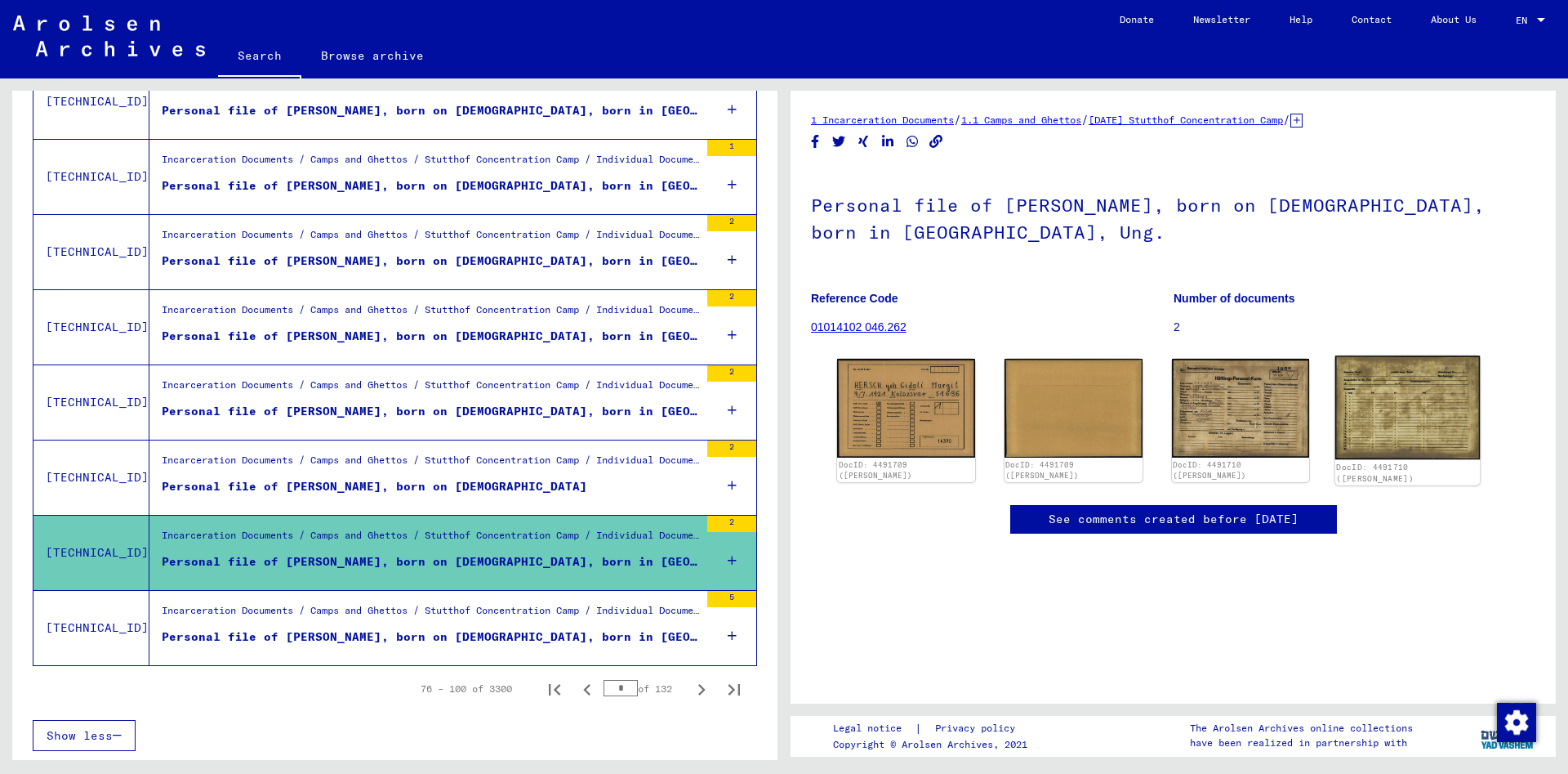
click at [1423, 398] on img at bounding box center [1408, 407] width 144 height 103
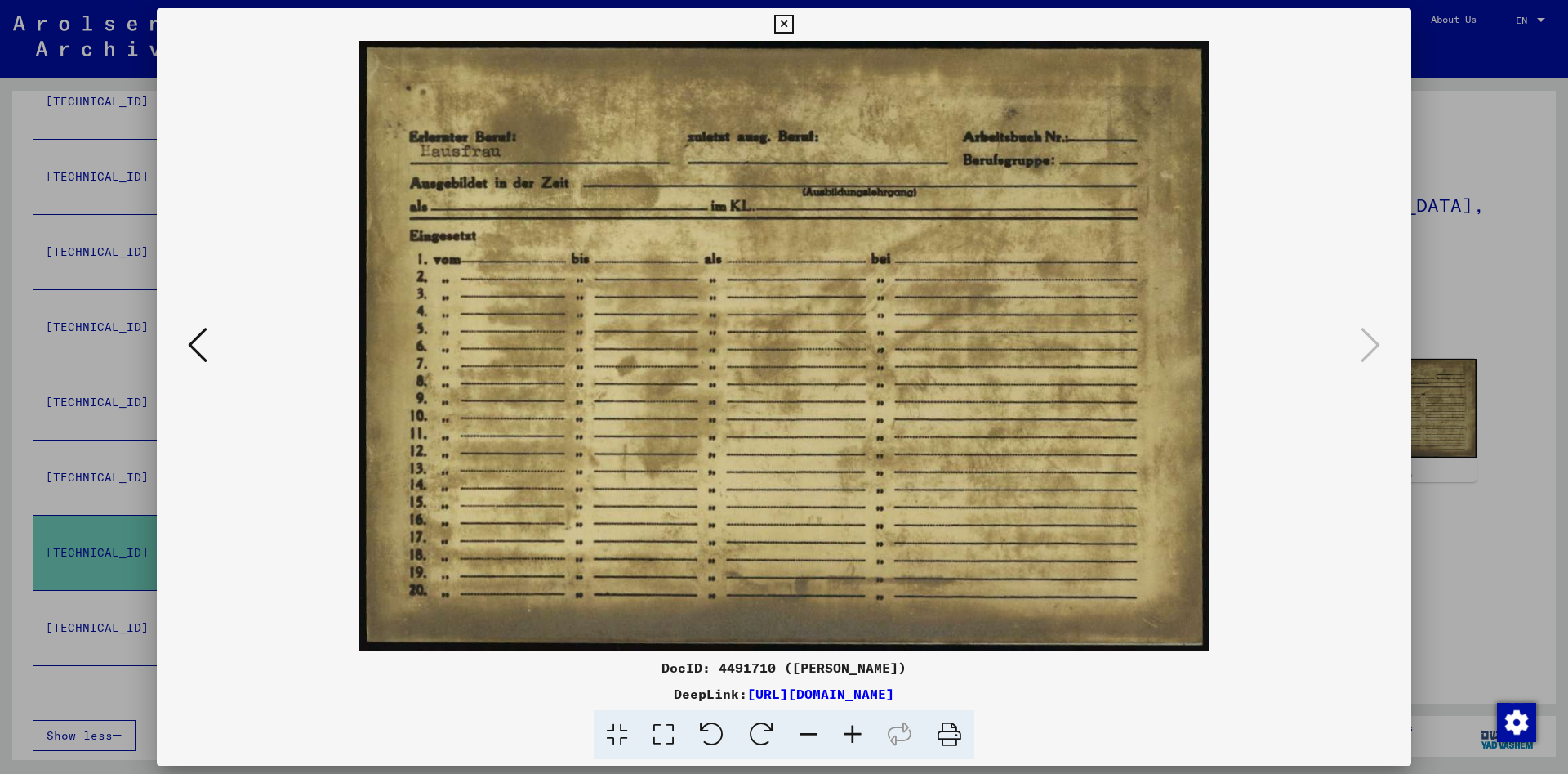
click at [793, 20] on icon at bounding box center [784, 25] width 18 height 19
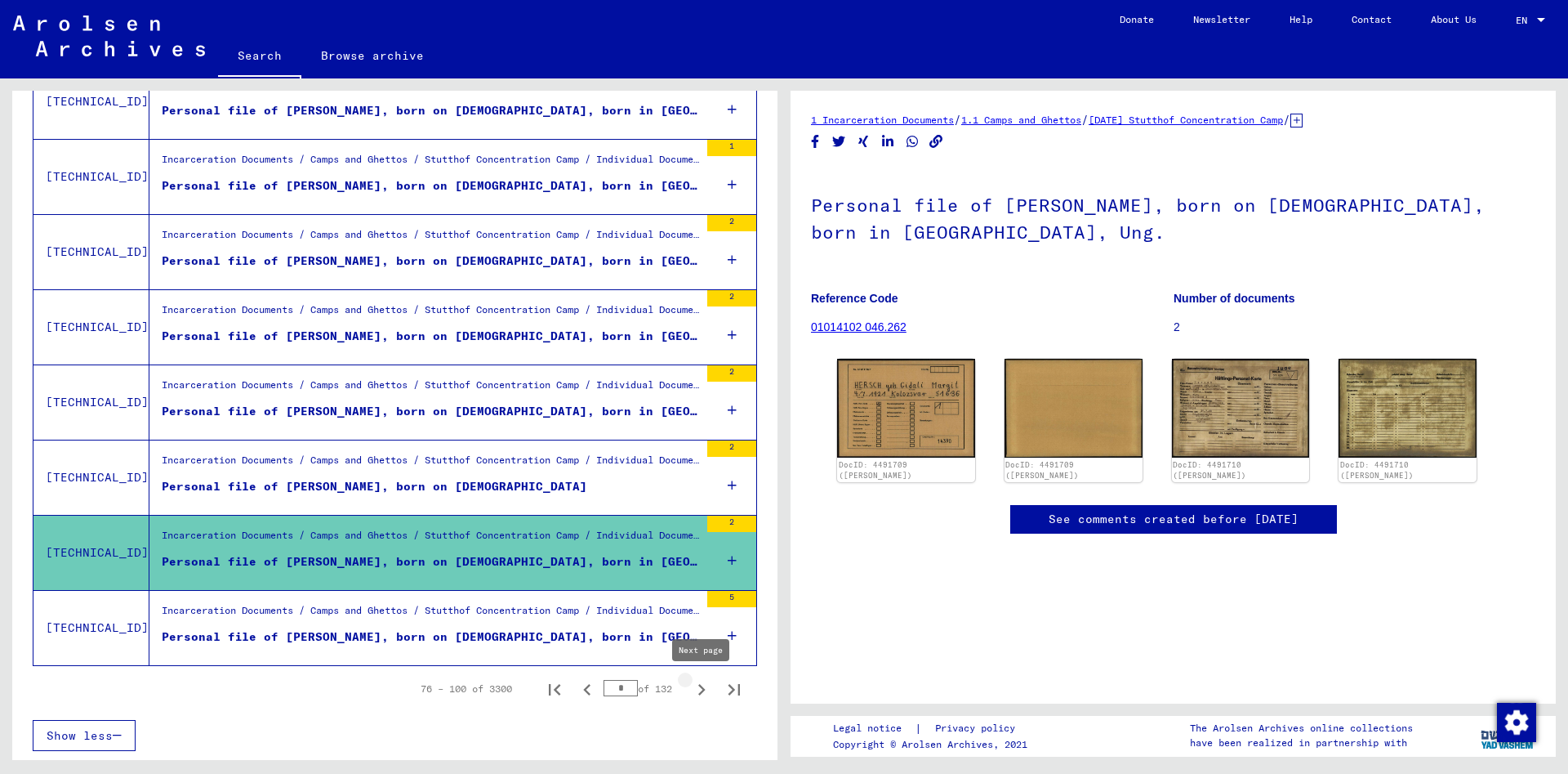
click at [702, 690] on icon "Next page" at bounding box center [701, 689] width 23 height 23
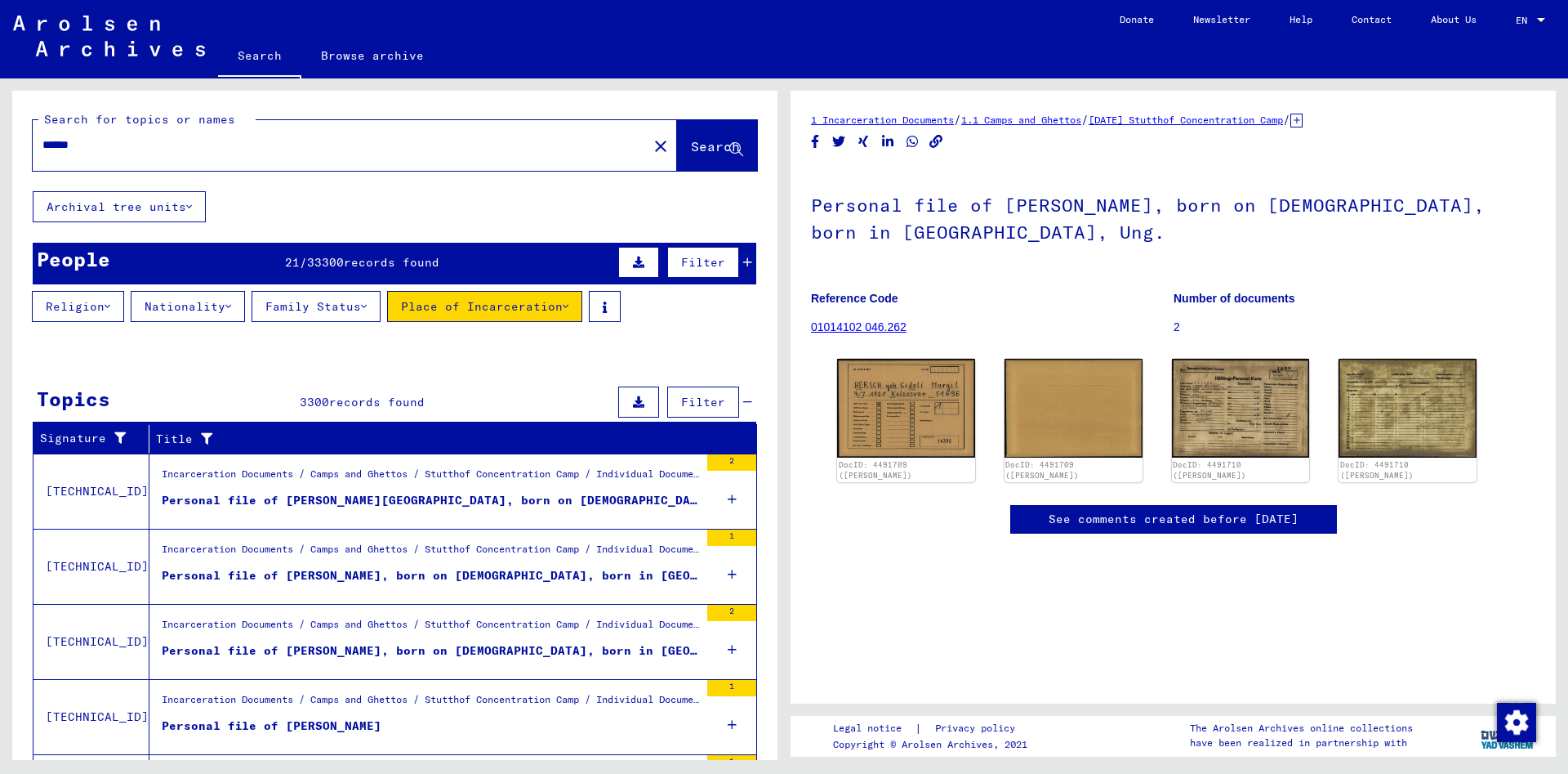
click at [251, 151] on input "******" at bounding box center [341, 145] width 595 height 18
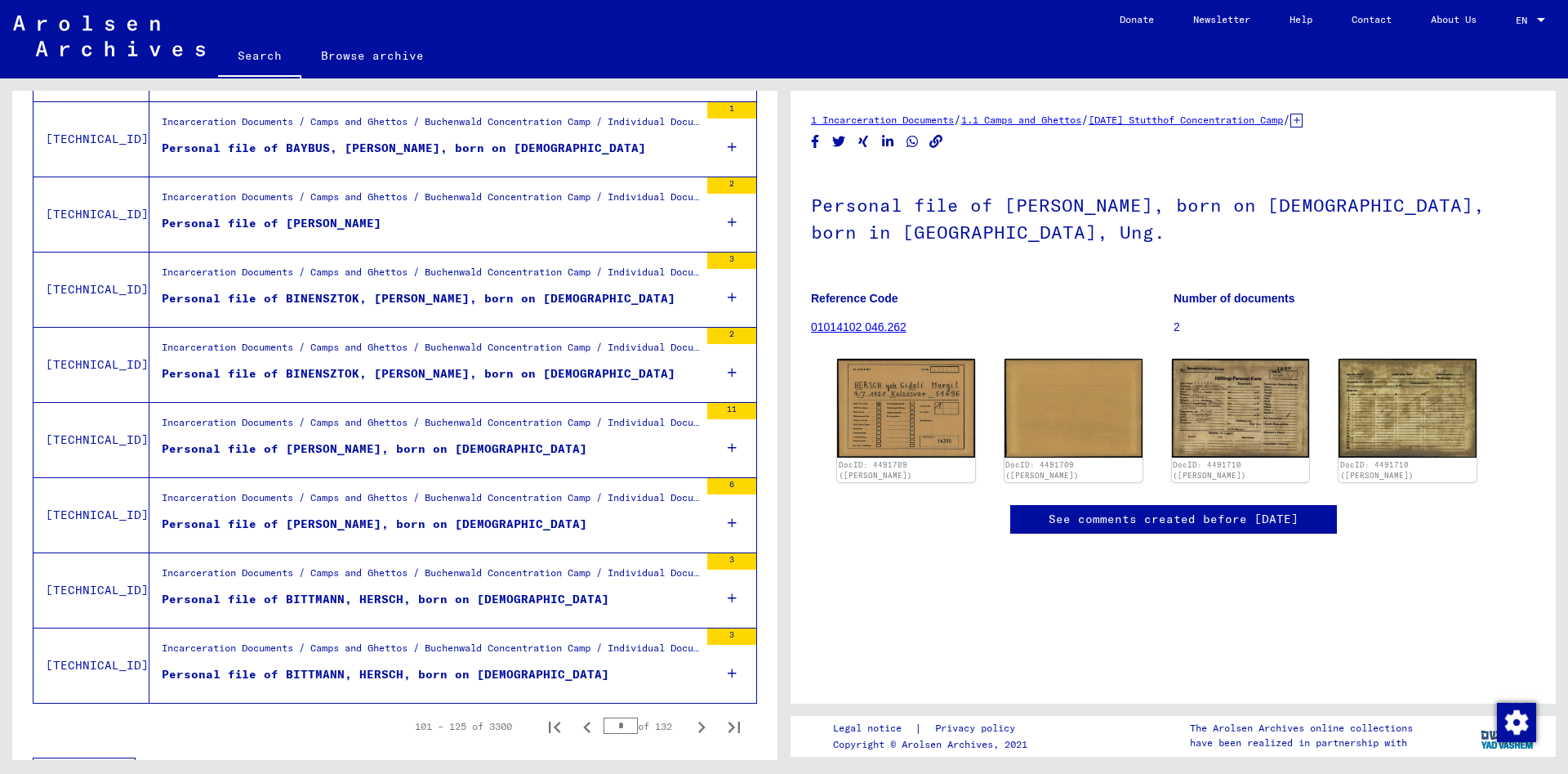
scroll to position [1667, 0]
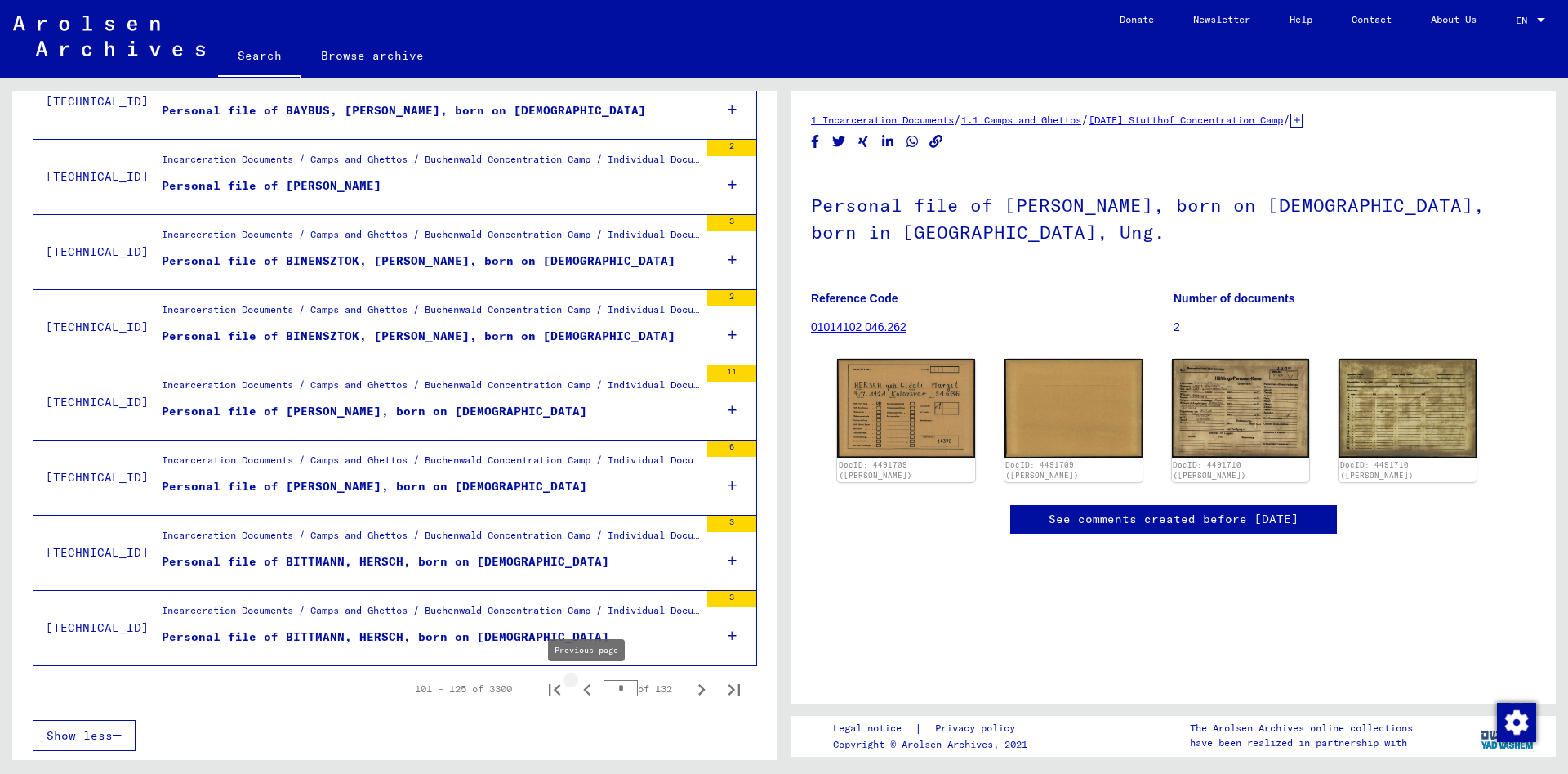
click at [585, 689] on icon "Previous page" at bounding box center [587, 689] width 23 height 23
type input "*"
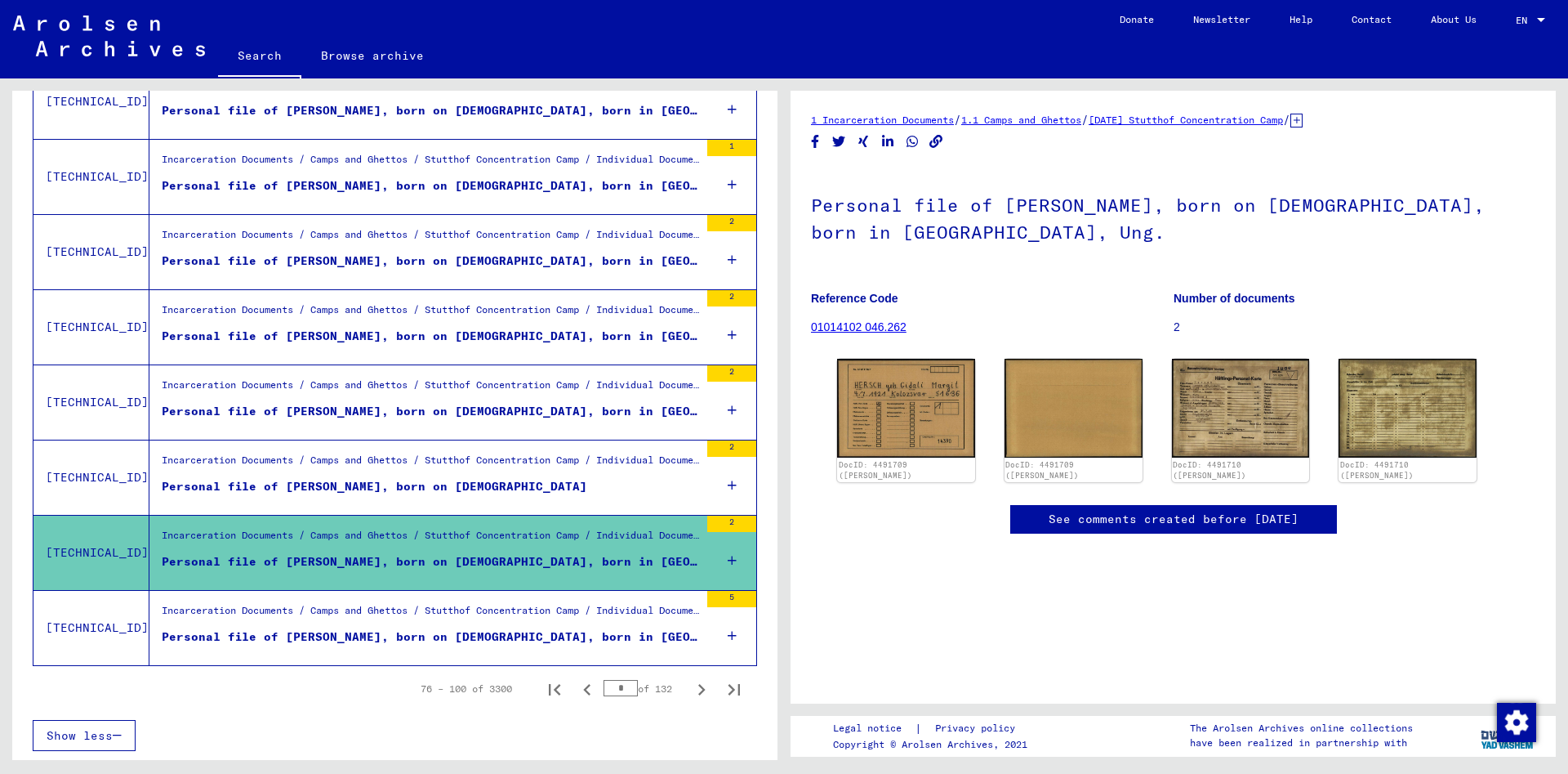
click at [573, 407] on div "Personal file of [PERSON_NAME], born on [DEMOGRAPHIC_DATA], born in [GEOGRAPHIC…" at bounding box center [431, 412] width 538 height 18
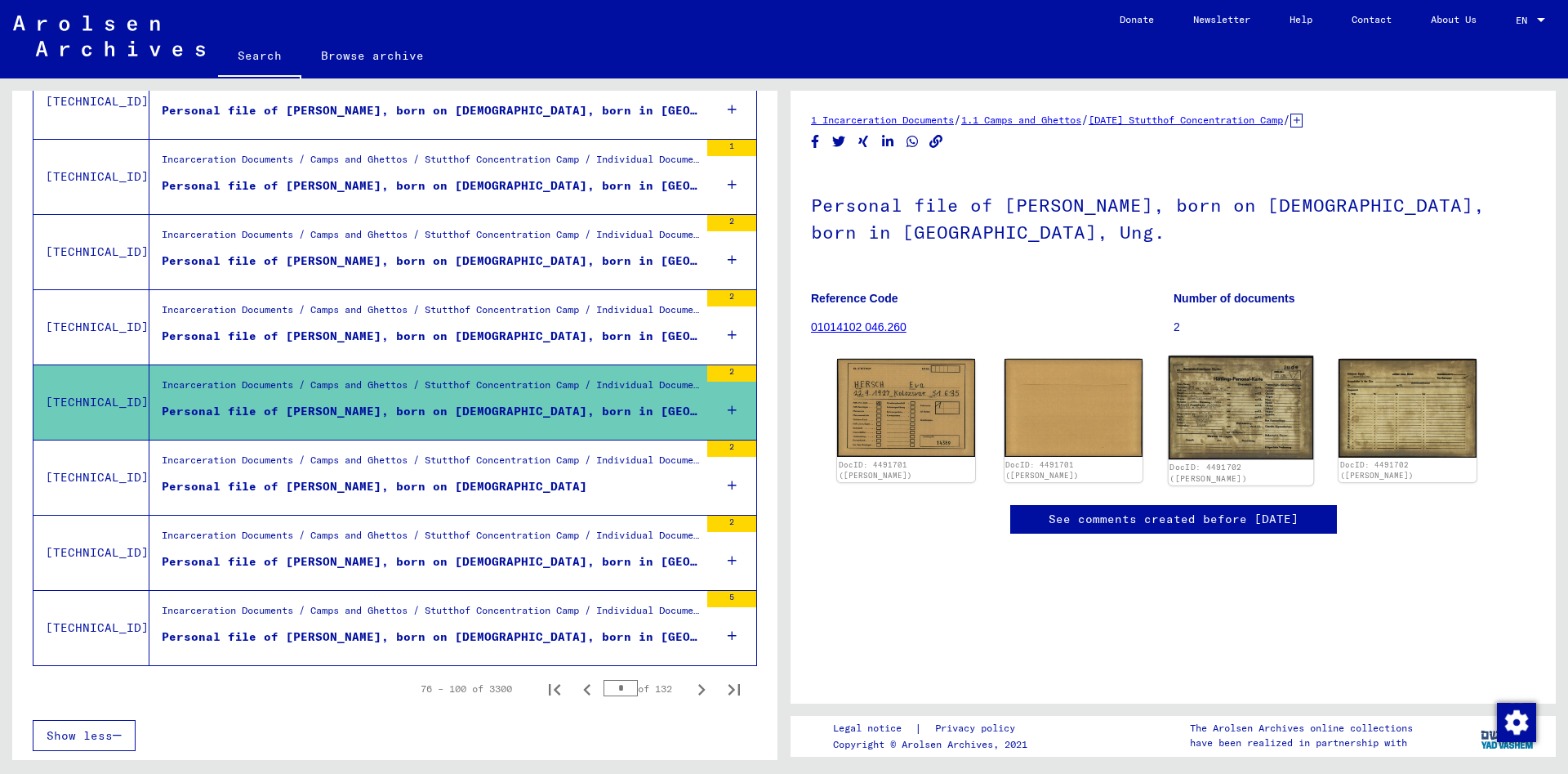
click at [1269, 393] on img at bounding box center [1240, 407] width 144 height 103
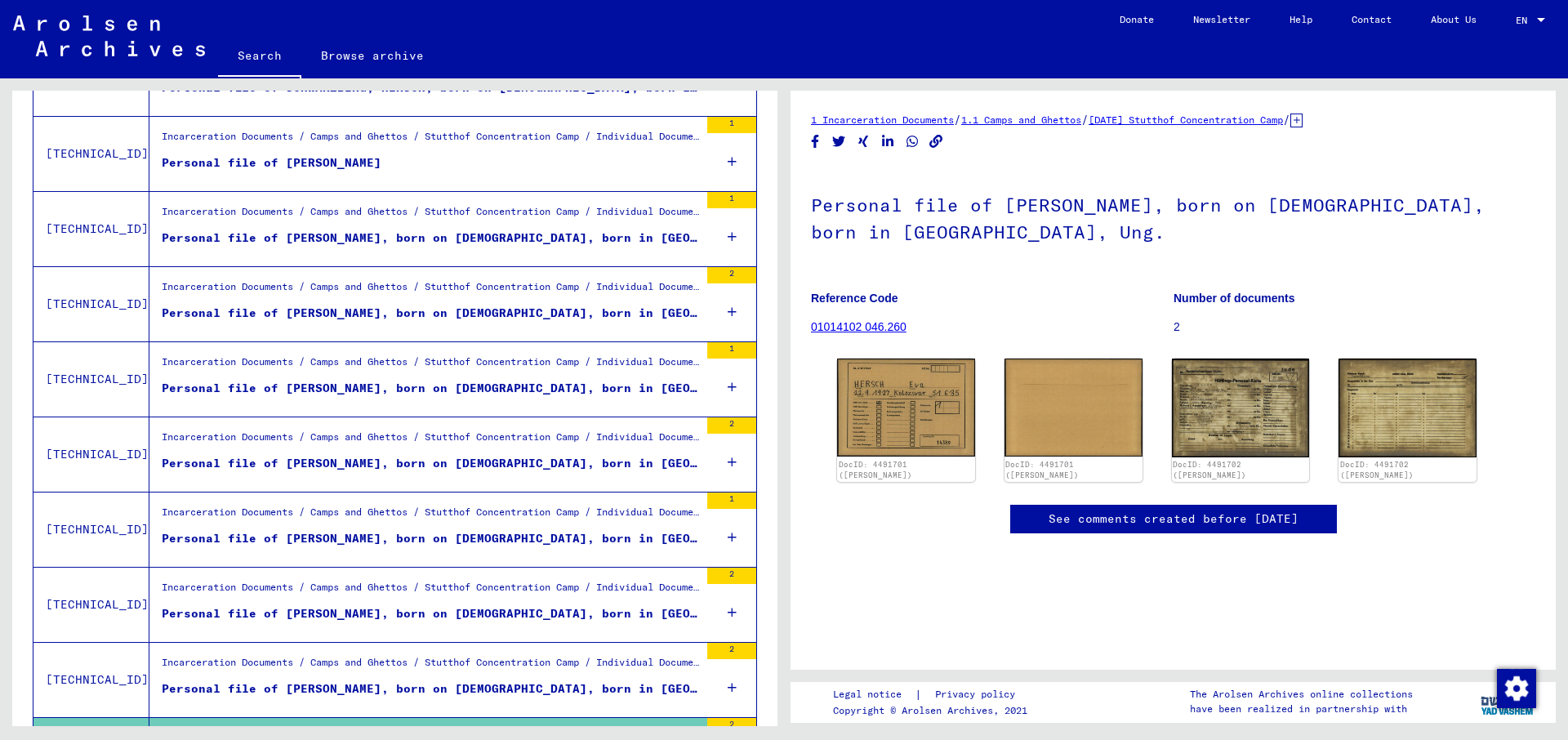
scroll to position [1665, 0]
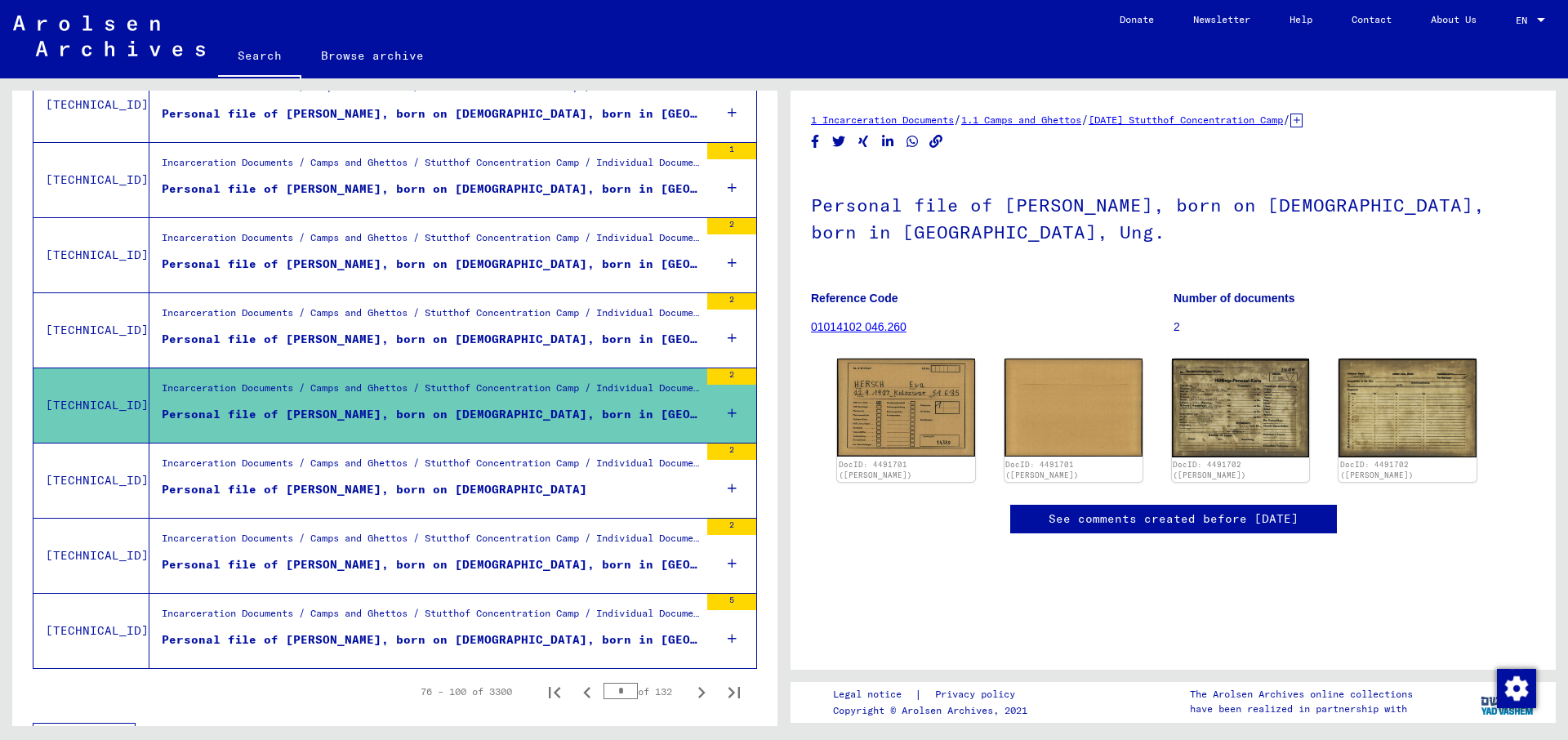
click at [369, 567] on div "Personal file of [PERSON_NAME], born on [DEMOGRAPHIC_DATA], born in [GEOGRAPHIC…" at bounding box center [431, 565] width 538 height 18
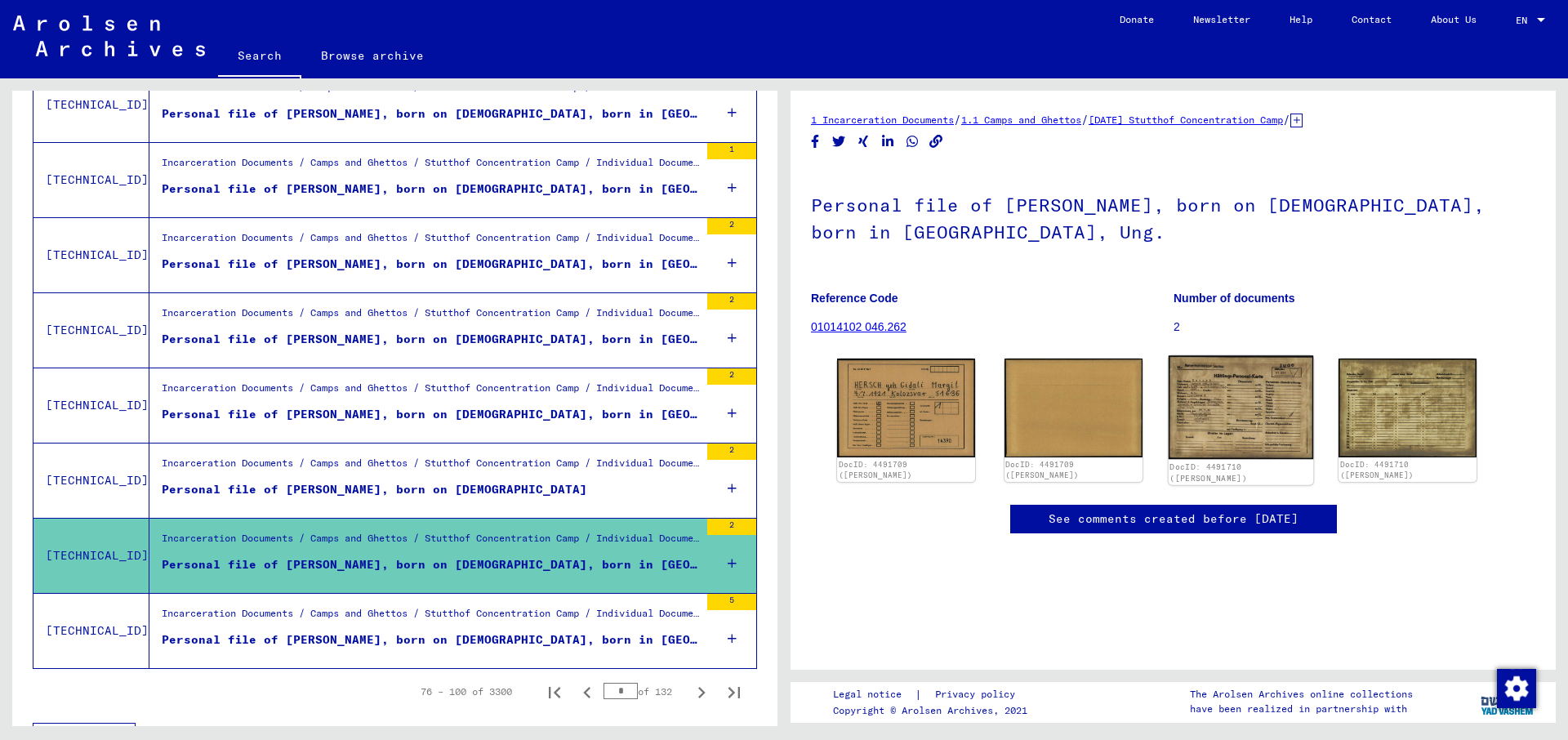
click at [1235, 399] on img at bounding box center [1240, 407] width 144 height 103
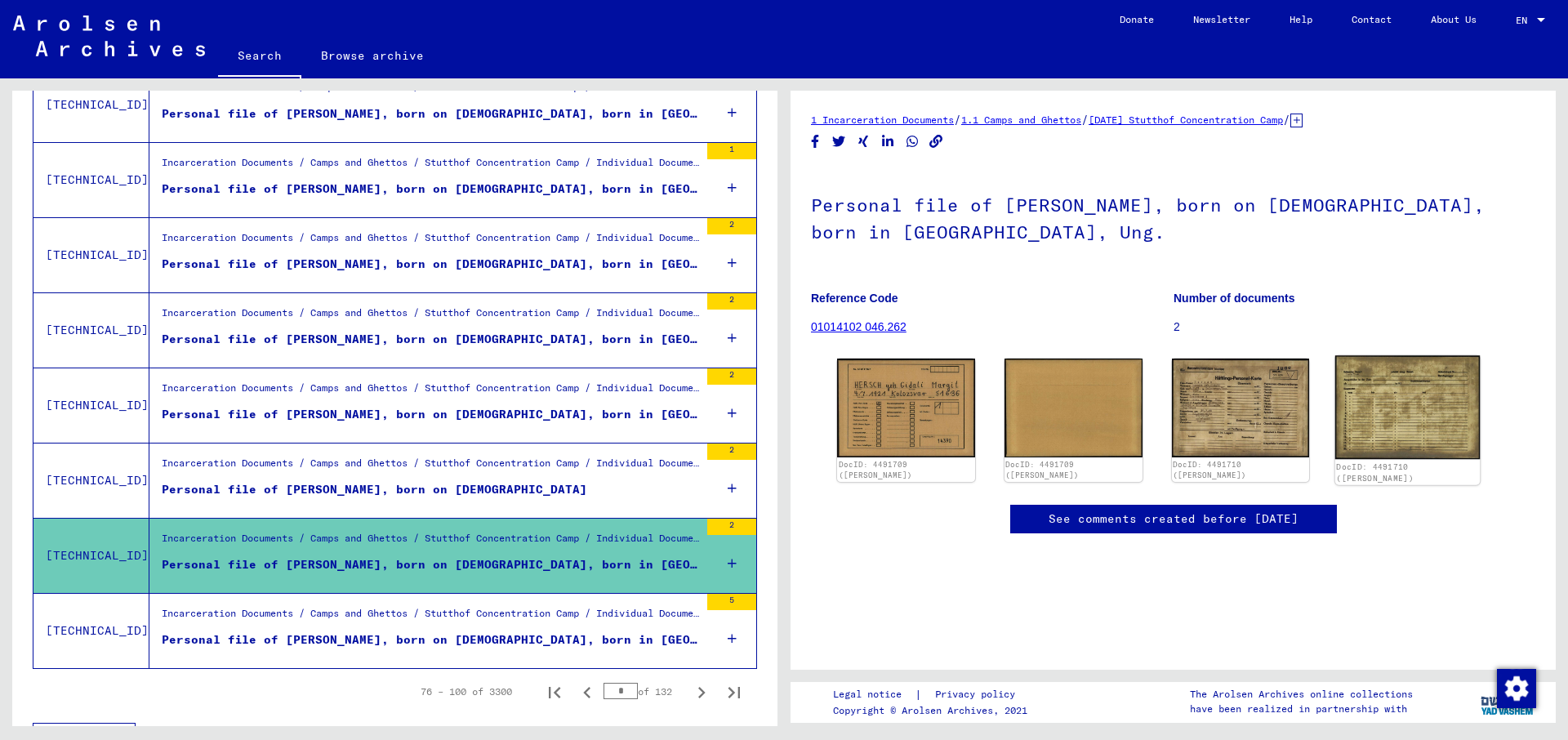
click at [1386, 405] on img at bounding box center [1408, 407] width 144 height 103
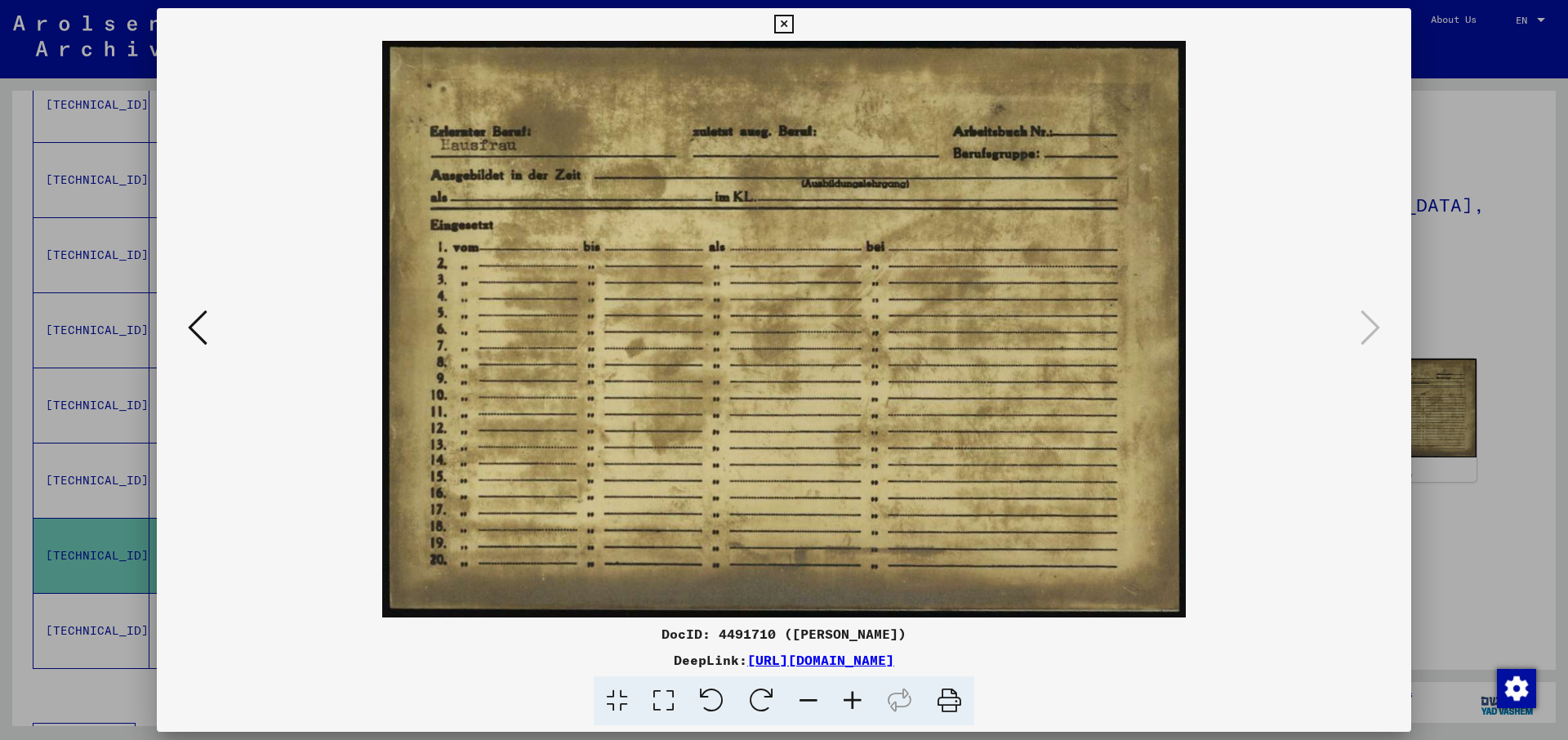
click at [793, 24] on icon at bounding box center [784, 25] width 18 height 19
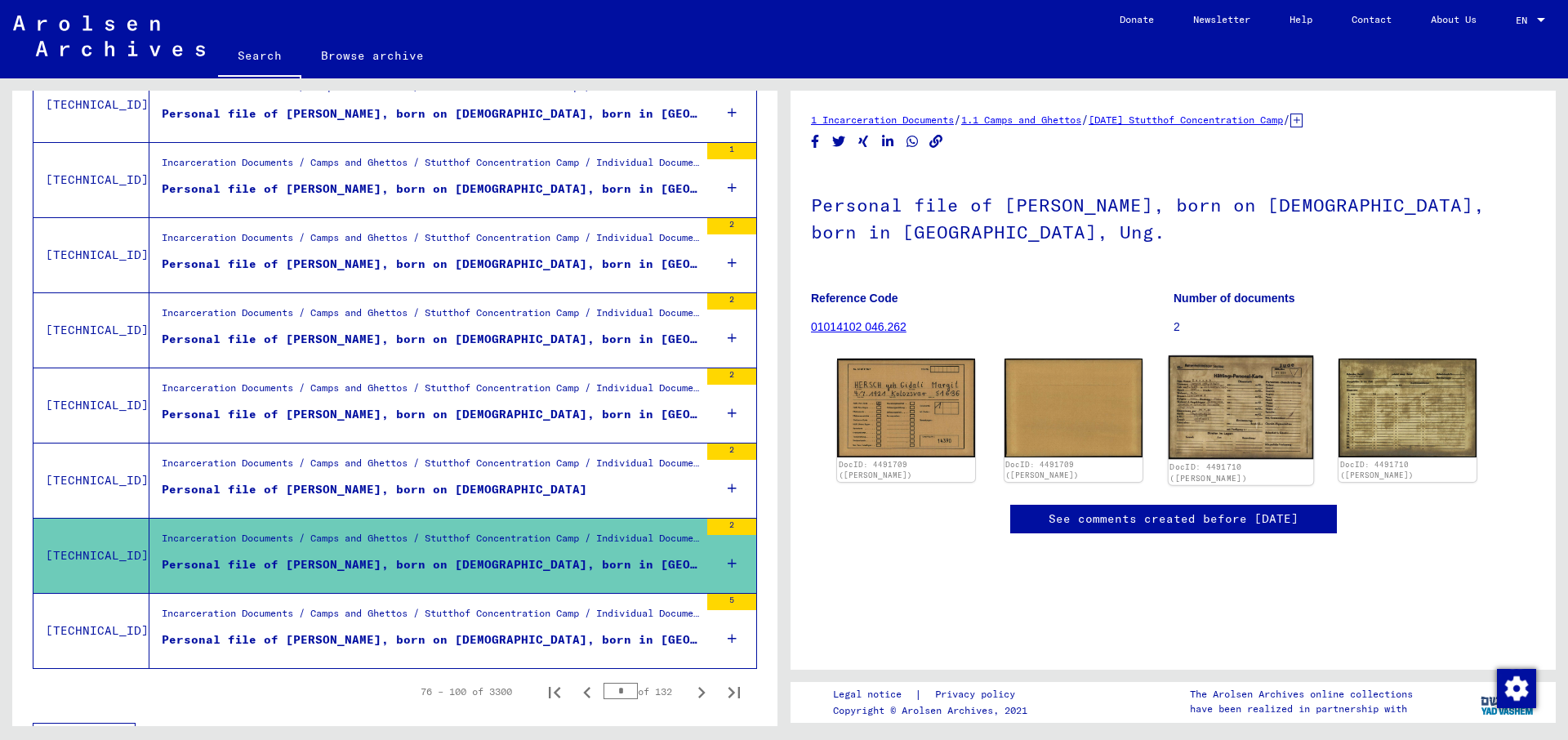
click at [1248, 407] on img at bounding box center [1240, 407] width 144 height 103
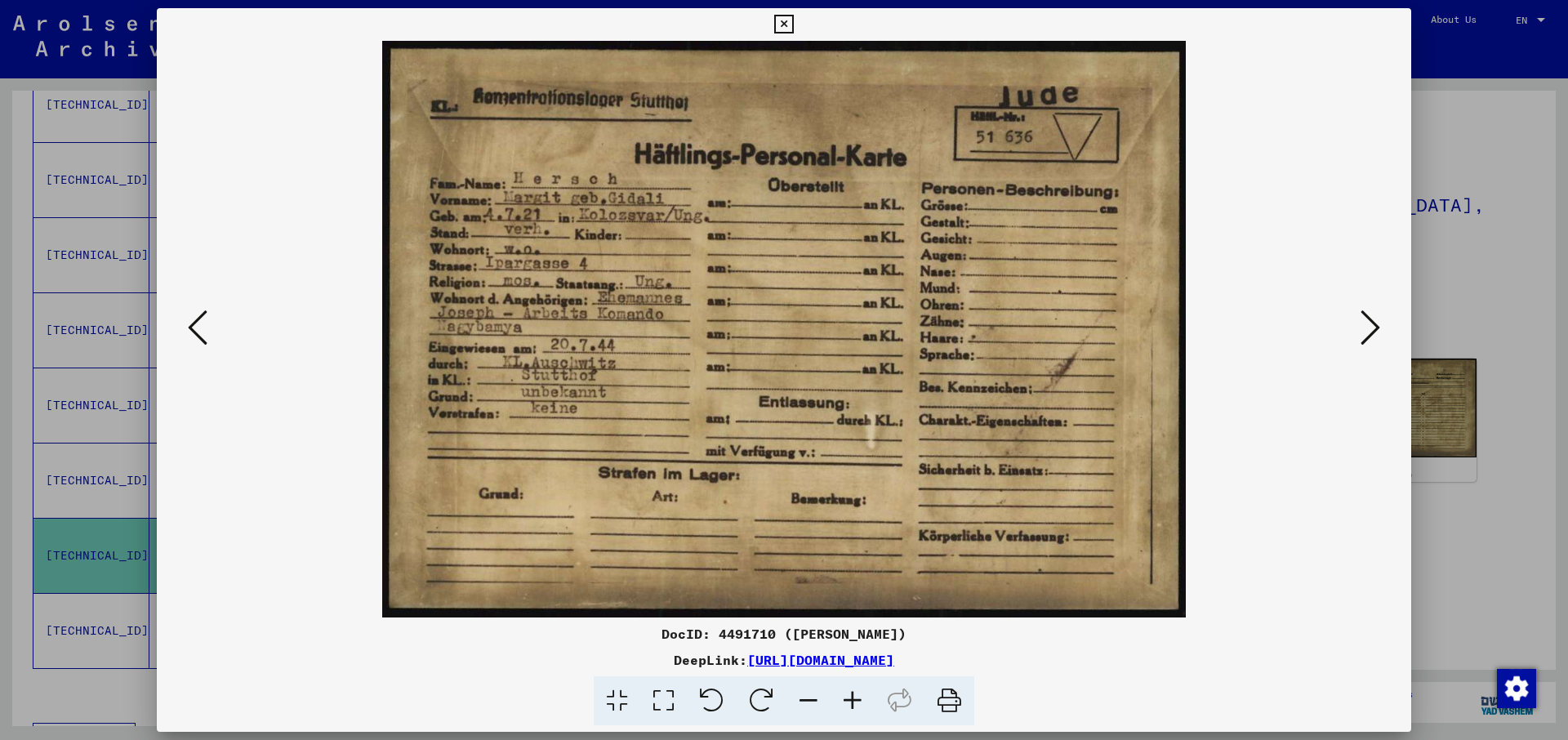
click at [793, 25] on icon at bounding box center [784, 25] width 18 height 19
